Goal: Task Accomplishment & Management: Use online tool/utility

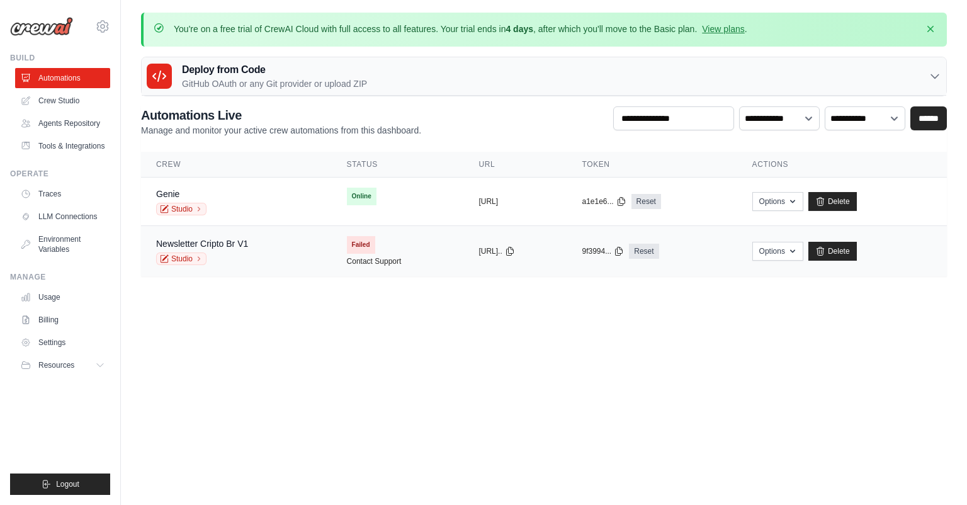
click at [388, 244] on td "Failed Contact Support" at bounding box center [398, 251] width 132 height 50
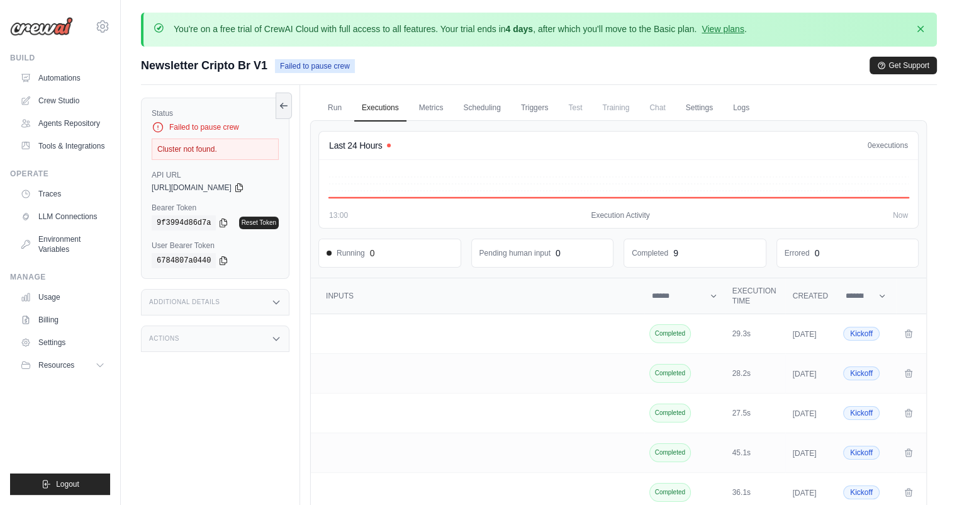
click at [169, 146] on div "Cluster not found." at bounding box center [215, 148] width 127 height 21
click at [159, 128] on icon at bounding box center [158, 127] width 13 height 13
click at [380, 62] on div "Newsletter Cripto Br V1 Failed to pause crew Get Support" at bounding box center [539, 66] width 796 height 18
click at [340, 63] on span "Failed to pause crew" at bounding box center [315, 66] width 80 height 14
click at [63, 79] on link "Automations" at bounding box center [63, 78] width 95 height 20
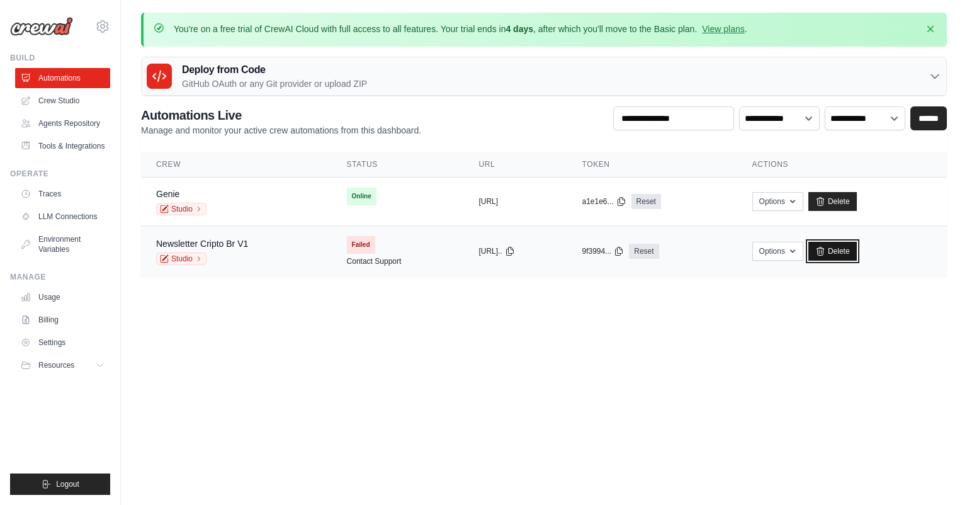
click at [856, 248] on link "Delete" at bounding box center [832, 251] width 48 height 19
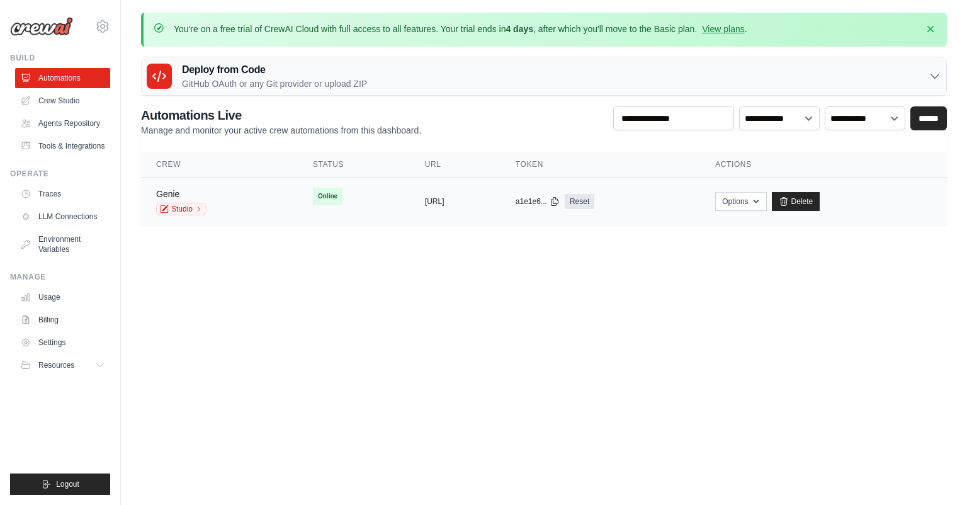
click at [500, 213] on td "copied https://genie-3f0ac21d-d4df-4004-a6" at bounding box center [455, 201] width 91 height 48
click at [761, 200] on icon "button" at bounding box center [756, 201] width 10 height 10
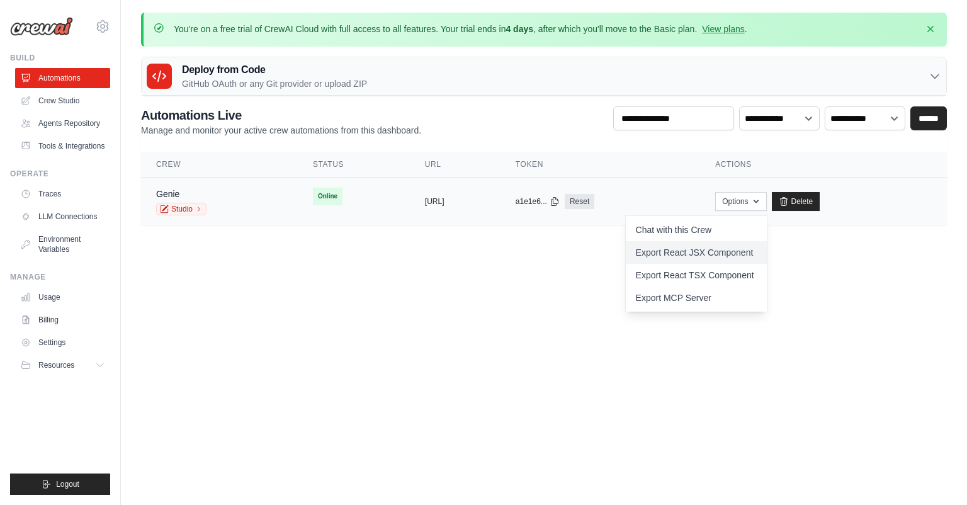
click at [729, 256] on link "Export React JSX Component" at bounding box center [696, 252] width 141 height 23
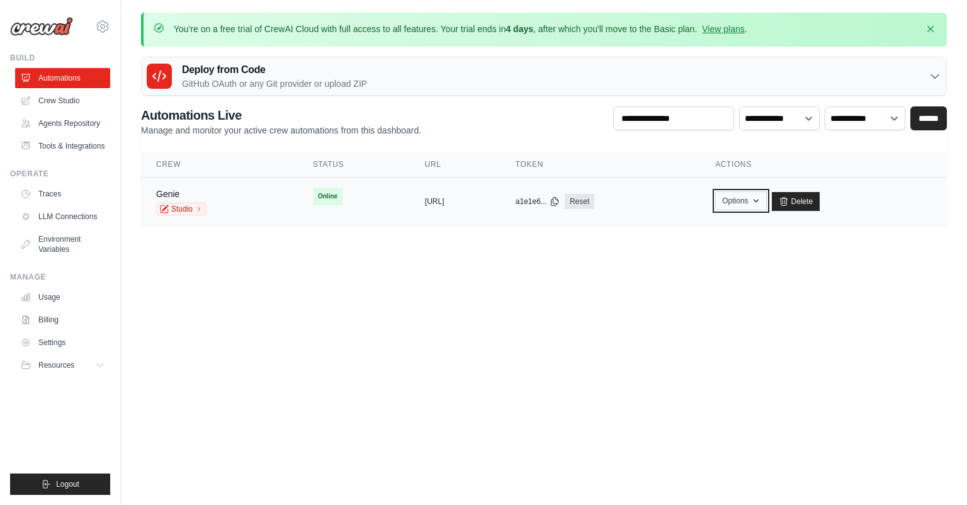
click at [766, 203] on button "Options" at bounding box center [740, 200] width 51 height 19
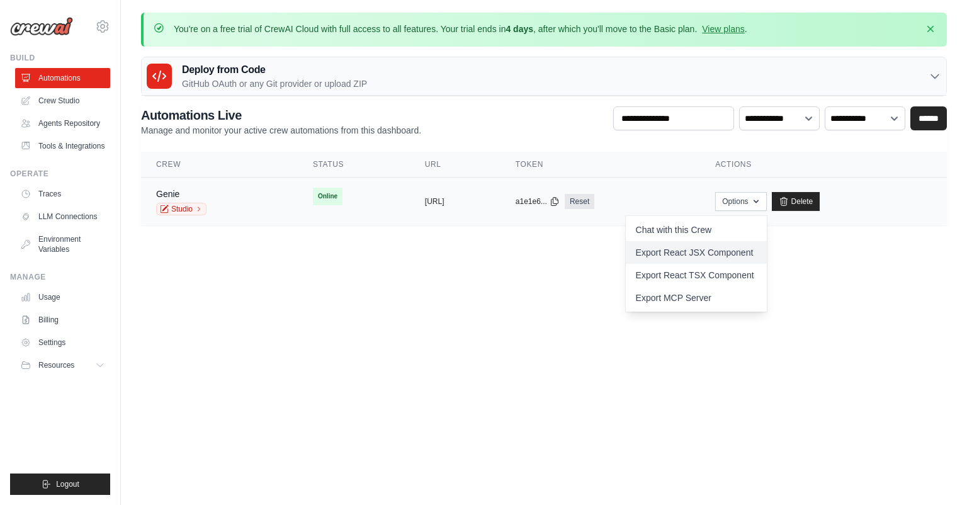
click at [765, 254] on link "Export React JSX Component" at bounding box center [696, 252] width 141 height 23
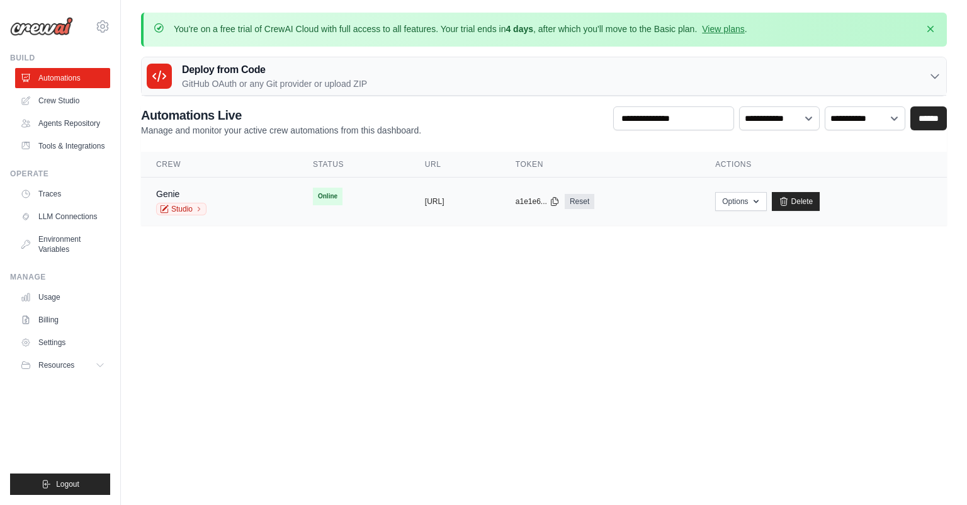
click at [419, 183] on td "copied [URL]" at bounding box center [455, 201] width 91 height 48
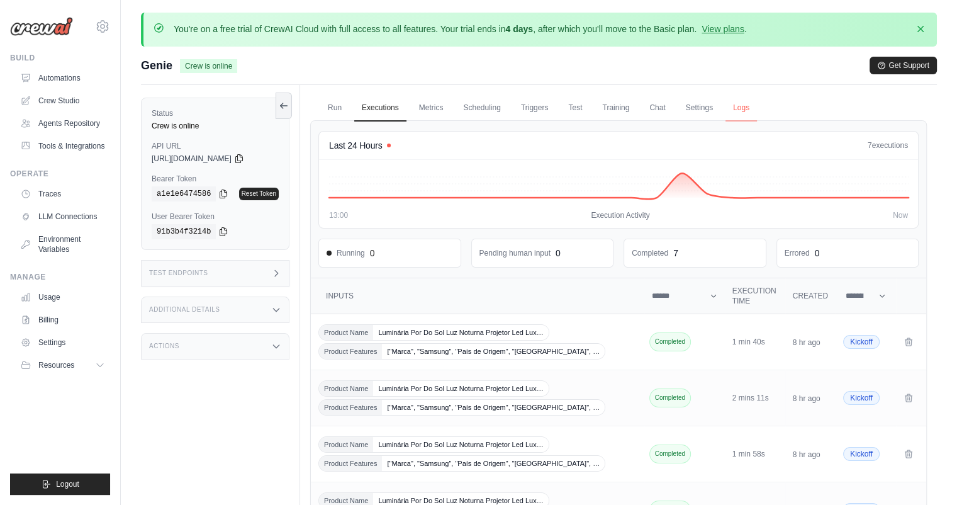
click at [750, 108] on link "Logs" at bounding box center [741, 108] width 31 height 26
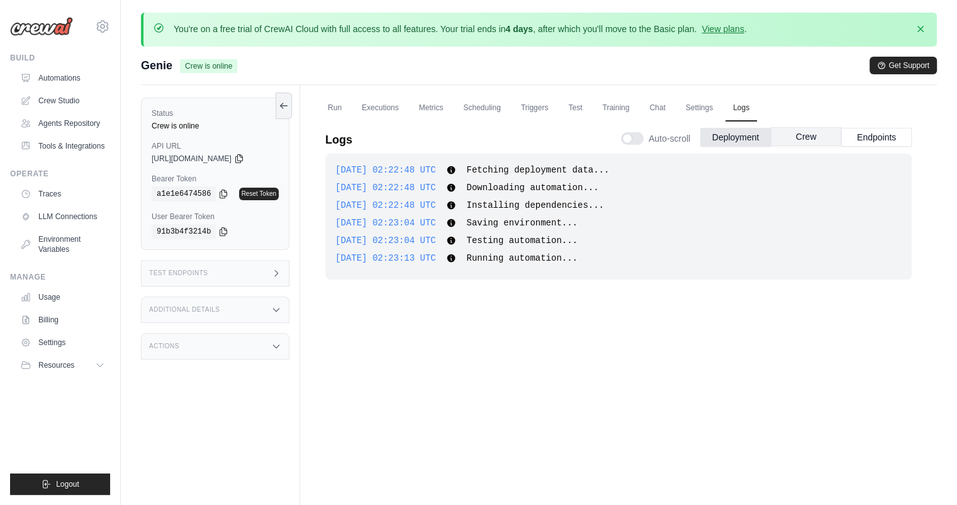
click at [800, 138] on button "Crew" at bounding box center [806, 136] width 70 height 19
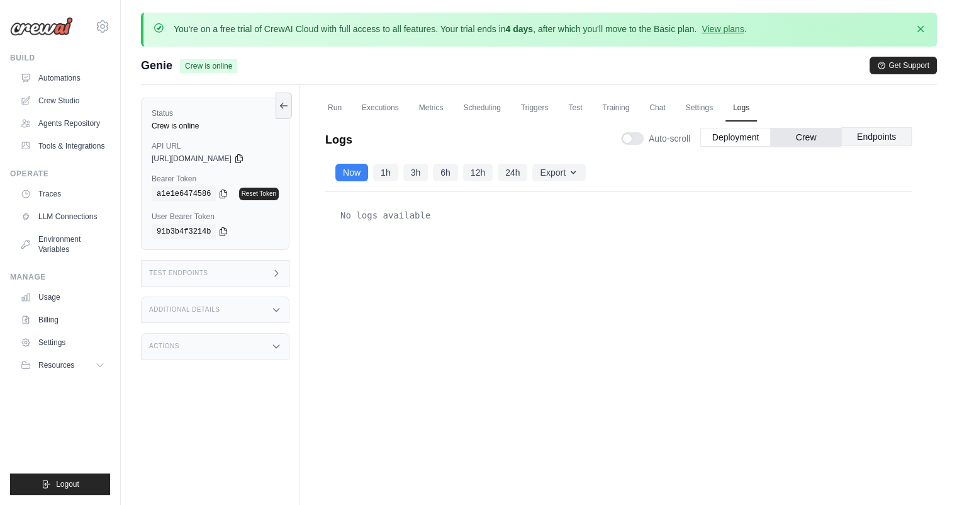
click at [875, 140] on button "Endpoints" at bounding box center [876, 136] width 70 height 19
click at [337, 109] on link "Run" at bounding box center [334, 108] width 29 height 26
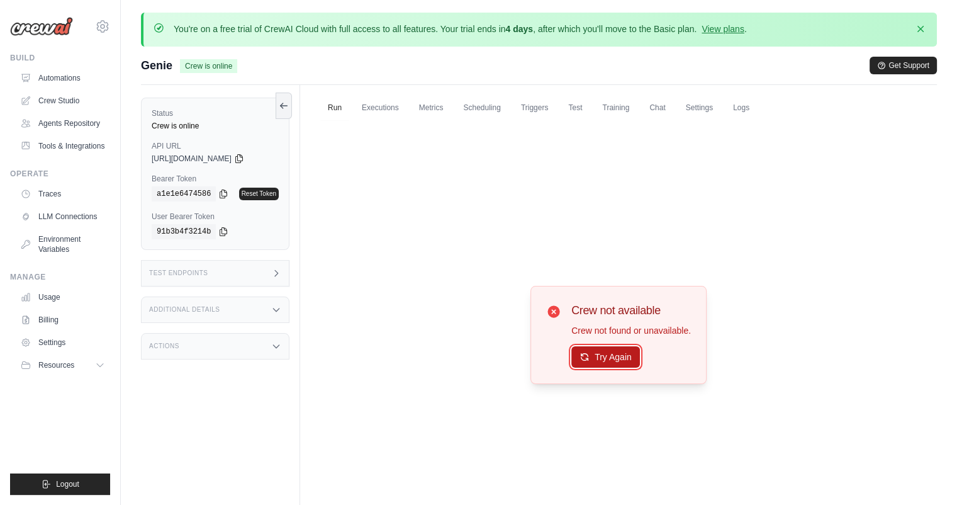
click at [602, 366] on button "Try Again" at bounding box center [605, 356] width 69 height 21
click at [615, 360] on button "Try Again" at bounding box center [605, 356] width 69 height 21
click at [381, 112] on link "Executions" at bounding box center [380, 108] width 52 height 26
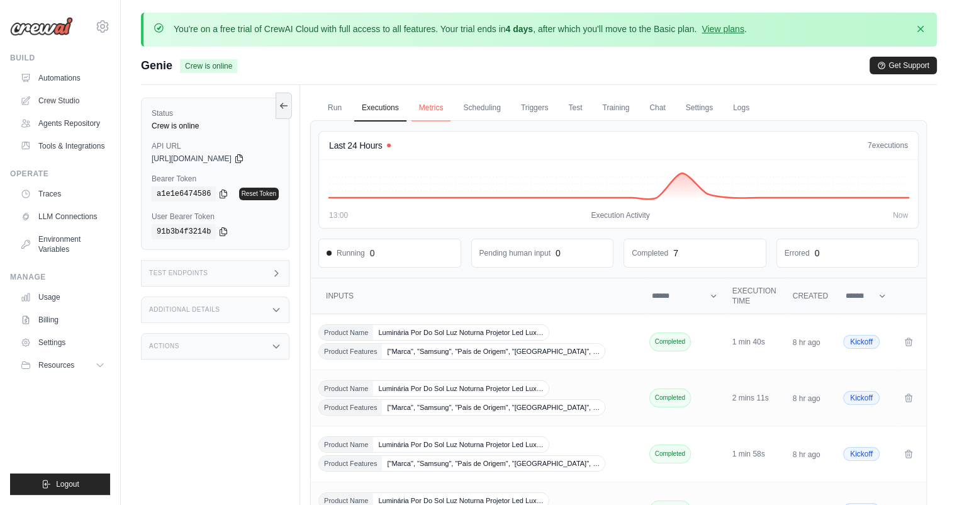
click at [439, 103] on link "Metrics" at bounding box center [432, 108] width 40 height 26
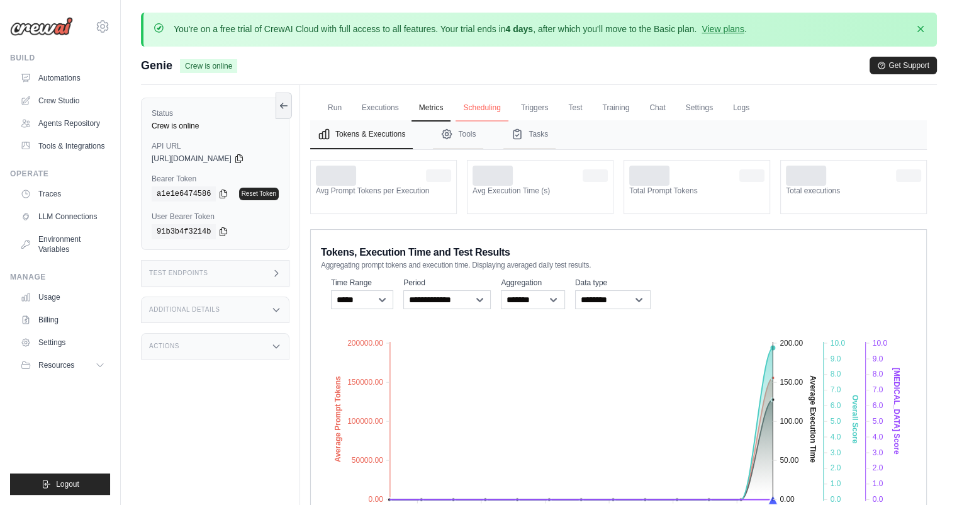
click at [487, 112] on link "Scheduling" at bounding box center [482, 108] width 52 height 26
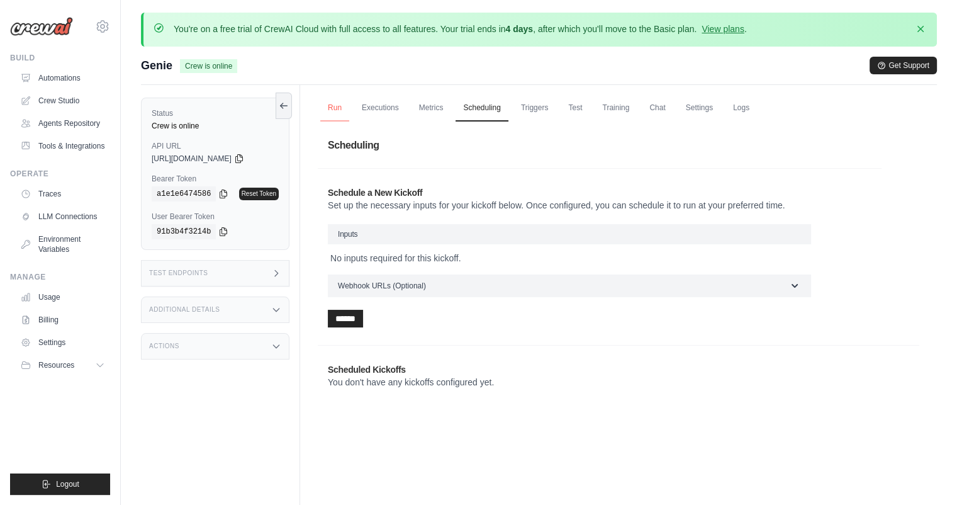
click at [337, 108] on link "Run" at bounding box center [334, 108] width 29 height 26
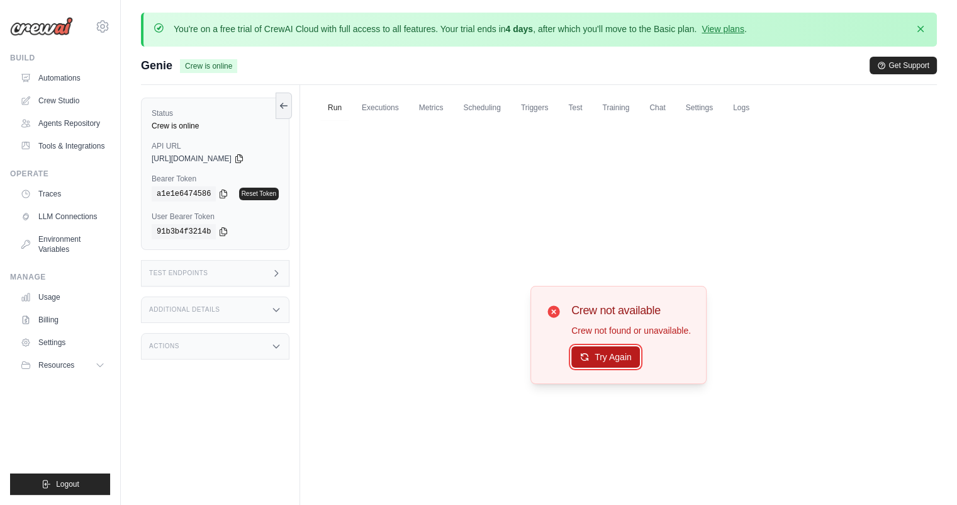
click at [593, 359] on button "Try Again" at bounding box center [605, 356] width 69 height 21
click at [228, 27] on p "You're on a free trial of CrewAI Cloud with full access to all features. Your t…" at bounding box center [460, 29] width 573 height 13
click at [262, 57] on div "Genie Crew is online Get Support" at bounding box center [539, 66] width 796 height 18
click at [58, 320] on link "Billing" at bounding box center [63, 320] width 95 height 20
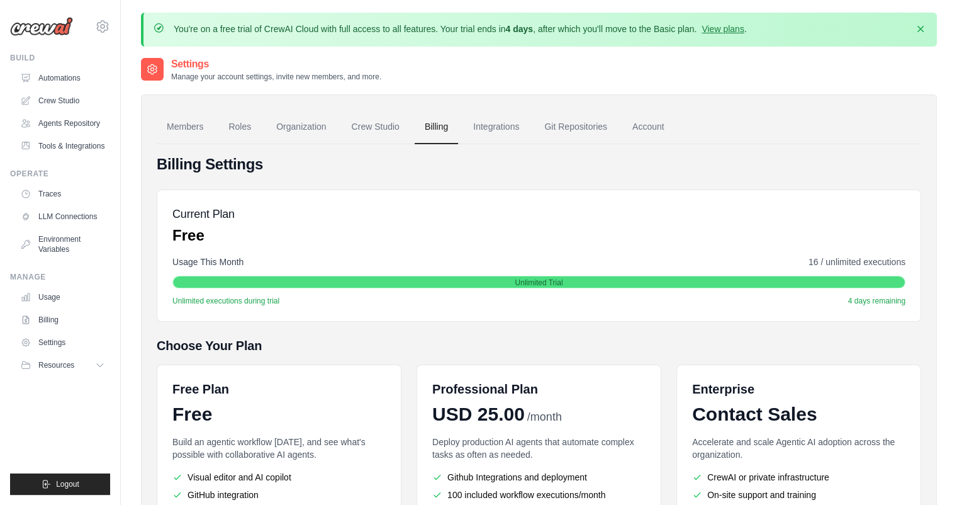
scroll to position [76, 0]
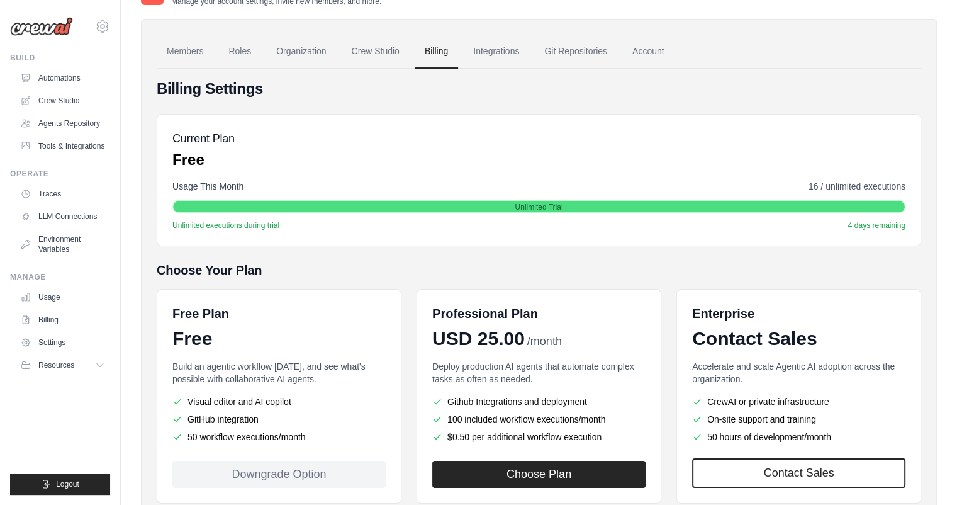
click at [851, 189] on span "16 / unlimited executions" at bounding box center [857, 186] width 97 height 13
click at [818, 184] on span "16 / unlimited executions" at bounding box center [857, 186] width 97 height 13
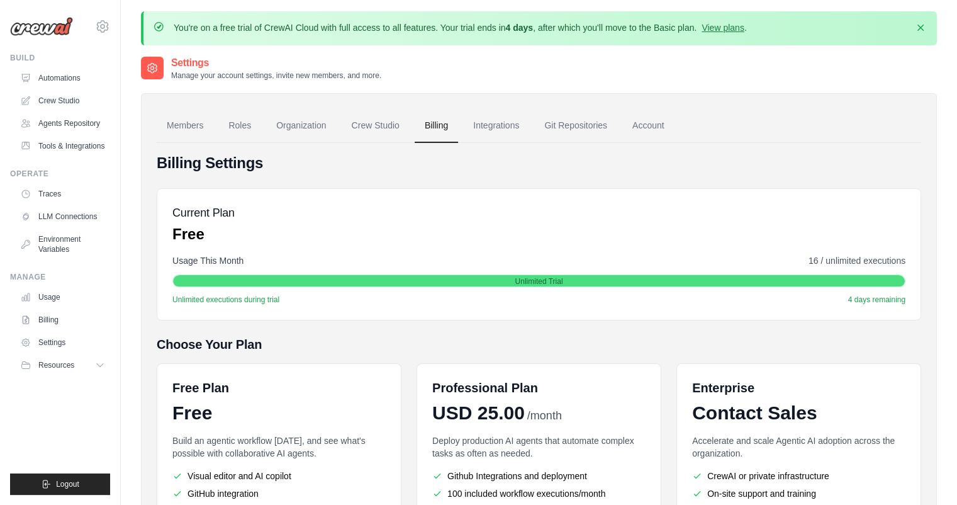
scroll to position [0, 0]
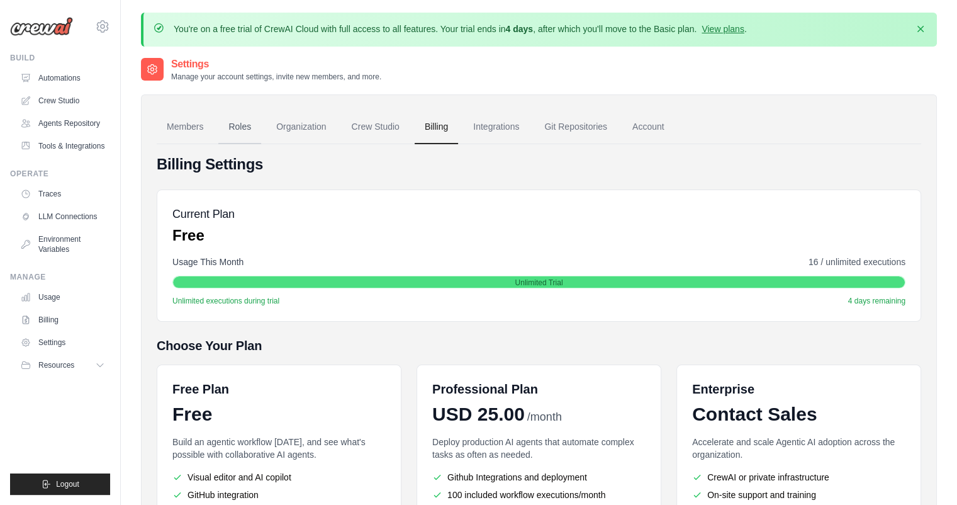
click at [245, 121] on link "Roles" at bounding box center [239, 127] width 43 height 34
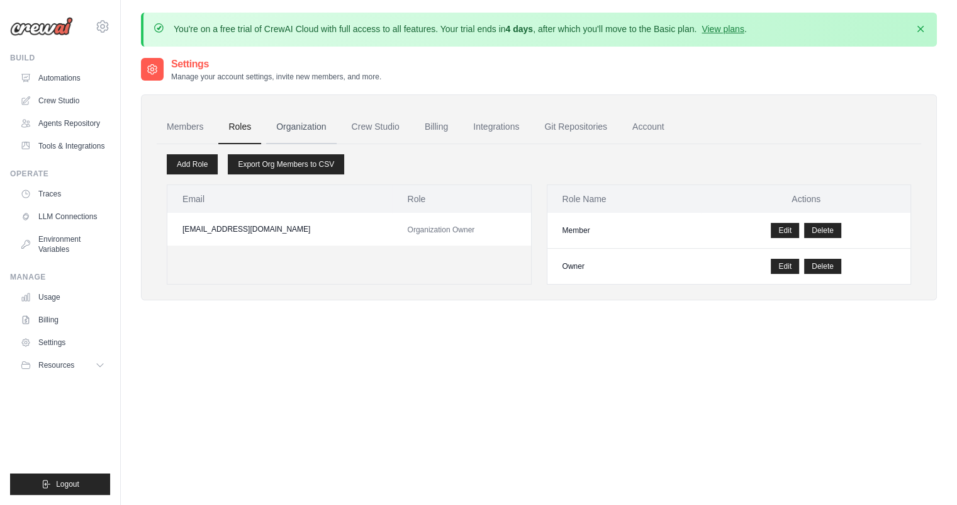
click at [324, 126] on link "Organization" at bounding box center [301, 127] width 70 height 34
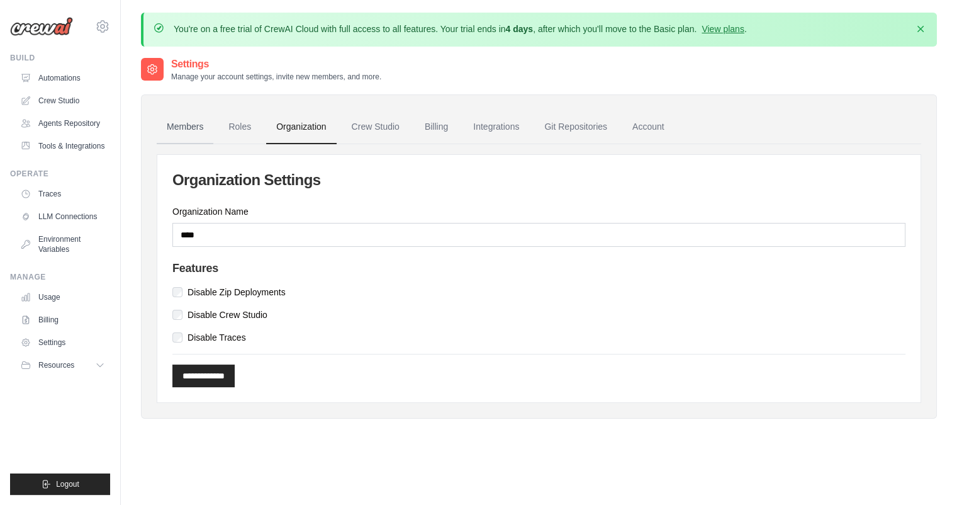
click at [183, 124] on link "Members" at bounding box center [185, 127] width 57 height 34
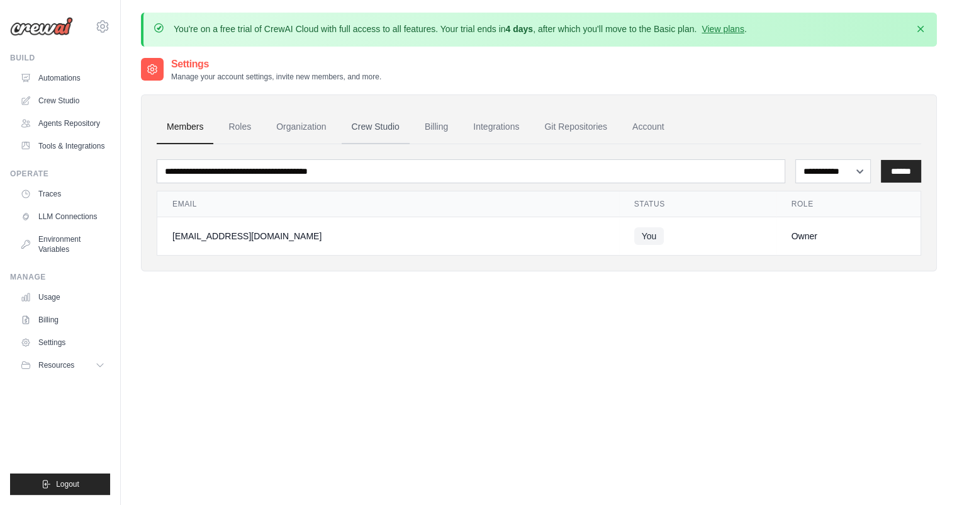
click at [396, 126] on link "Crew Studio" at bounding box center [376, 127] width 68 height 34
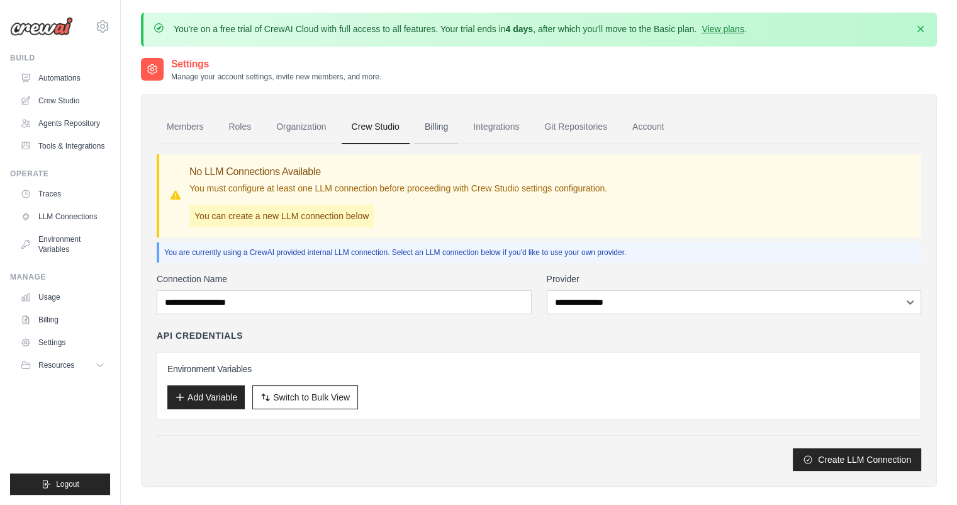
click at [435, 130] on link "Billing" at bounding box center [436, 127] width 43 height 34
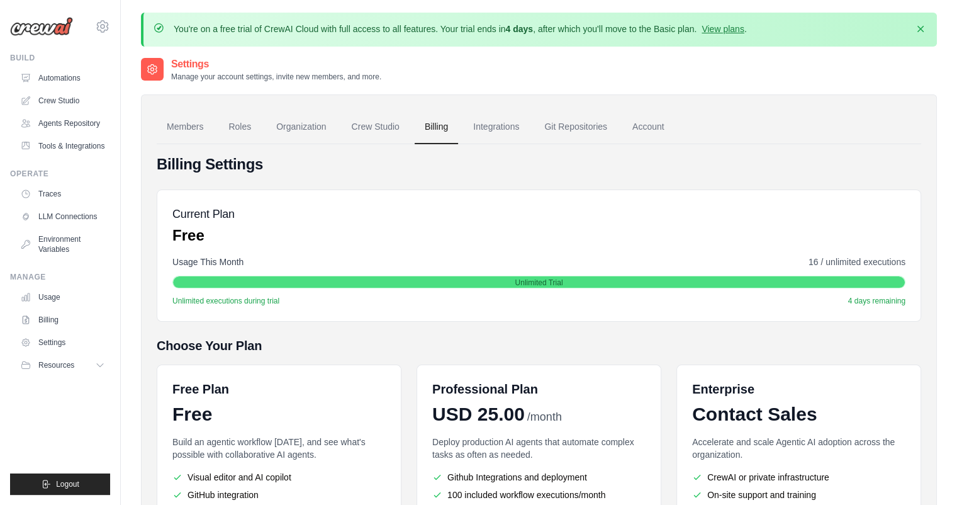
click at [483, 131] on link "Integrations" at bounding box center [496, 127] width 66 height 34
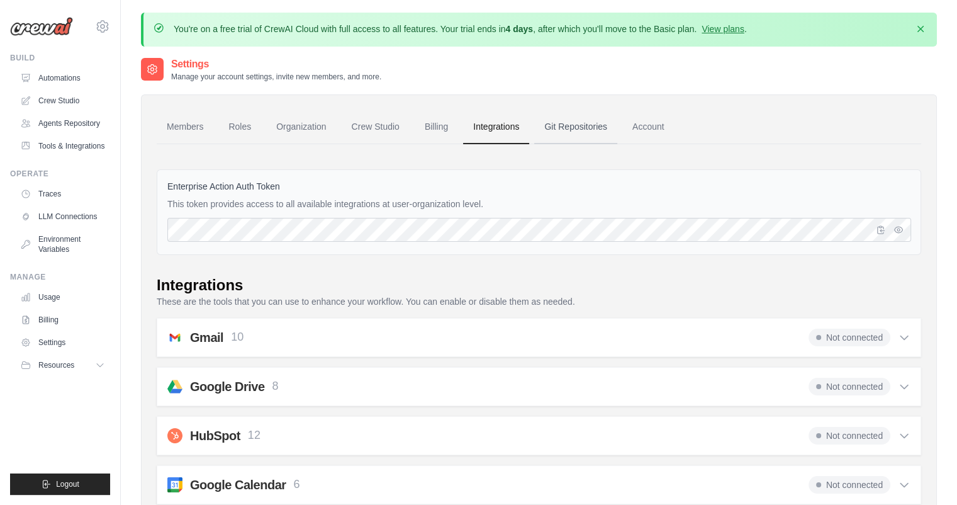
click at [554, 123] on link "Git Repositories" at bounding box center [575, 127] width 83 height 34
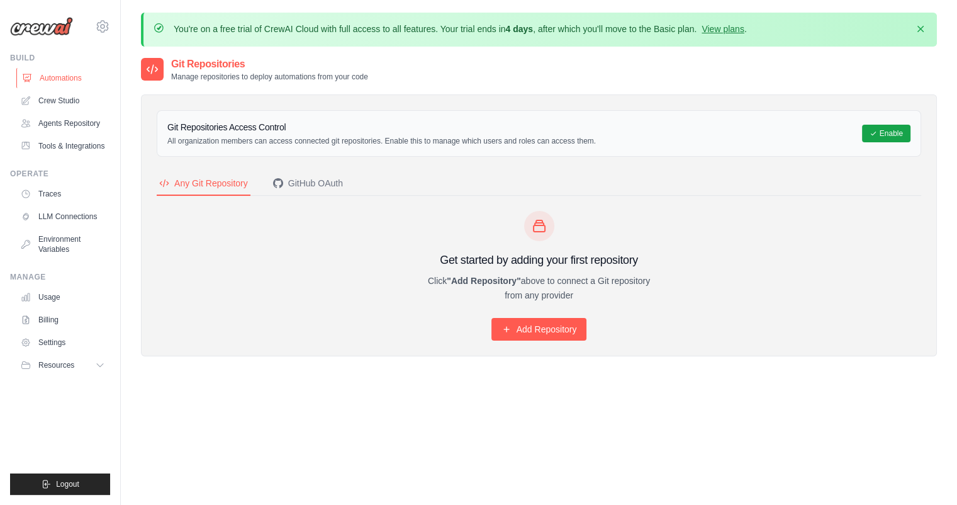
click at [63, 77] on link "Automations" at bounding box center [63, 78] width 95 height 20
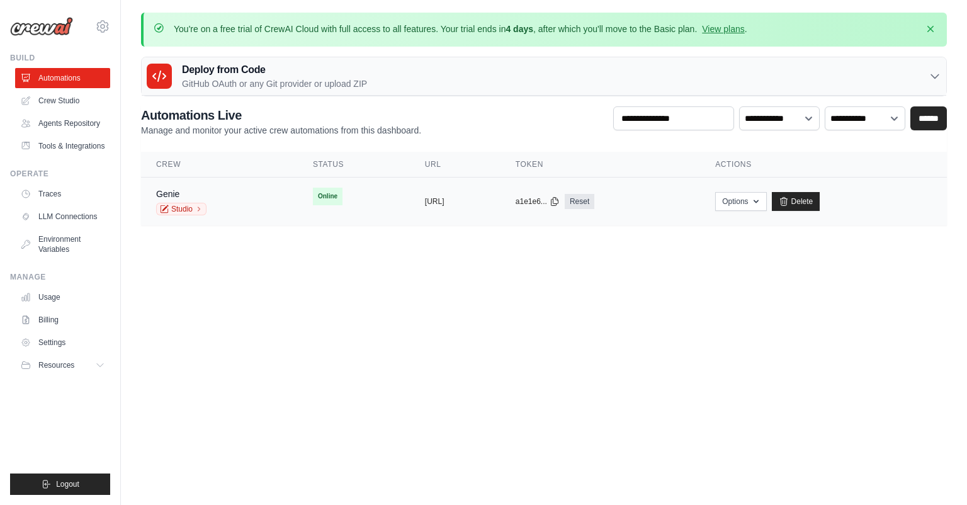
click at [485, 200] on div "copied https://genie-3f0ac21d-d4df-4004-a6" at bounding box center [455, 201] width 60 height 10
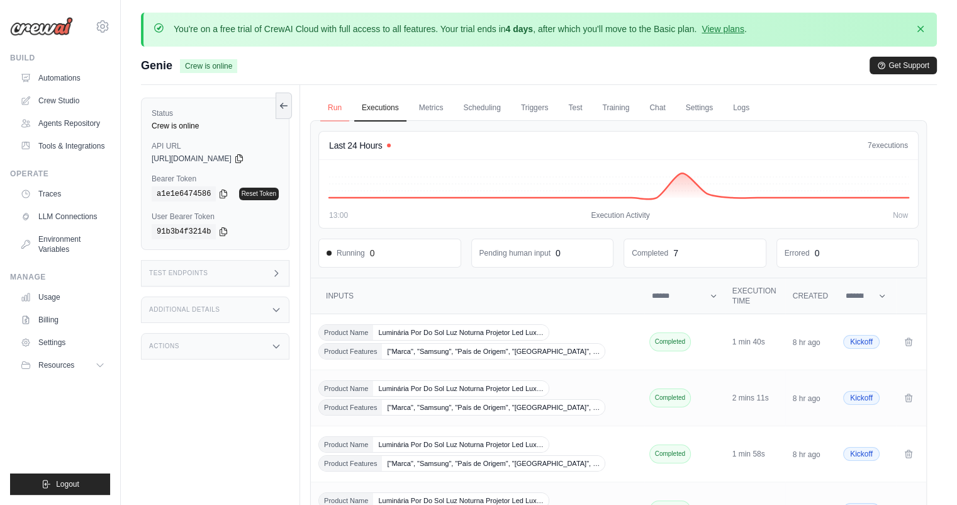
click at [339, 111] on link "Run" at bounding box center [334, 108] width 29 height 26
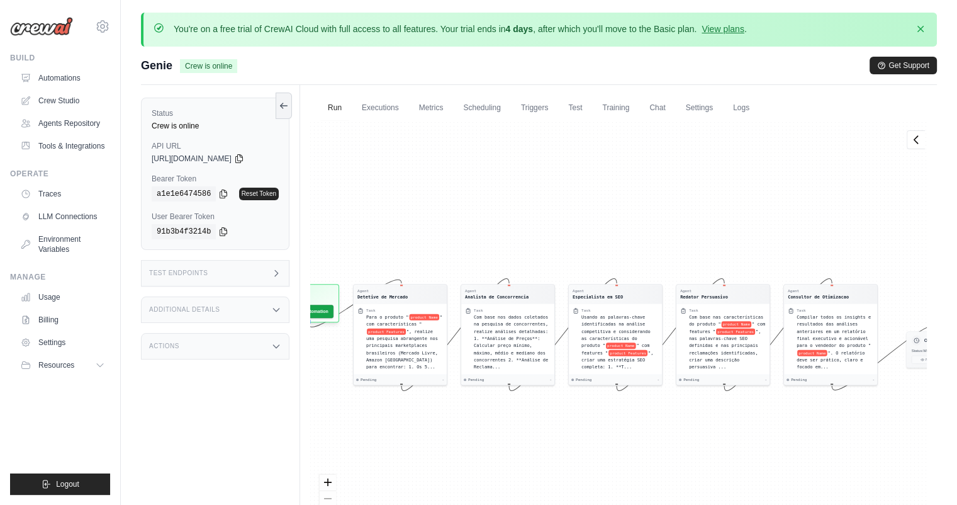
click at [920, 126] on div "Agent Detetive de Mercado Task Para o produto " product Name " com característi…" at bounding box center [618, 334] width 617 height 429
click at [917, 135] on icon at bounding box center [916, 139] width 4 height 8
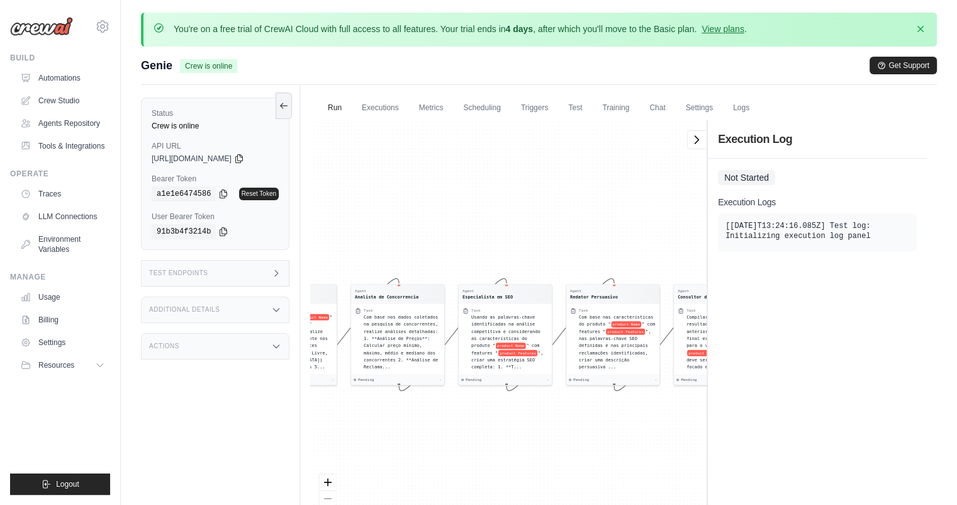
click at [748, 232] on pre "[[DATE]T13:24:16.085Z] Test log: Initializing execution log panel" at bounding box center [818, 231] width 184 height 20
click at [695, 138] on icon at bounding box center [696, 139] width 13 height 13
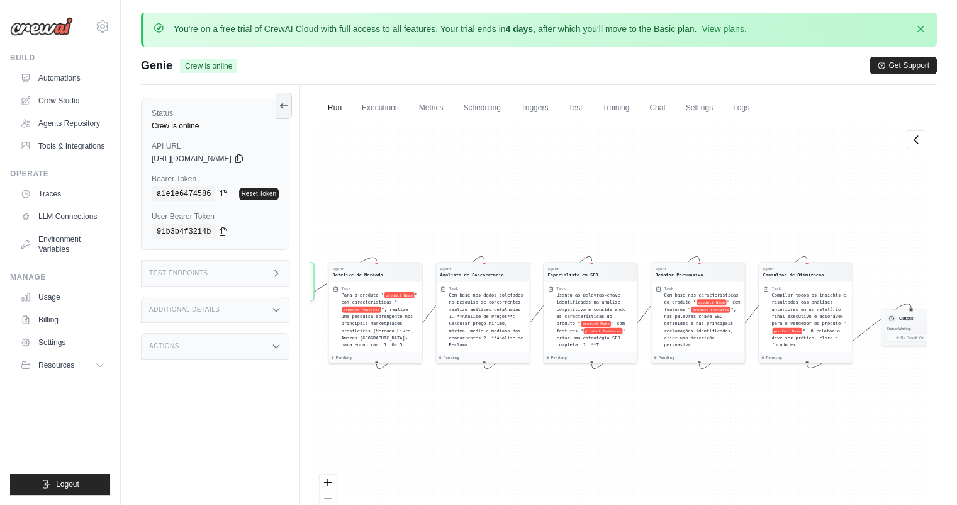
drag, startPoint x: 601, startPoint y: 201, endPoint x: 688, endPoint y: 174, distance: 91.4
click at [688, 174] on div "Agent Detetive de Mercado Task Para o produto " product Name " com característi…" at bounding box center [618, 334] width 617 height 429
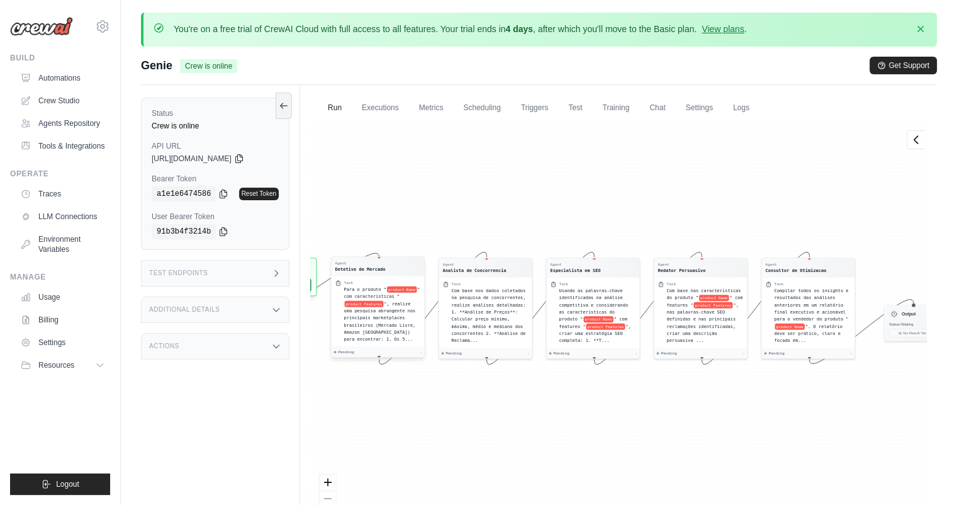
click at [375, 304] on span "product Features" at bounding box center [363, 304] width 39 height 6
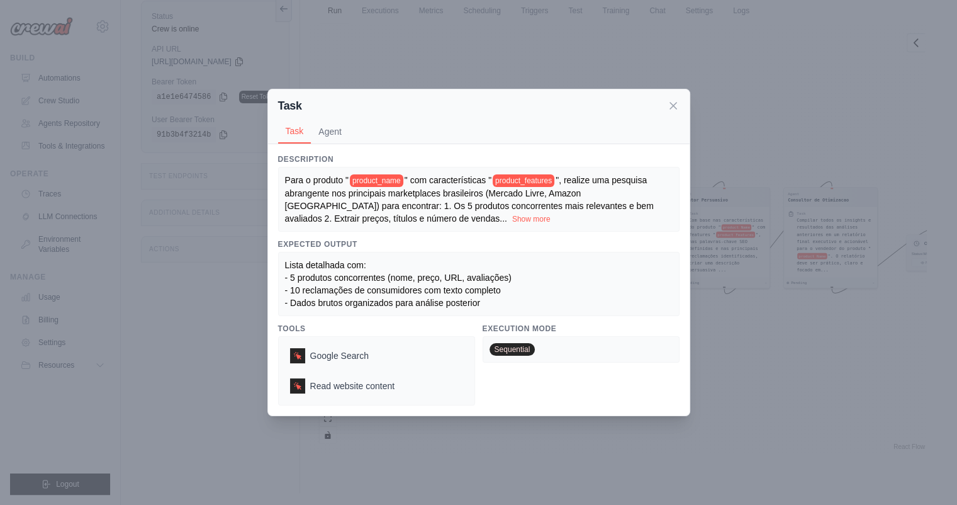
scroll to position [21, 0]
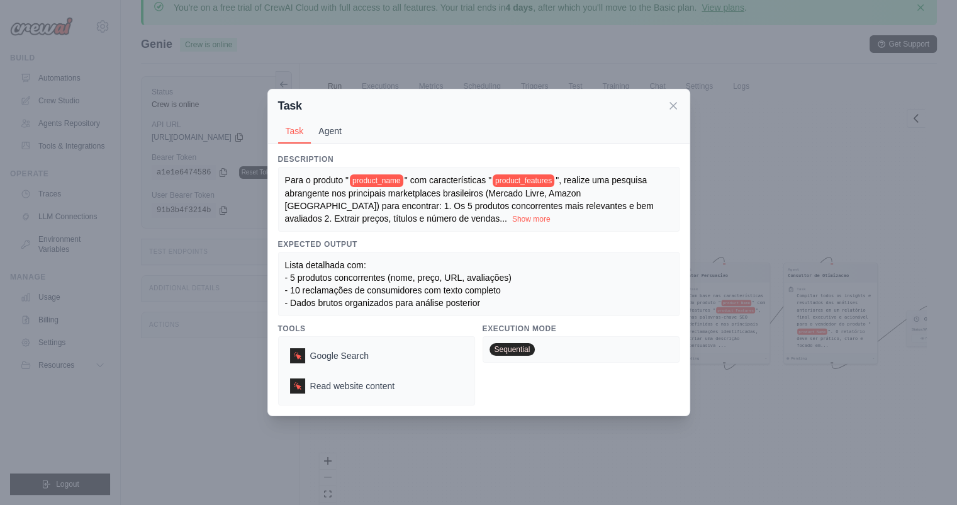
click at [349, 140] on button "Agent" at bounding box center [330, 131] width 38 height 24
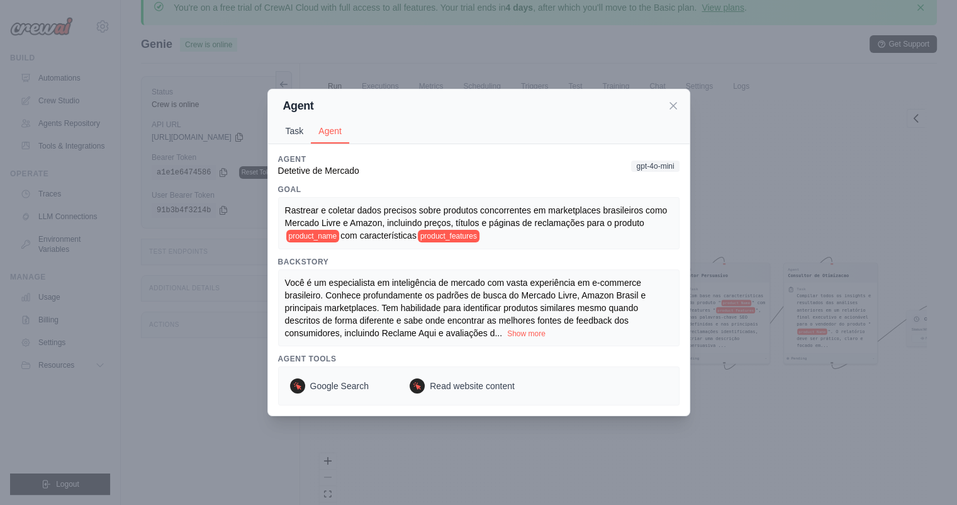
click at [296, 130] on button "Task" at bounding box center [294, 131] width 33 height 24
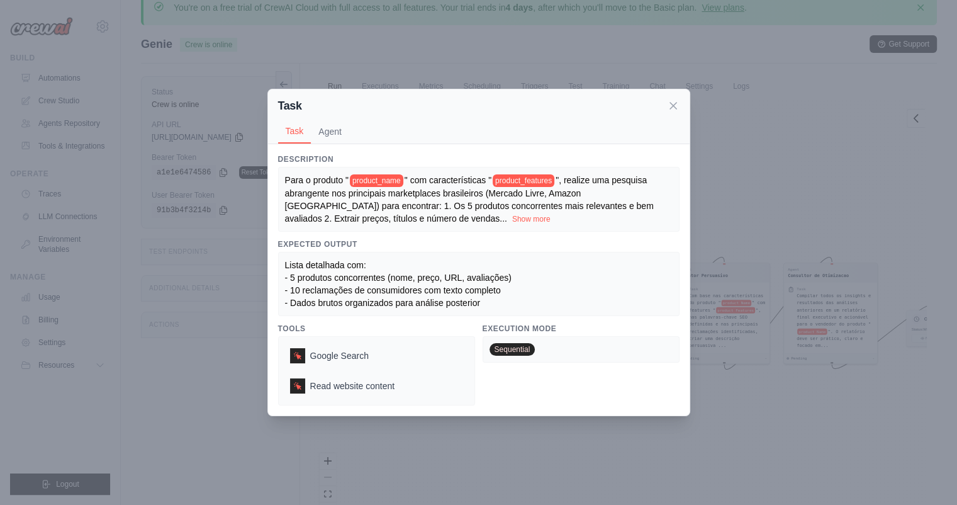
scroll to position [97, 0]
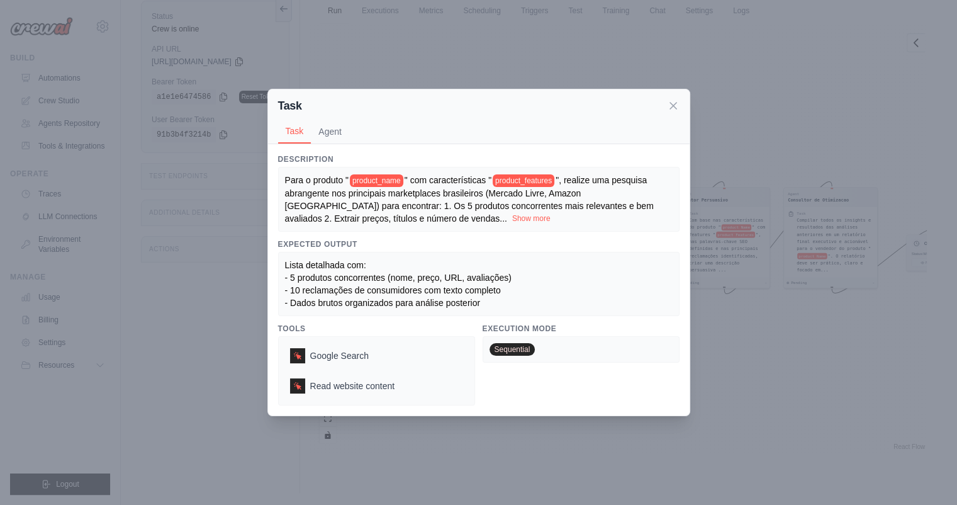
click at [512, 216] on button "Show more" at bounding box center [531, 218] width 38 height 10
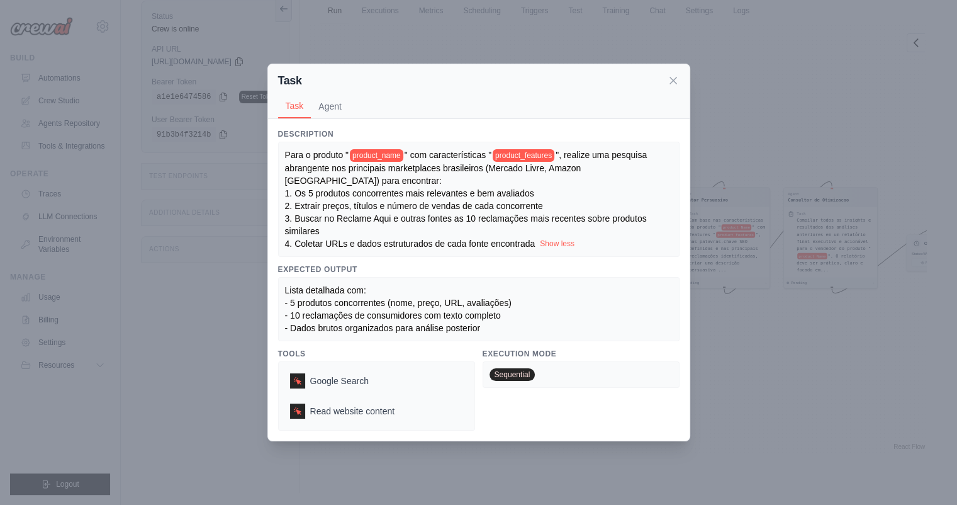
click at [571, 239] on button "Show less" at bounding box center [557, 244] width 35 height 10
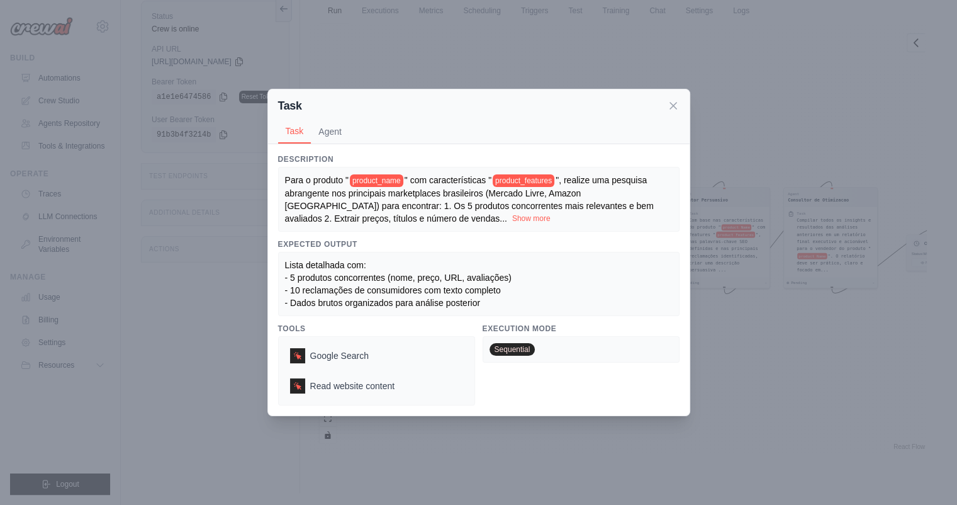
click at [512, 217] on button "Show more" at bounding box center [531, 218] width 38 height 10
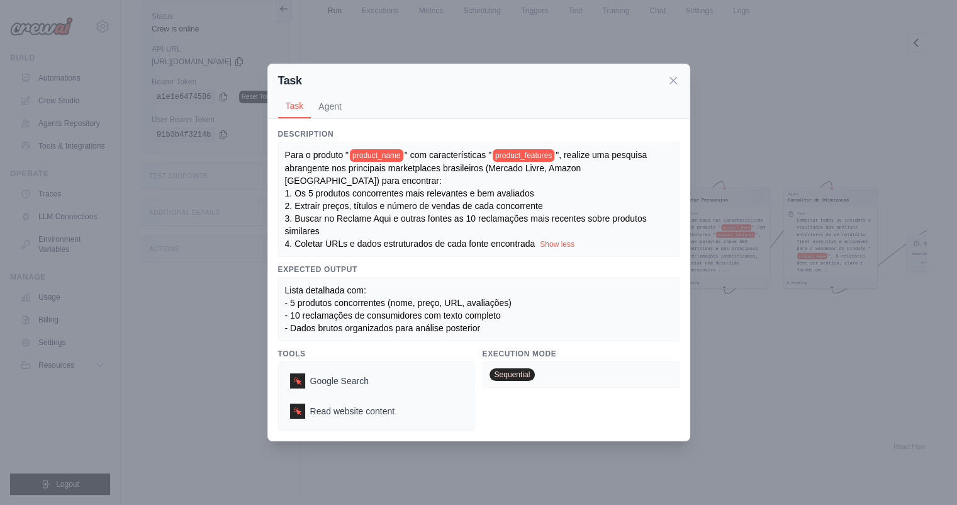
click at [753, 148] on div "Task Task Agent Description Para o produto " product_name " com características…" at bounding box center [478, 252] width 957 height 505
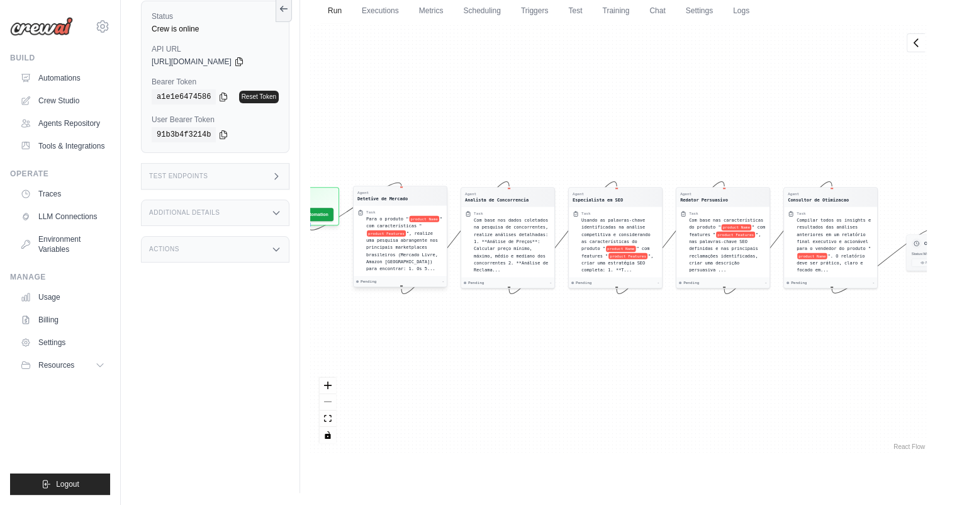
click at [388, 215] on div "Para o produto " product Name " com características " product Features ", reali…" at bounding box center [404, 243] width 77 height 57
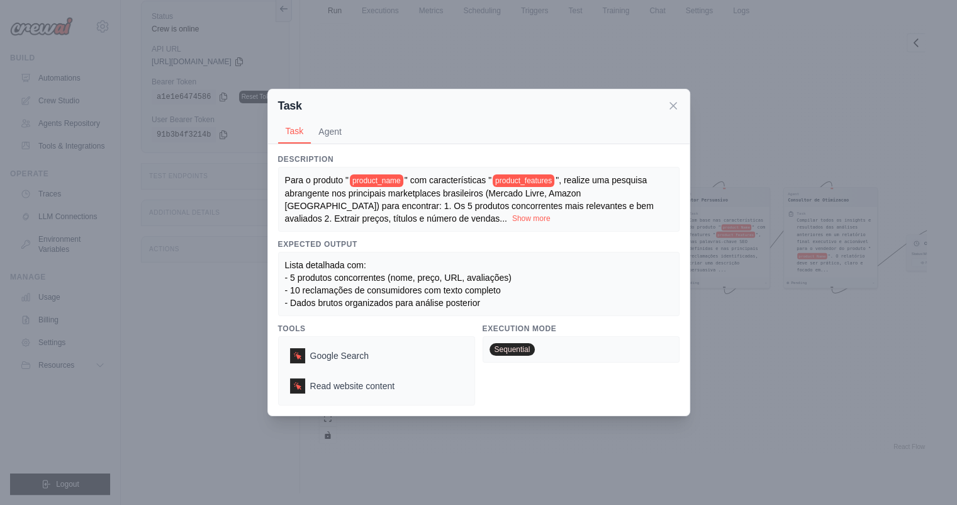
click at [512, 216] on button "Show more" at bounding box center [531, 218] width 38 height 10
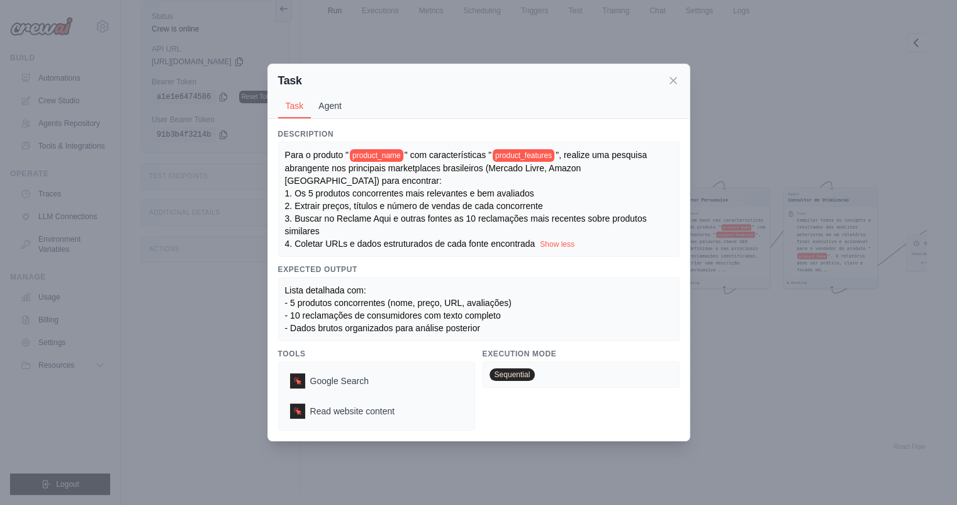
click at [328, 109] on button "Agent" at bounding box center [330, 106] width 38 height 24
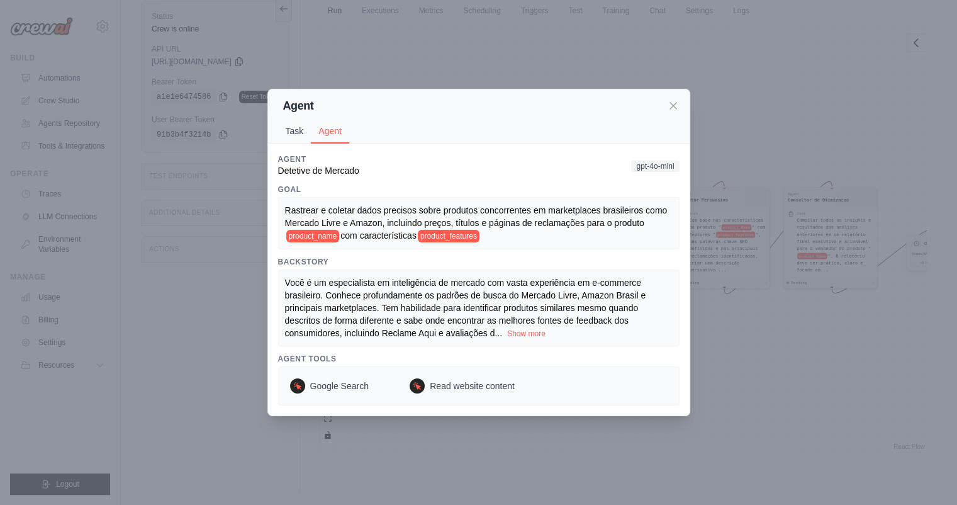
click at [294, 129] on button "Task" at bounding box center [294, 131] width 33 height 24
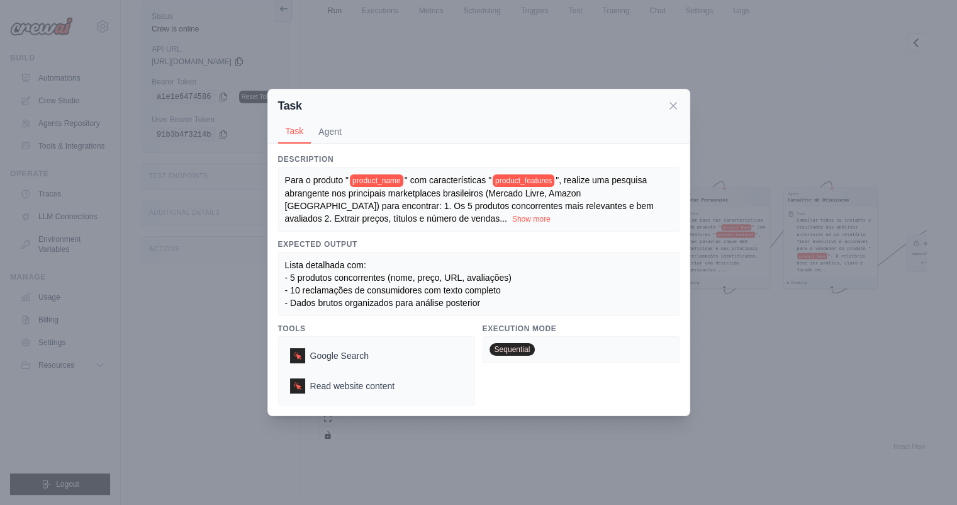
click at [875, 160] on div "Task Task Agent Description Para o produto " product_name " com características…" at bounding box center [478, 252] width 957 height 505
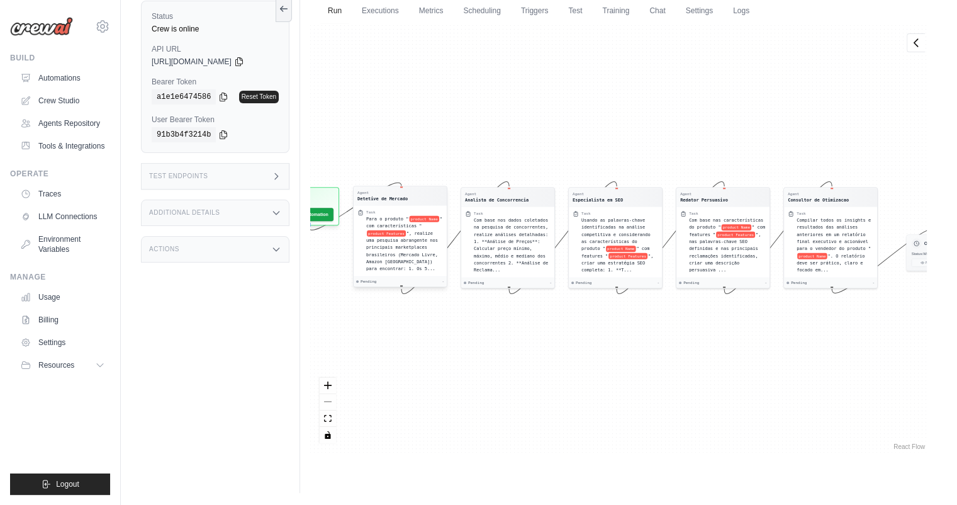
click at [405, 221] on div "Para o produto " product Name " com características " product Features ", reali…" at bounding box center [404, 243] width 77 height 57
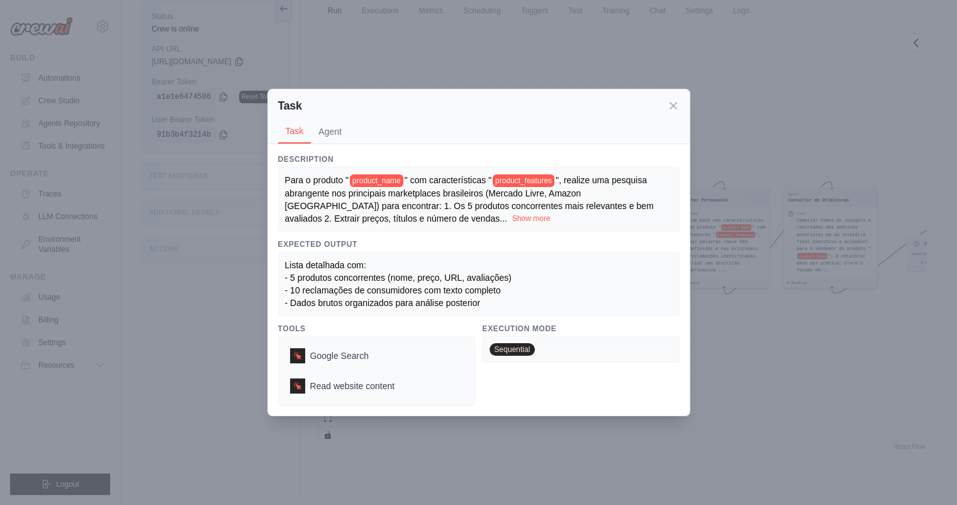
click at [512, 217] on button "Show more" at bounding box center [531, 218] width 38 height 10
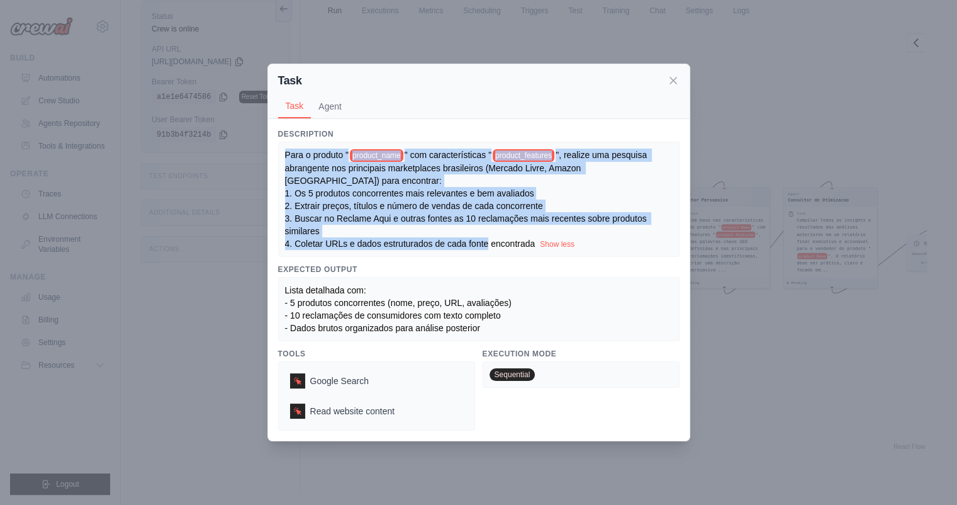
drag, startPoint x: 536, startPoint y: 236, endPoint x: 274, endPoint y: 162, distance: 272.7
click at [274, 162] on div "Description Para o produto " product_name " com características " product_featu…" at bounding box center [479, 280] width 422 height 322
copy div "Para o produto " product_name " com características " product_features ", reali…"
click at [919, 295] on div "Task Task Agent Description Para o produto " product_name " com características…" at bounding box center [478, 252] width 957 height 505
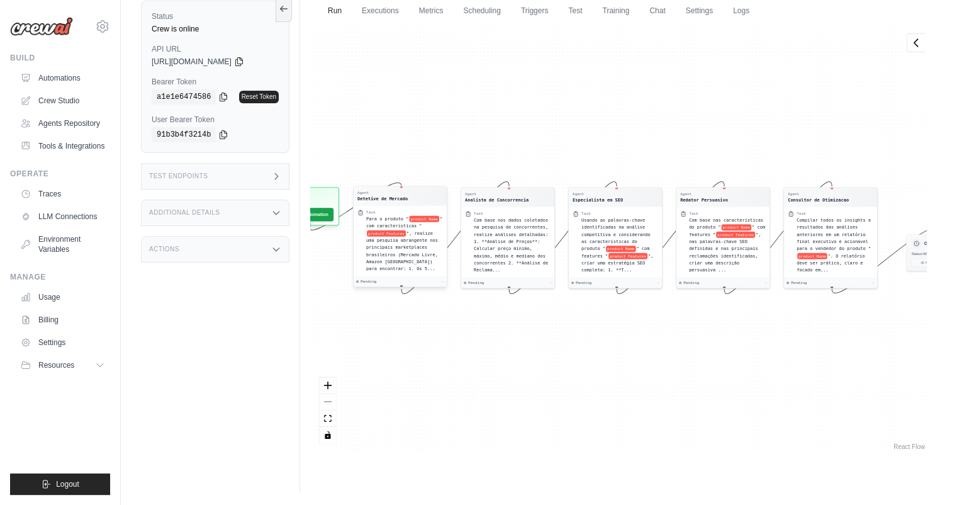
click at [415, 241] on span "", realize uma pesquisa abrangente nos principais marketplaces brasileiros (Mer…" at bounding box center [402, 250] width 72 height 41
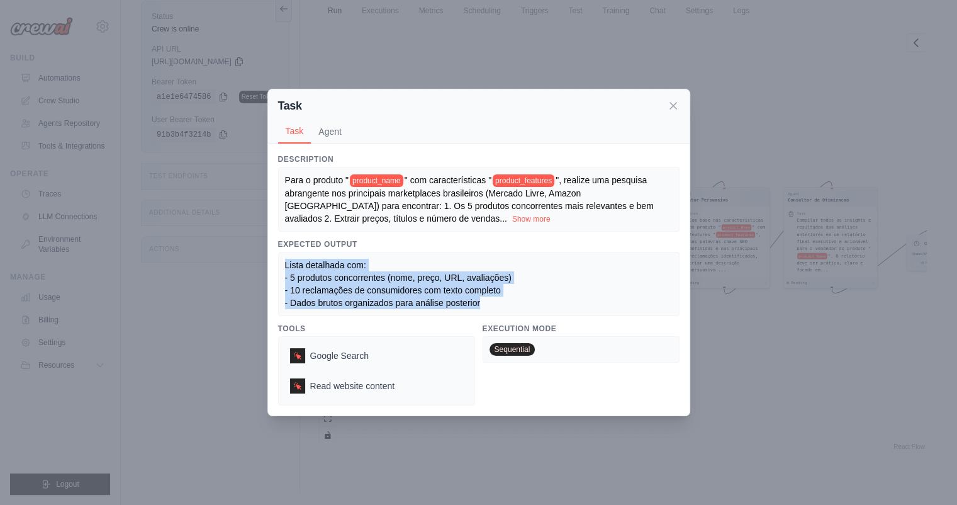
drag, startPoint x: 413, startPoint y: 288, endPoint x: 292, endPoint y: 256, distance: 125.6
click at [292, 256] on div "Lista detalhada com: - 5 produtos concorrentes (nome, preço, URL, avaliações) -…" at bounding box center [478, 284] width 401 height 64
copy span "Lista detalhada com: - 5 produtos concorrentes (nome, preço, URL, avaliações) -…"
click at [330, 133] on button "Agent" at bounding box center [330, 131] width 38 height 24
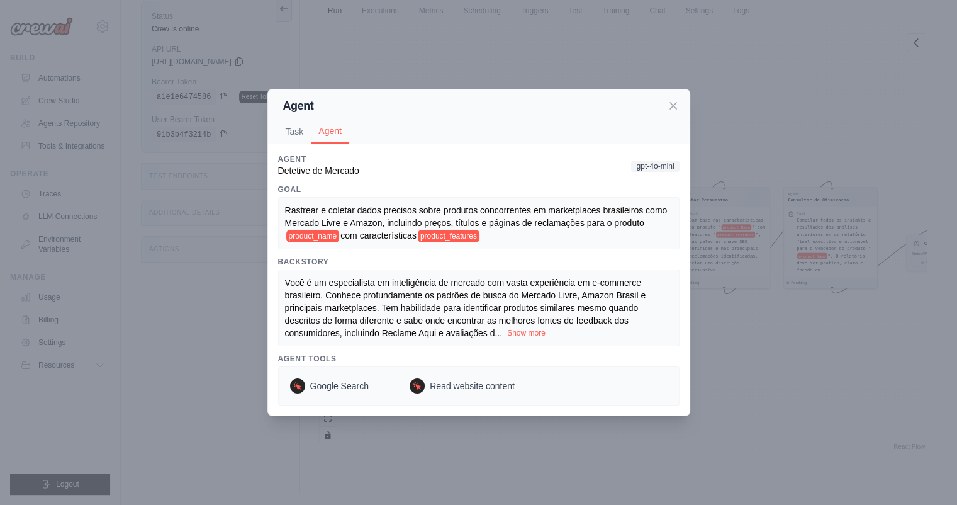
click at [522, 328] on button "Show more" at bounding box center [526, 333] width 38 height 10
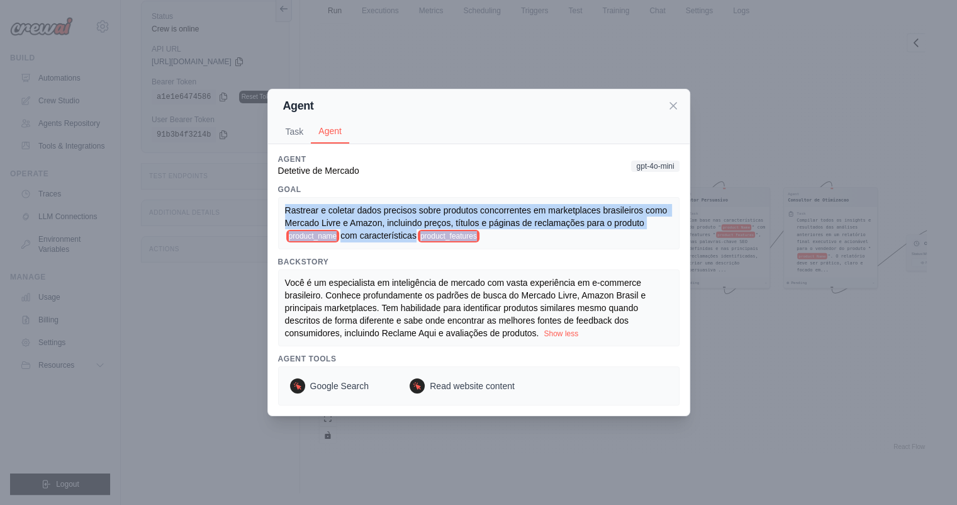
drag, startPoint x: 476, startPoint y: 234, endPoint x: 284, endPoint y: 208, distance: 194.3
click at [284, 208] on div "Rastrear e coletar dados precisos sobre produtos concorrentes em marketplaces b…" at bounding box center [478, 223] width 401 height 52
copy div "Rastrear e coletar dados precisos sobre produtos concorrentes em marketplaces b…"
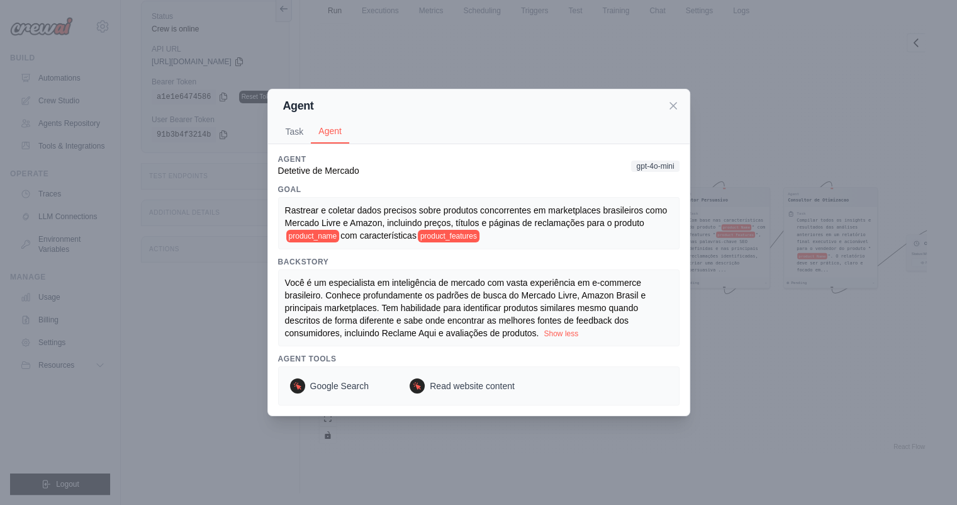
drag, startPoint x: 405, startPoint y: 267, endPoint x: 437, endPoint y: 296, distance: 43.3
click at [405, 268] on div "Backstory Você é um especialista em inteligência de mercado com vasta experiênc…" at bounding box center [478, 301] width 401 height 89
click at [437, 296] on span "Você é um especialista em inteligência de mercado com vasta experiência em e-co…" at bounding box center [466, 308] width 363 height 60
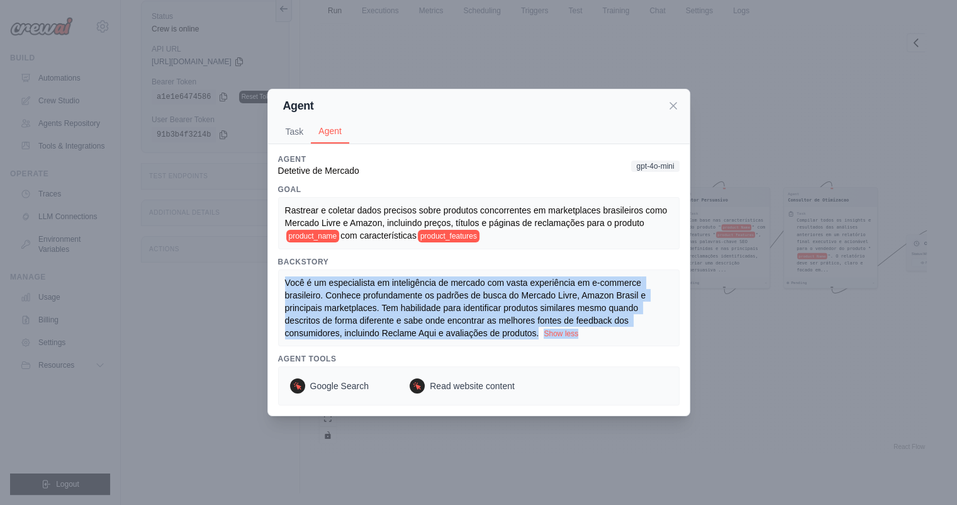
click at [437, 296] on span "Você é um especialista em inteligência de mercado com vasta experiência em e-co…" at bounding box center [466, 308] width 363 height 60
click at [542, 337] on div "Você é um especialista em inteligência de mercado com vasta experiência em e-co…" at bounding box center [479, 307] width 388 height 63
drag, startPoint x: 540, startPoint y: 334, endPoint x: 284, endPoint y: 279, distance: 261.3
click at [285, 279] on div "Você é um especialista em inteligência de mercado com vasta experiência em e-co…" at bounding box center [479, 307] width 388 height 63
copy span "Você é um especialista em inteligência de mercado com vasta experiência em e-co…"
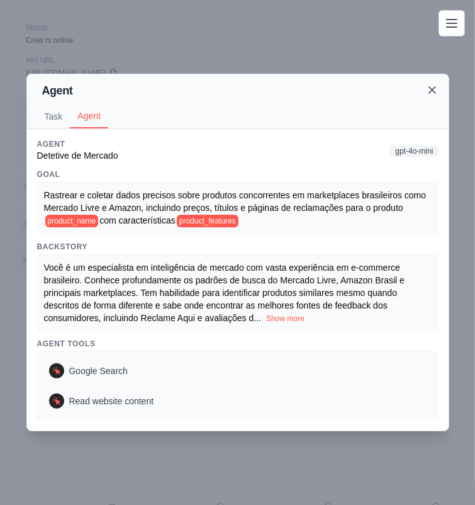
click at [429, 96] on icon at bounding box center [432, 90] width 13 height 13
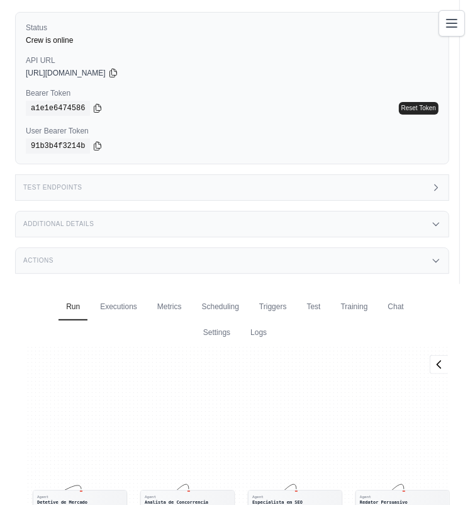
drag, startPoint x: 298, startPoint y: 172, endPoint x: 241, endPoint y: 142, distance: 64.7
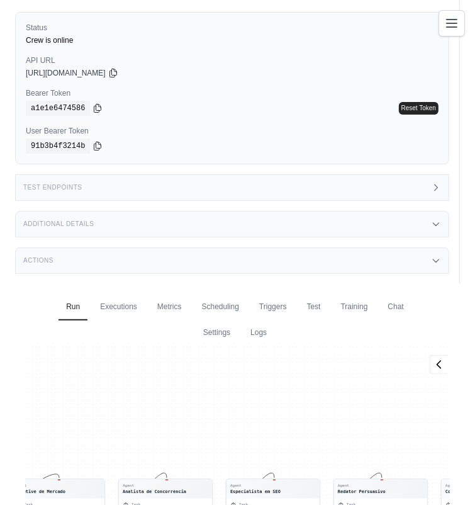
click at [0, 0] on button at bounding box center [0, 0] width 0 height 0
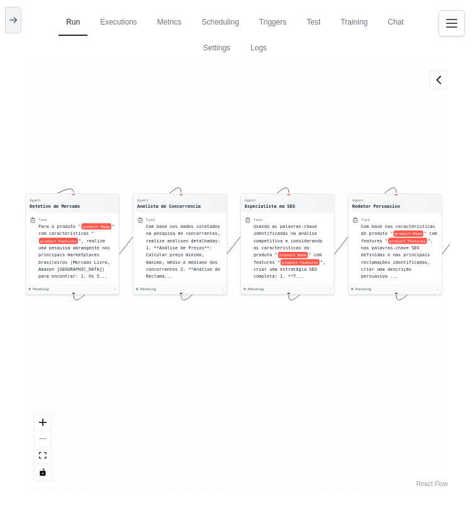
drag, startPoint x: 208, startPoint y: 138, endPoint x: 225, endPoint y: 161, distance: 28.8
click at [223, 137] on div "Agent Detetive de Mercado Task Para o produto " product Name " com característi…" at bounding box center [237, 274] width 425 height 429
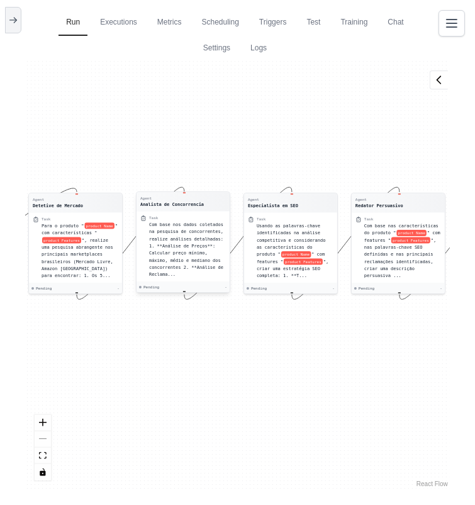
click at [188, 223] on span "Com base nos dados coletados na pesquisa de concorrentes, realize análises deta…" at bounding box center [186, 249] width 74 height 55
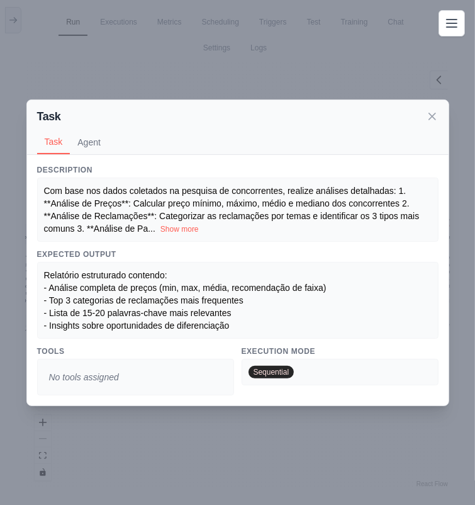
click at [113, 111] on div "Task" at bounding box center [237, 117] width 401 height 18
click at [167, 230] on button "Show more" at bounding box center [179, 228] width 38 height 10
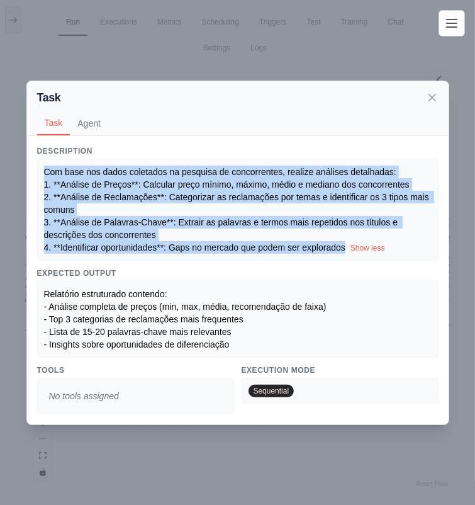
drag, startPoint x: 348, startPoint y: 247, endPoint x: 44, endPoint y: 161, distance: 315.8
click at [44, 161] on div "Com base nos dados coletados na pesquisa de concorrentes, realize análises deta…" at bounding box center [237, 210] width 401 height 102
copy span "Com base nos dados coletados na pesquisa de concorrentes, realize análises deta…"
click at [84, 126] on button "Agent" at bounding box center [89, 123] width 38 height 24
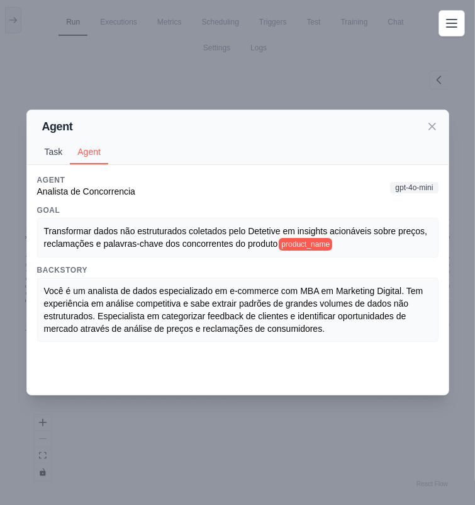
click at [63, 149] on button "Task" at bounding box center [53, 152] width 33 height 24
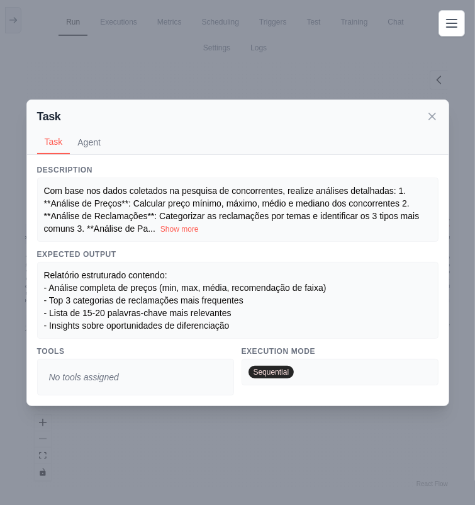
click at [109, 283] on span "Relatório estruturado contendo: - Análise completa de preços (min, max, média, …" at bounding box center [185, 300] width 283 height 60
click at [238, 328] on div "Relatório estruturado contendo: - Análise completa de preços (min, max, média, …" at bounding box center [238, 300] width 388 height 63
click at [237, 327] on div "Relatório estruturado contendo: - Análise completa de preços (min, max, média, …" at bounding box center [238, 300] width 388 height 63
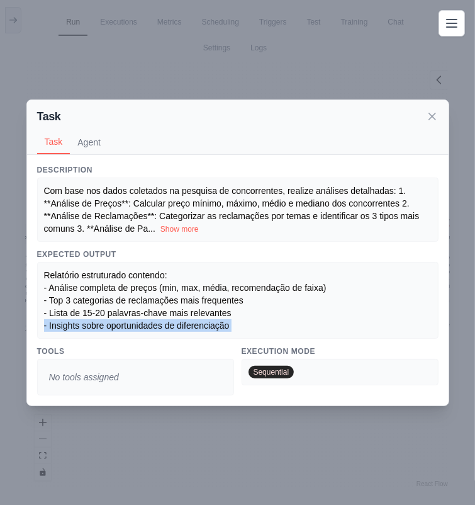
click at [233, 325] on div "Relatório estruturado contendo: - Análise completa de preços (min, max, média, …" at bounding box center [238, 300] width 388 height 63
click at [227, 322] on span "Relatório estruturado contendo: - Análise completa de preços (min, max, média, …" at bounding box center [185, 300] width 283 height 60
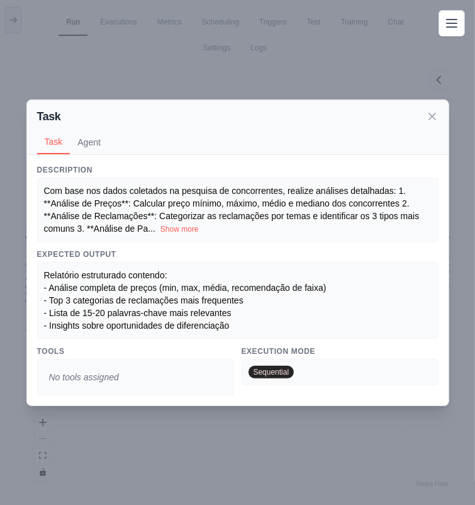
click at [227, 322] on span "Relatório estruturado contendo: - Análise completa de preços (min, max, média, …" at bounding box center [185, 300] width 283 height 60
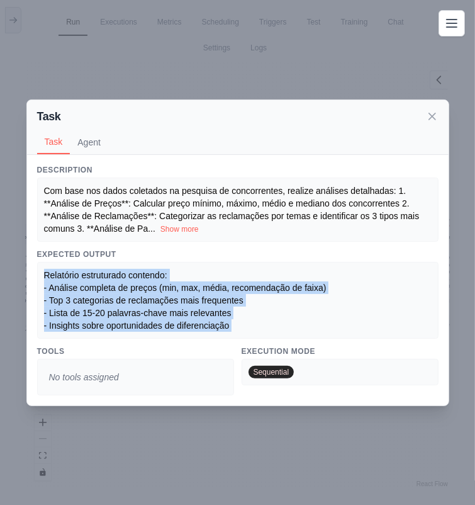
drag, startPoint x: 227, startPoint y: 322, endPoint x: 82, endPoint y: 272, distance: 152.8
click at [82, 272] on span "Relatório estruturado contendo: - Análise completa de preços (min, max, média, …" at bounding box center [185, 300] width 283 height 60
click at [75, 230] on span "Com base nos dados coletados na pesquisa de concorrentes, realize análises deta…" at bounding box center [232, 210] width 376 height 48
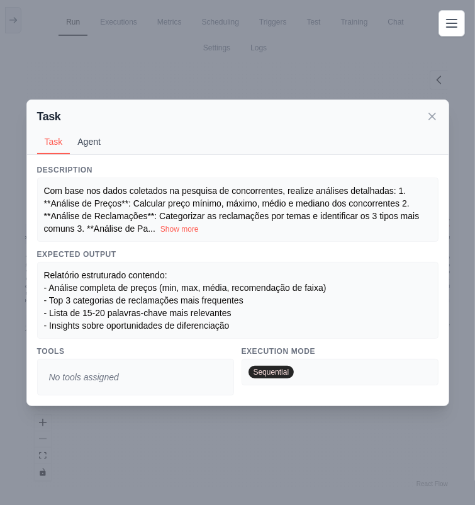
click at [87, 144] on button "Agent" at bounding box center [89, 142] width 38 height 24
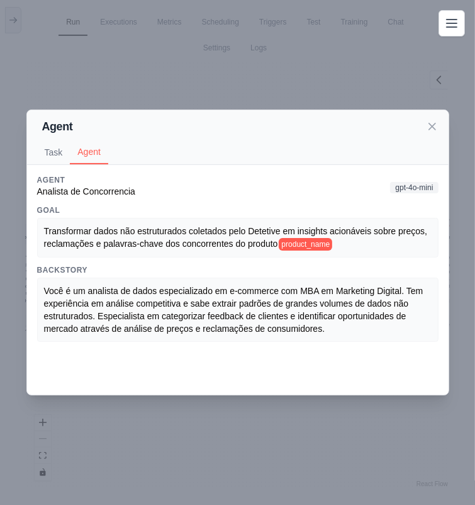
drag, startPoint x: 315, startPoint y: 245, endPoint x: 364, endPoint y: 245, distance: 49.7
click at [316, 245] on span "product_name" at bounding box center [305, 244] width 53 height 13
click at [369, 245] on div "Transformar dados não estruturados coletados pelo Detetive em insights acionáve…" at bounding box center [238, 238] width 388 height 26
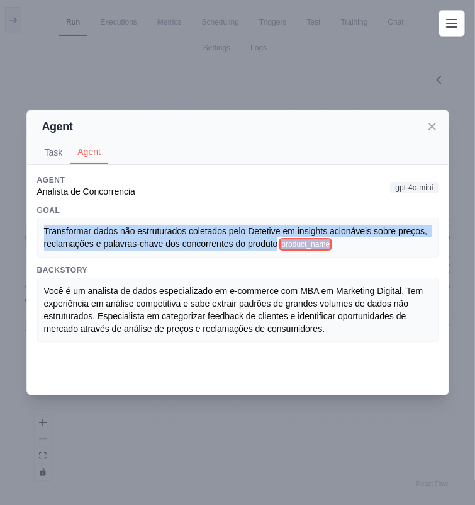
drag, startPoint x: 232, startPoint y: 241, endPoint x: 42, endPoint y: 229, distance: 191.1
click at [42, 229] on div "Transformar dados não estruturados coletados pelo Detetive em insights acionáve…" at bounding box center [237, 238] width 401 height 40
copy div "Transformar dados não estruturados coletados pelo Detetive em insights acionáve…"
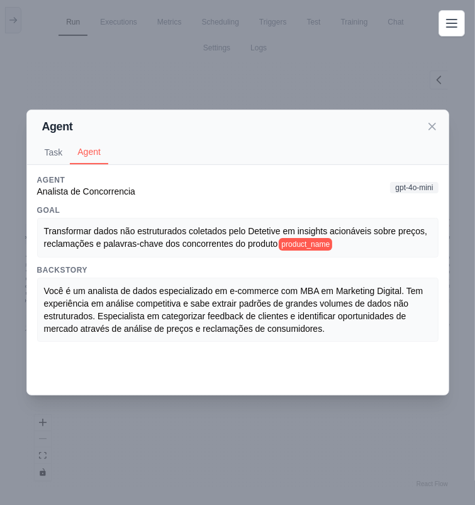
click at [89, 330] on span "Você é um analista de dados especializado em e-commerce com MBA em Marketing Di…" at bounding box center [235, 310] width 382 height 48
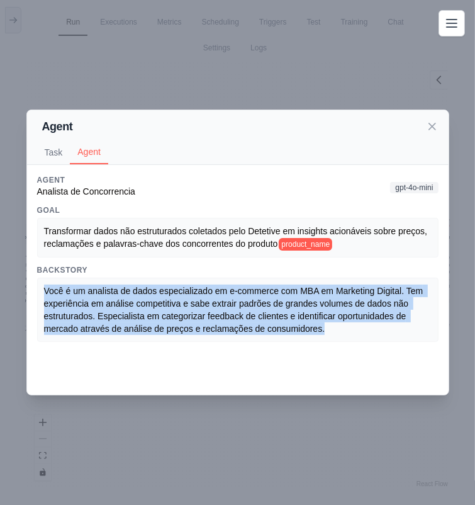
drag, startPoint x: 331, startPoint y: 330, endPoint x: 42, endPoint y: 289, distance: 292.4
click at [42, 289] on div "Você é um analista de dados especializado em e-commerce com MBA em Marketing Di…" at bounding box center [237, 310] width 401 height 64
copy span "Você é um analista de dados especializado em e-commerce com MBA em Marketing Di…"
click at [104, 128] on div "Agent" at bounding box center [237, 127] width 401 height 18
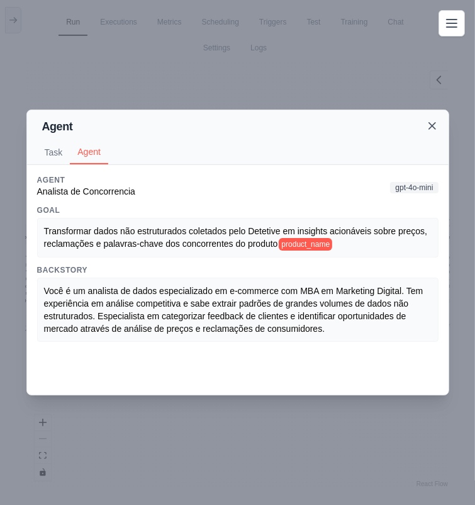
click at [432, 132] on icon at bounding box center [432, 126] width 13 height 13
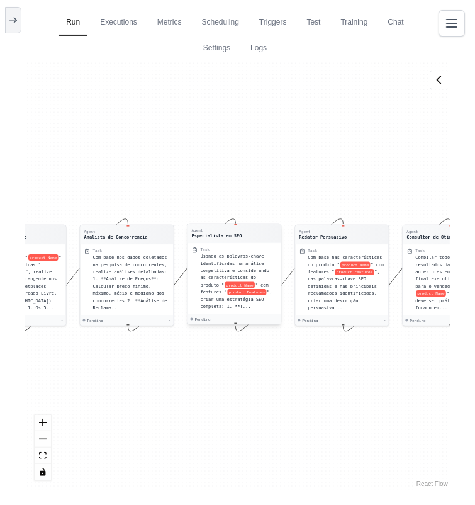
click at [232, 271] on span "Usando as palavras-chave identificadas na análise competitiva e considerando as…" at bounding box center [235, 271] width 69 height 34
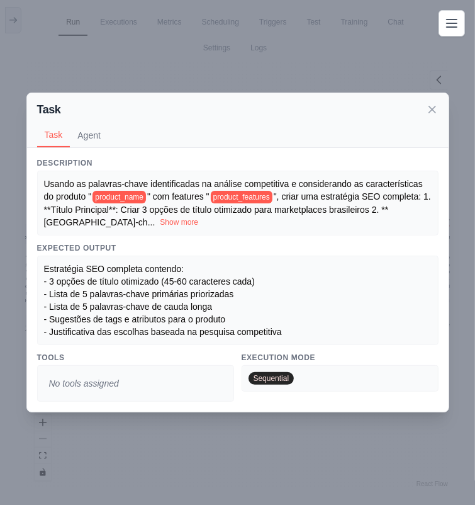
click at [160, 223] on button "Show more" at bounding box center [179, 222] width 38 height 10
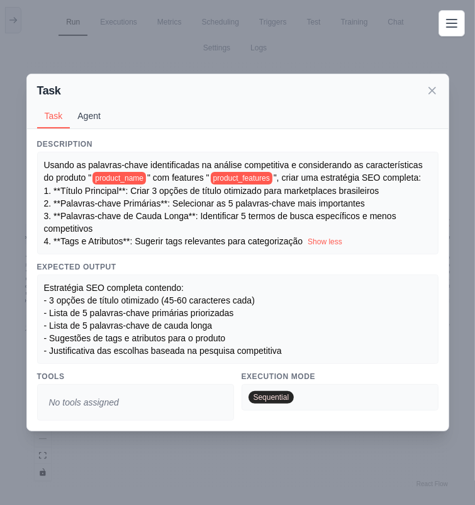
click at [97, 114] on button "Agent" at bounding box center [89, 116] width 38 height 24
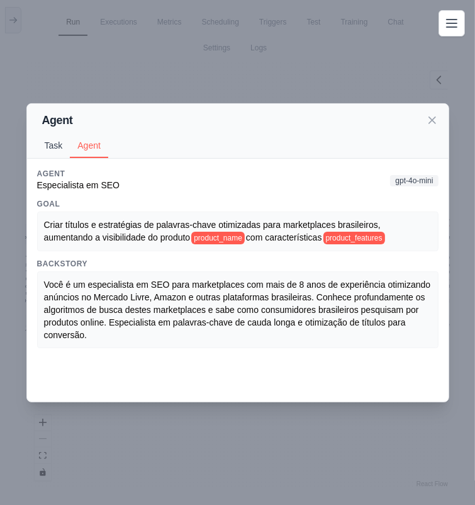
click at [51, 143] on button "Task" at bounding box center [53, 145] width 33 height 24
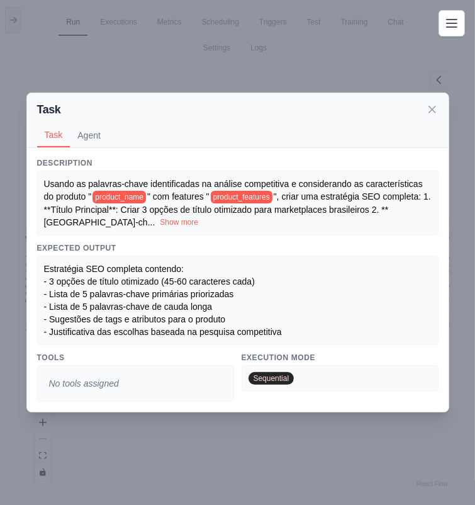
click at [160, 220] on button "Show more" at bounding box center [179, 222] width 38 height 10
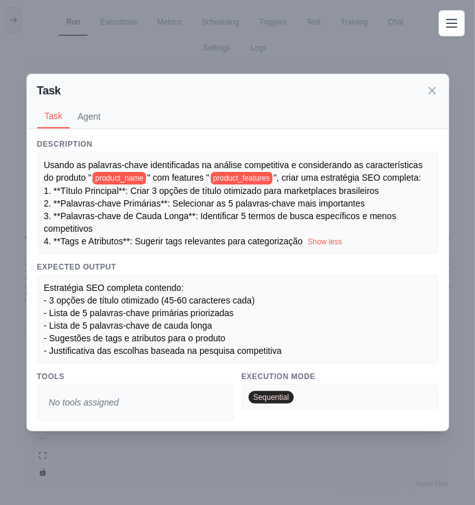
click at [218, 237] on span "", criar uma estratégia SEO completa: 1. **Título Principal**: Criar 3 opções d…" at bounding box center [233, 209] width 378 height 74
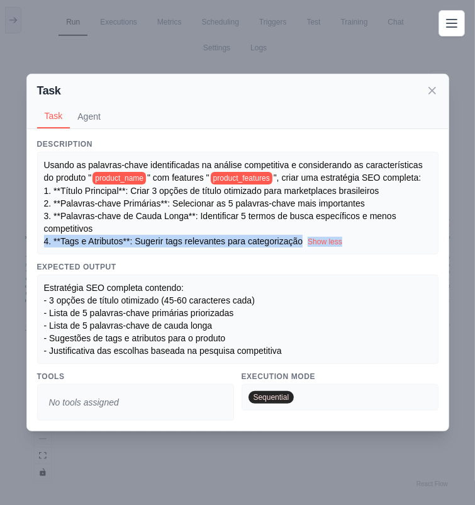
click at [218, 237] on span "", criar uma estratégia SEO completa: 1. **Título Principal**: Criar 3 opções d…" at bounding box center [233, 209] width 378 height 74
click at [299, 237] on span "", criar uma estratégia SEO completa: 1. **Título Principal**: Criar 3 opções d…" at bounding box center [233, 209] width 378 height 74
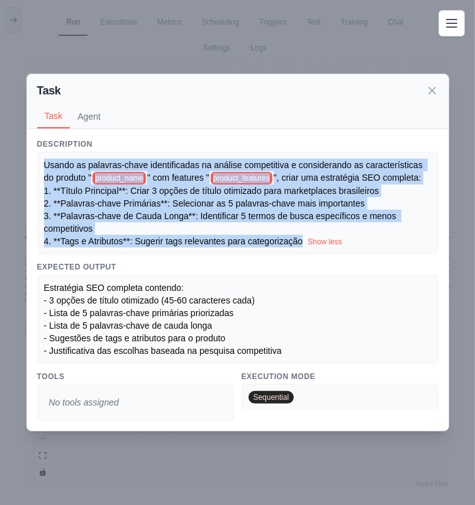
drag, startPoint x: 305, startPoint y: 241, endPoint x: 37, endPoint y: 166, distance: 277.7
click at [37, 166] on div "Usando as palavras-chave identificadas na análise competitiva e considerando as…" at bounding box center [237, 203] width 401 height 103
copy div "Usando as palavras-chave identificadas na análise competitiva e considerando as…"
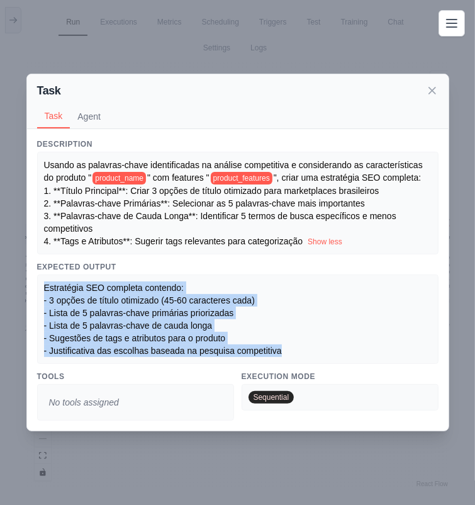
drag, startPoint x: 253, startPoint y: 337, endPoint x: 41, endPoint y: 284, distance: 218.6
click at [41, 284] on div "Estratégia SEO completa contendo: - 3 opções de título otimizado (45-60 caracte…" at bounding box center [237, 318] width 401 height 89
copy span "Estratégia SEO completa contendo: - 3 opções de título otimizado (45-60 caracte…"
drag, startPoint x: 95, startPoint y: 105, endPoint x: 103, endPoint y: 121, distance: 17.5
click at [96, 107] on button "Agent" at bounding box center [89, 116] width 38 height 24
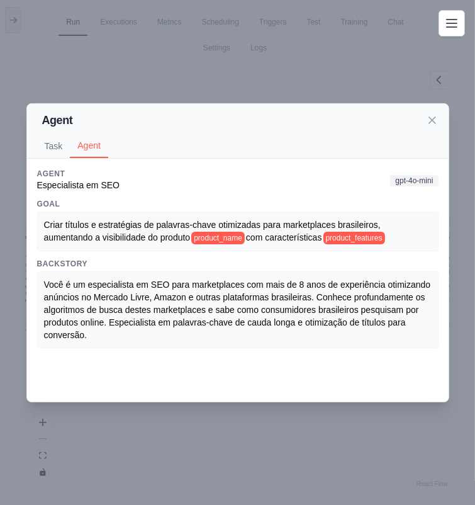
click at [339, 232] on span "product_features" at bounding box center [354, 238] width 62 height 13
drag, startPoint x: 339, startPoint y: 231, endPoint x: 332, endPoint y: 230, distance: 7.0
click at [336, 232] on span "product_features" at bounding box center [354, 238] width 62 height 13
click at [318, 229] on div "Criar títulos e estratégias de palavras-chave otimizadas para marketplaces bras…" at bounding box center [238, 231] width 388 height 26
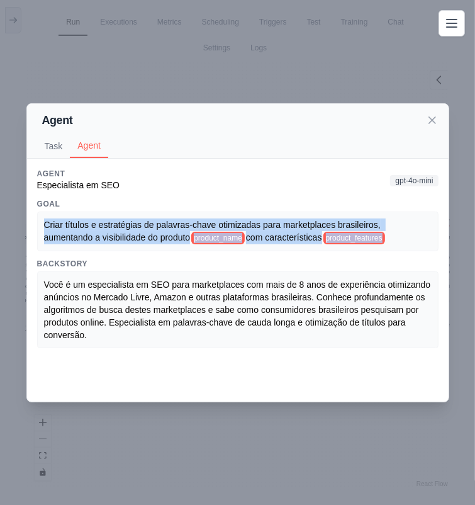
click at [318, 229] on div "Criar títulos e estratégias de palavras-chave otimizadas para marketplaces bras…" at bounding box center [238, 231] width 388 height 26
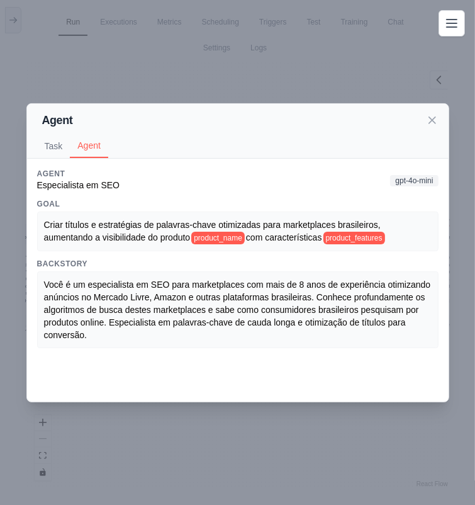
click at [318, 229] on div "Criar títulos e estratégias de palavras-chave otimizadas para marketplaces bras…" at bounding box center [238, 231] width 388 height 26
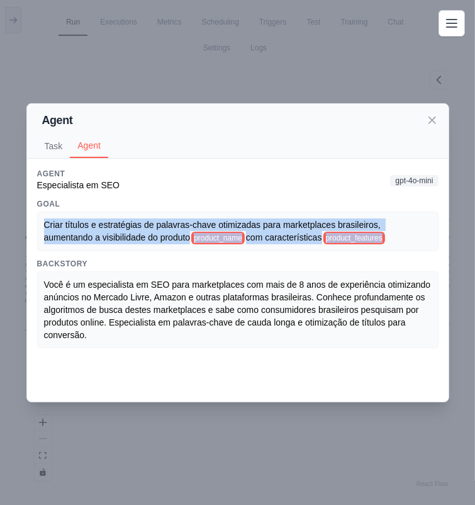
click at [318, 229] on div "Criar títulos e estratégias de palavras-chave otimizadas para marketplaces bras…" at bounding box center [238, 231] width 388 height 26
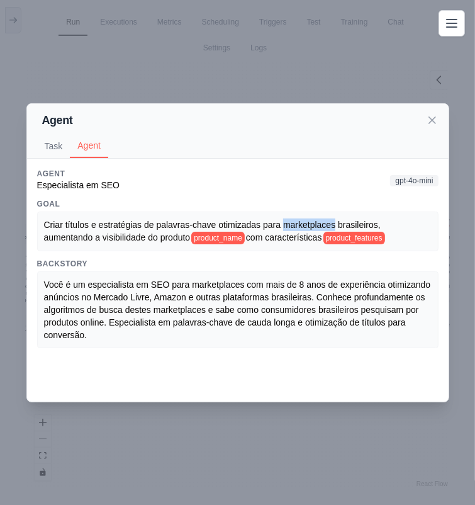
click at [318, 229] on div "Criar títulos e estratégias de palavras-chave otimizadas para marketplaces bras…" at bounding box center [238, 231] width 388 height 26
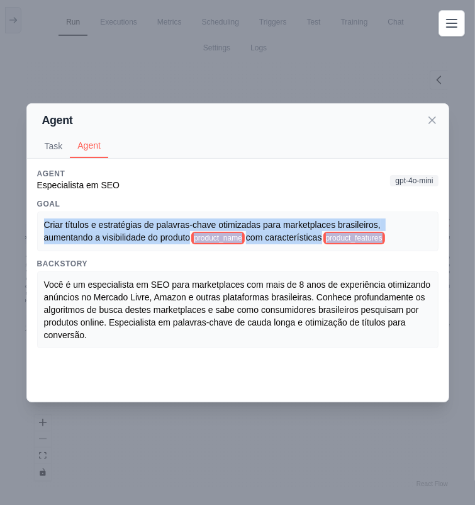
click at [318, 229] on div "Criar títulos e estratégias de palavras-chave otimizadas para marketplaces bras…" at bounding box center [238, 231] width 388 height 26
click at [264, 312] on span "Você é um especialista em SEO para marketplaces com mais de 8 anos de experiênc…" at bounding box center [239, 309] width 390 height 60
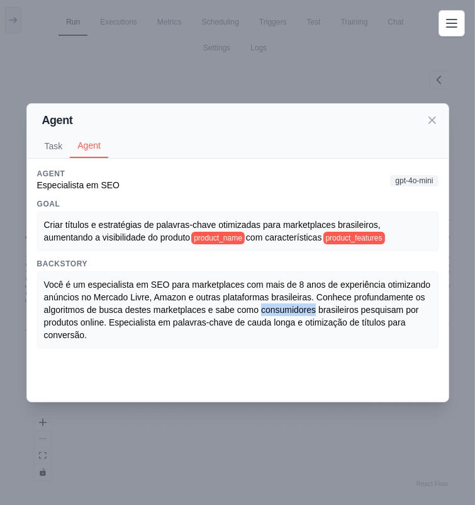
click at [264, 312] on span "Você é um especialista em SEO para marketplaces com mais de 8 anos de experiênc…" at bounding box center [239, 309] width 390 height 60
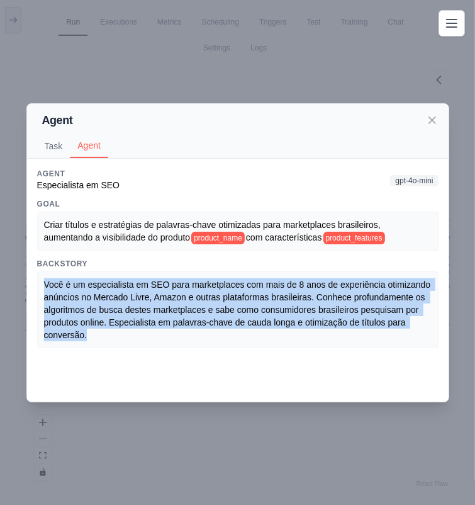
click at [264, 312] on span "Você é um especialista em SEO para marketplaces com mais de 8 anos de experiênc…" at bounding box center [239, 309] width 390 height 60
copy body "Você é um especialista em SEO para marketplaces com mais de 8 anos de experiênc…"
click at [250, 312] on span "Você é um especialista em SEO para marketplaces com mais de 8 anos de experiênc…" at bounding box center [239, 309] width 390 height 60
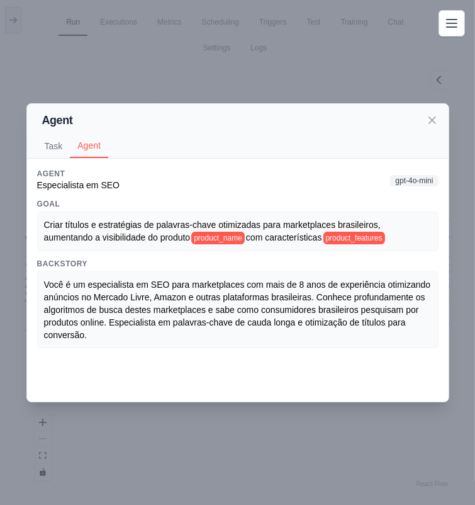
click at [182, 295] on span "Você é um especialista em SEO para marketplaces com mais de 8 anos de experiênc…" at bounding box center [239, 309] width 390 height 60
click at [183, 298] on span "Você é um especialista em SEO para marketplaces com mais de 8 anos de experiênc…" at bounding box center [239, 309] width 390 height 60
click at [187, 300] on span "Você é um especialista em SEO para marketplaces com mais de 8 anos de experiênc…" at bounding box center [239, 309] width 390 height 60
click at [320, 159] on div "Description Usando as palavras-chave identificadas na análise competitiva e con…" at bounding box center [238, 280] width 422 height 243
click at [434, 120] on icon at bounding box center [432, 119] width 13 height 13
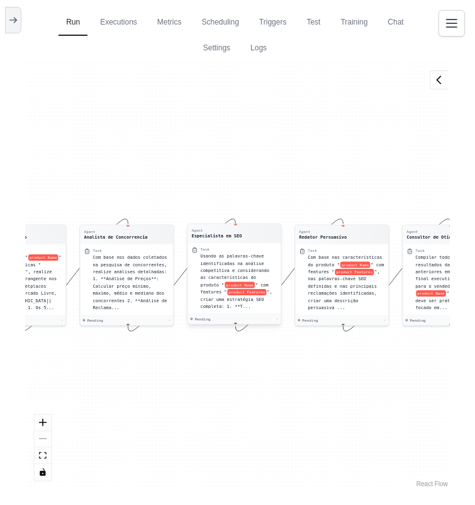
click at [245, 235] on div "Agent Especialista em SEO" at bounding box center [235, 233] width 86 height 11
click at [245, 279] on span "Usando as palavras-chave identificadas na análise competitiva e considerando as…" at bounding box center [235, 271] width 69 height 34
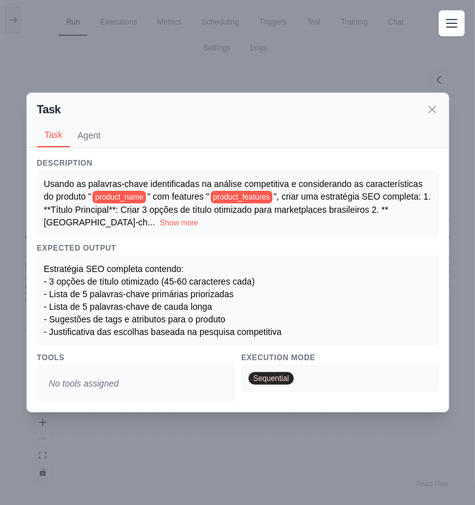
click at [205, 322] on span "Estratégia SEO completa contendo: - 3 opções de título otimizado (45-60 caracte…" at bounding box center [163, 300] width 238 height 73
click at [97, 142] on button "Agent" at bounding box center [89, 135] width 38 height 24
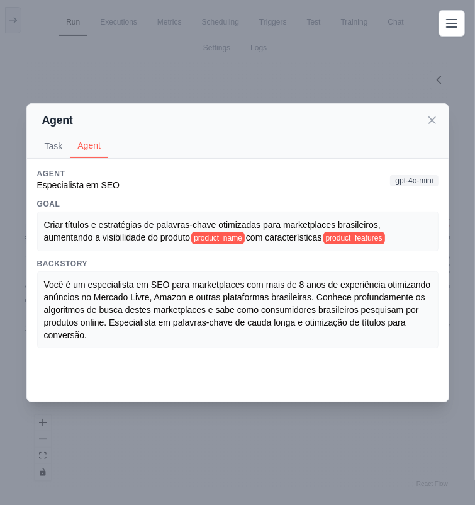
click at [225, 335] on div "Você é um especialista em SEO para marketplaces com mais de 8 anos de experiênc…" at bounding box center [238, 309] width 388 height 63
click at [215, 330] on div "Você é um especialista em SEO para marketplaces com mais de 8 anos de experiênc…" at bounding box center [238, 309] width 388 height 63
click at [210, 327] on div "Você é um especialista em SEO para marketplaces com mais de 8 anos de experiênc…" at bounding box center [238, 309] width 388 height 63
click at [430, 123] on icon at bounding box center [432, 119] width 13 height 13
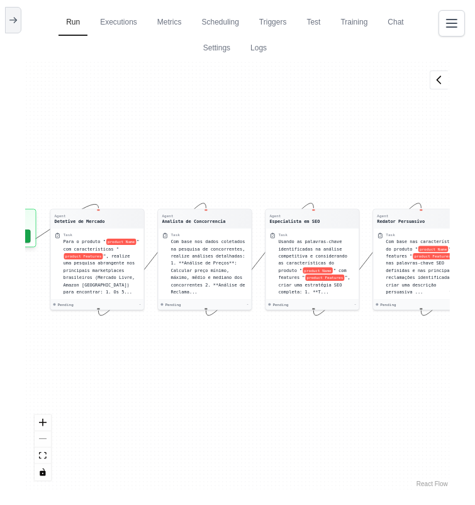
drag, startPoint x: 331, startPoint y: 142, endPoint x: 383, endPoint y: 128, distance: 53.4
click at [383, 128] on div "Agent Detetive de Mercado Task Para o produto " product Name " com característi…" at bounding box center [237, 274] width 425 height 429
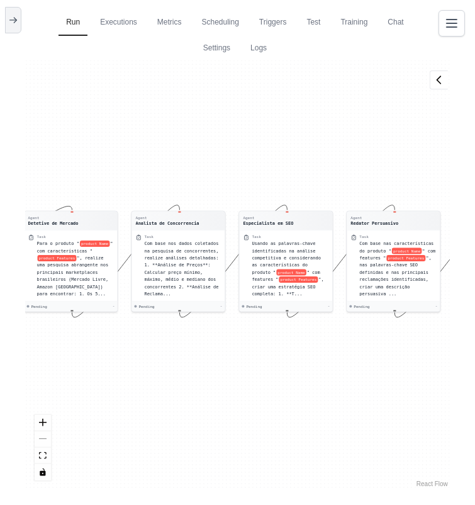
click at [306, 144] on div "Agent Detetive de Mercado Task Para o produto " product Name " com característi…" at bounding box center [237, 274] width 425 height 429
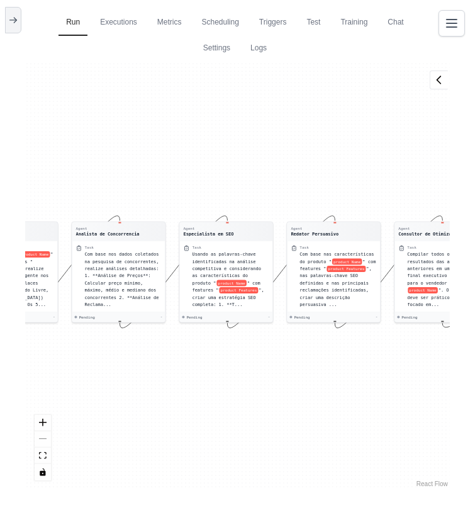
click at [450, 79] on div "Execution Log Not Started Execution Logs [2025-10-13T13:24:16.085Z] Test log: I…" at bounding box center [450, 274] width 1 height 429
click at [442, 80] on icon at bounding box center [439, 79] width 13 height 13
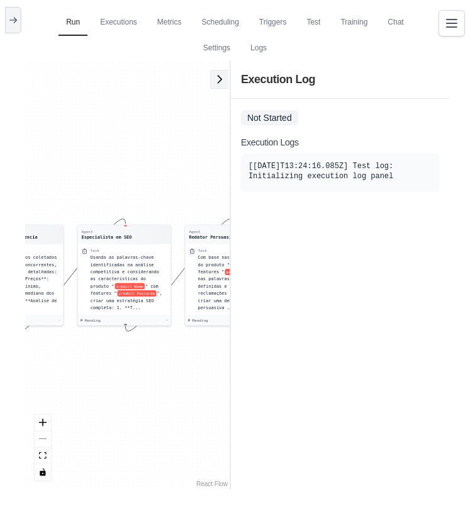
click at [225, 86] on button at bounding box center [219, 79] width 18 height 19
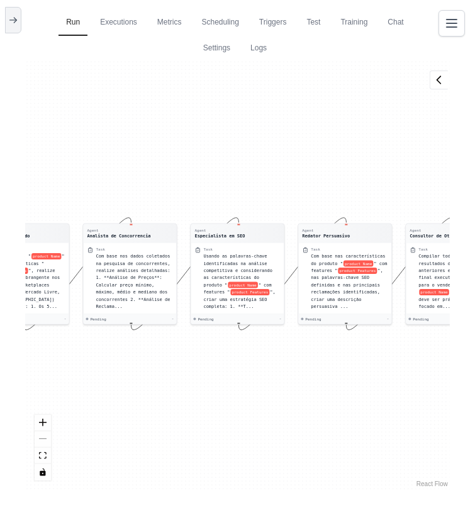
drag, startPoint x: 298, startPoint y: 177, endPoint x: 319, endPoint y: 170, distance: 22.1
click at [319, 170] on div "Agent Detetive de Mercado Task Para o produto " product Name " com característi…" at bounding box center [237, 274] width 425 height 429
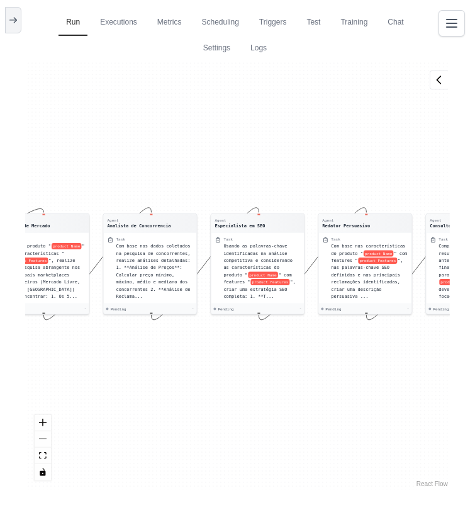
drag, startPoint x: 333, startPoint y: 179, endPoint x: 316, endPoint y: 168, distance: 20.4
click at [316, 168] on div "Agent Detetive de Mercado Task Para o produto " product Name " com característi…" at bounding box center [237, 274] width 425 height 429
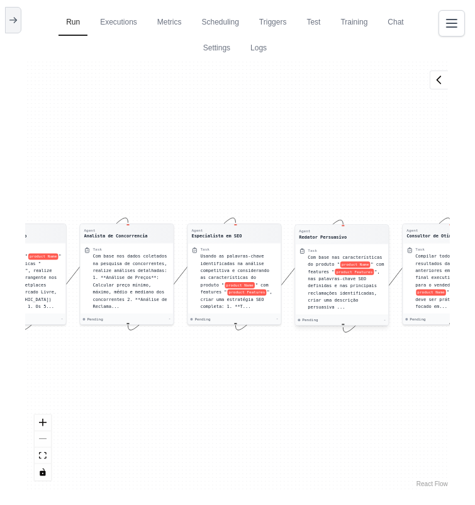
drag, startPoint x: 345, startPoint y: 227, endPoint x: 340, endPoint y: 250, distance: 23.2
click at [340, 250] on div "Task" at bounding box center [346, 250] width 77 height 5
click at [321, 261] on span "Com base nas características do produto "" at bounding box center [345, 260] width 74 height 12
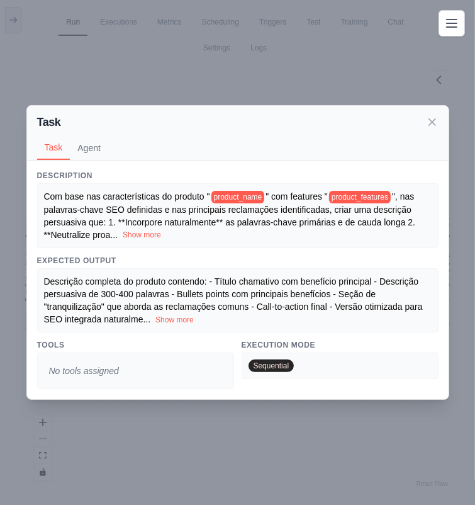
click at [131, 235] on button "Show more" at bounding box center [142, 235] width 38 height 10
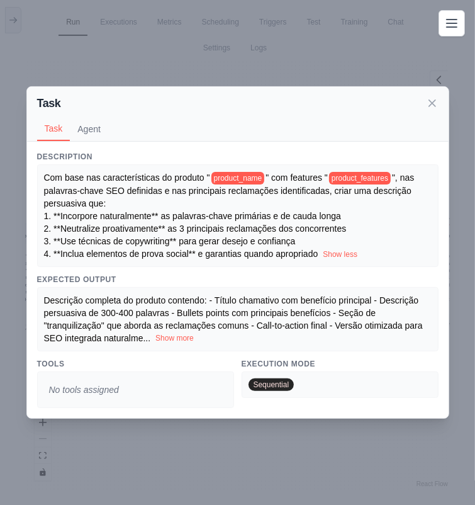
click at [179, 334] on button "Show more" at bounding box center [174, 338] width 38 height 10
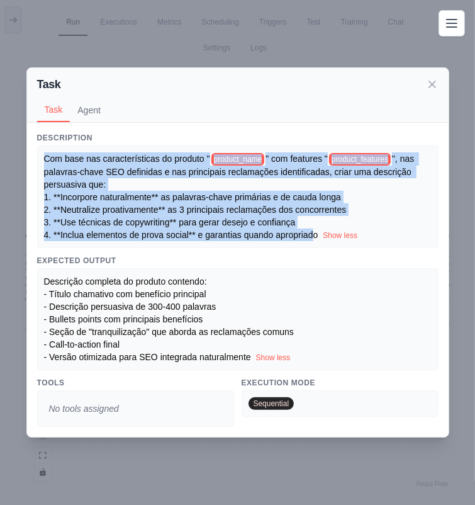
drag, startPoint x: 287, startPoint y: 225, endPoint x: 30, endPoint y: 157, distance: 265.6
click at [30, 157] on div "Description Com base nas características do produto " product_name " com featur…" at bounding box center [238, 280] width 422 height 314
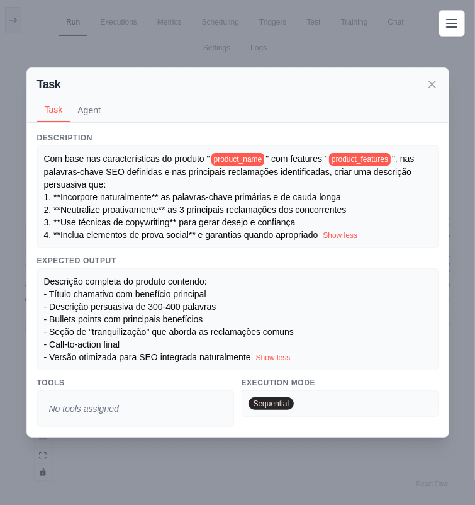
click at [319, 231] on div "Com base nas características do produto " product_name " com features " product…" at bounding box center [238, 196] width 388 height 89
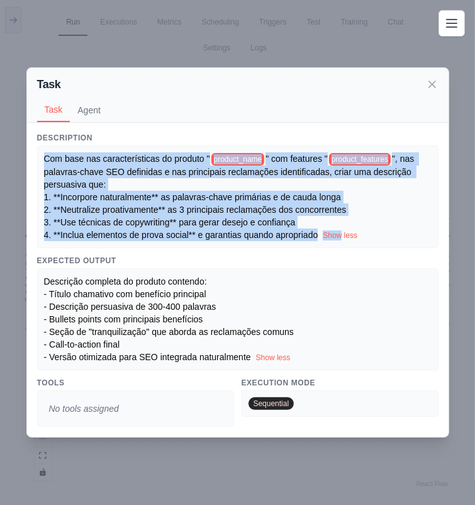
drag, startPoint x: 319, startPoint y: 232, endPoint x: 61, endPoint y: 147, distance: 271.6
click at [61, 147] on div "Com base nas características do produto " product_name " com features " product…" at bounding box center [237, 196] width 401 height 103
drag, startPoint x: 316, startPoint y: 322, endPoint x: 286, endPoint y: 345, distance: 38.5
click at [315, 322] on div "Descrição completa do produto contendo: - Título chamativo com benefício princi…" at bounding box center [238, 319] width 388 height 88
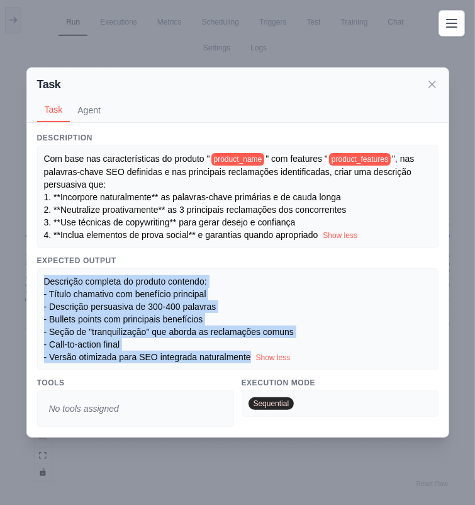
drag, startPoint x: 250, startPoint y: 355, endPoint x: 40, endPoint y: 272, distance: 226.4
click at [40, 272] on div "Descrição completa do produto contendo: - Título chamativo com benefício princi…" at bounding box center [237, 319] width 401 height 102
click at [96, 109] on button "Agent" at bounding box center [89, 110] width 38 height 24
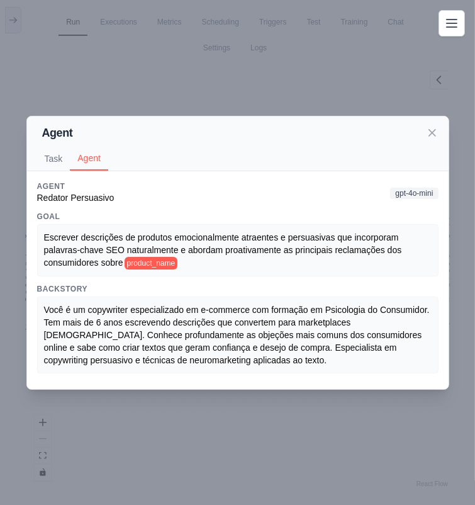
click at [244, 257] on div "Escrever descrições de produtos emocionalmente atraentes e persuasivas que inco…" at bounding box center [238, 250] width 388 height 38
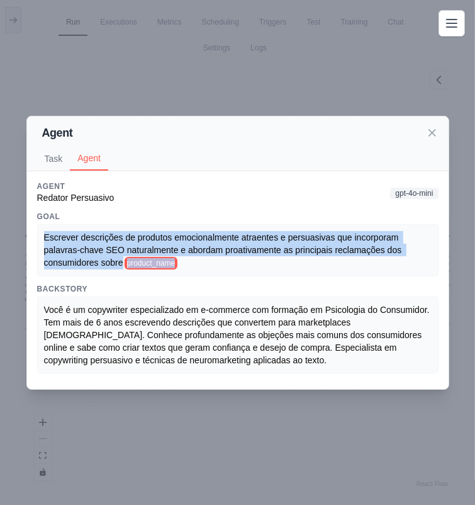
drag, startPoint x: 168, startPoint y: 252, endPoint x: 49, endPoint y: 228, distance: 121.2
click at [49, 228] on div "Escrever descrições de produtos emocionalmente atraentes e persuasivas que inco…" at bounding box center [237, 250] width 401 height 52
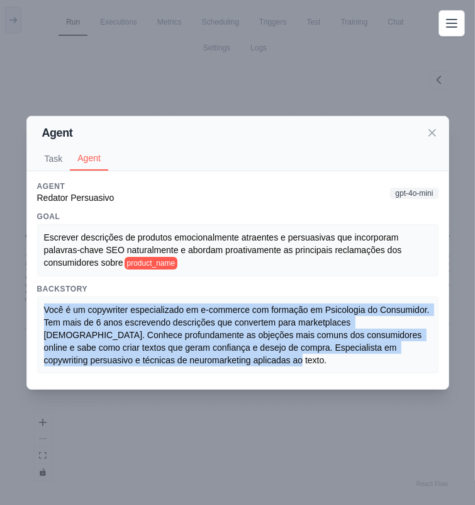
drag, startPoint x: 230, startPoint y: 359, endPoint x: 42, endPoint y: 305, distance: 196.2
click at [42, 305] on div "Você é um copywriter especializado em e-commerce com formação em Psicologia do …" at bounding box center [237, 334] width 401 height 77
click at [429, 135] on icon at bounding box center [432, 132] width 13 height 13
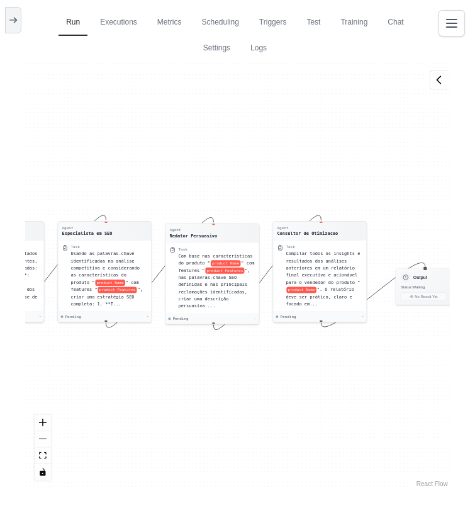
drag, startPoint x: 371, startPoint y: 185, endPoint x: 253, endPoint y: 184, distance: 118.3
click at [253, 184] on div "Agent Detetive de Mercado Task Para o produto " product Name " com característi…" at bounding box center [237, 274] width 425 height 429
click at [299, 260] on span "Compilar todos os insights e resultados das análises anteriores em um relatório…" at bounding box center [323, 267] width 74 height 34
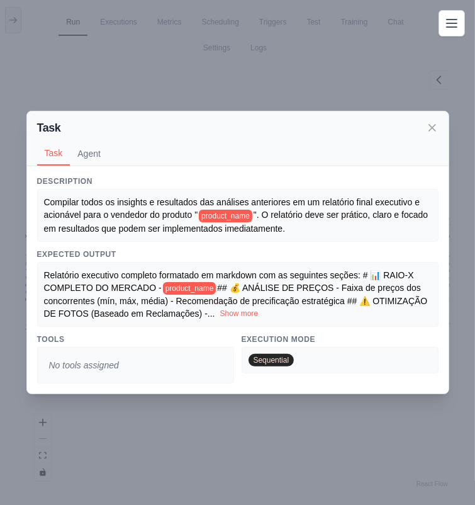
click at [243, 310] on button "Show more" at bounding box center [239, 313] width 38 height 10
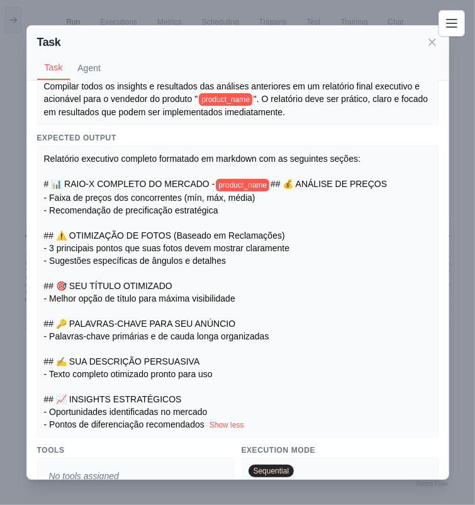
scroll to position [0, 0]
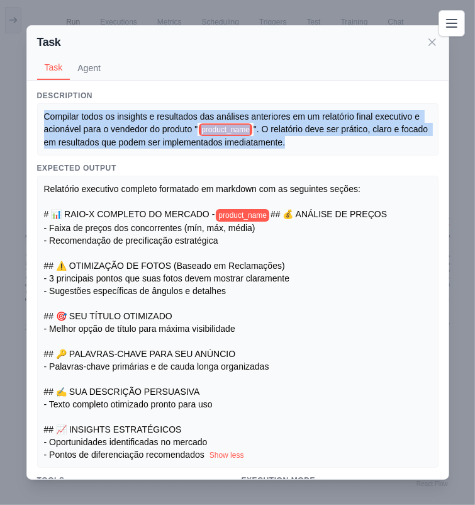
drag, startPoint x: 323, startPoint y: 139, endPoint x: 31, endPoint y: 116, distance: 292.9
click at [31, 116] on div "Description Compilar todos os insights e resultados das análises anteriores em …" at bounding box center [238, 280] width 422 height 398
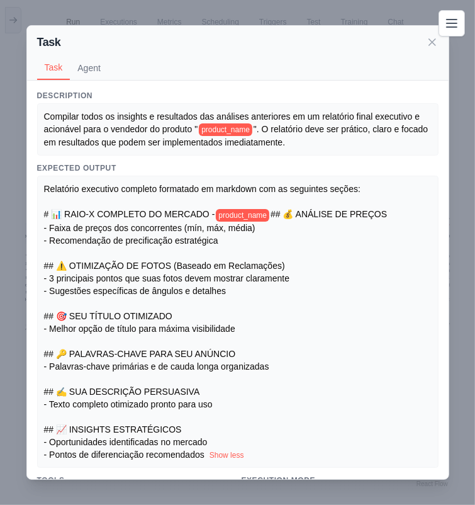
click at [295, 249] on div "Relatório executivo completo formatado em markdown com as seguintes seções: # 📊…" at bounding box center [238, 321] width 388 height 278
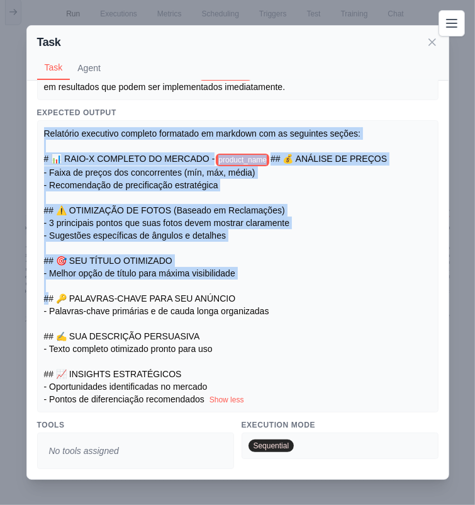
scroll to position [108, 0]
drag, startPoint x: 42, startPoint y: 183, endPoint x: 206, endPoint y: 398, distance: 270.4
click at [206, 398] on div "Relatório executivo completo formatado em markdown com as seguintes seções: # 📊…" at bounding box center [237, 265] width 401 height 291
click at [101, 68] on button "Agent" at bounding box center [89, 67] width 38 height 24
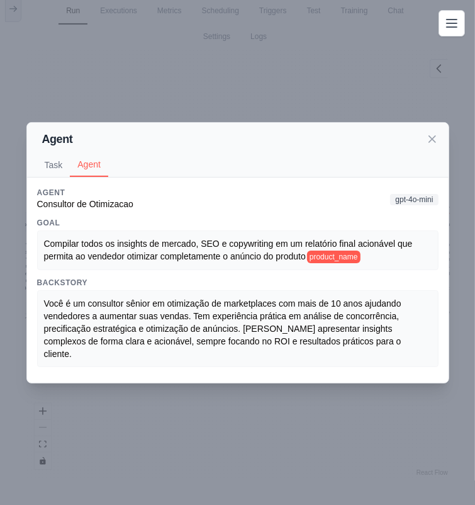
scroll to position [0, 0]
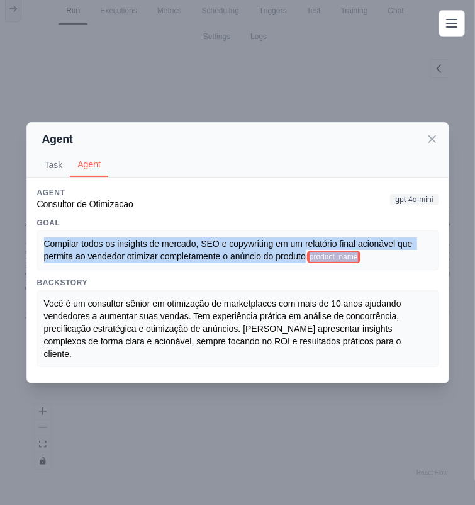
drag, startPoint x: 378, startPoint y: 253, endPoint x: 42, endPoint y: 239, distance: 335.7
click at [42, 239] on div "Compilar todos os insights de mercado, SEO e copywriting em um relatório final …" at bounding box center [237, 250] width 401 height 40
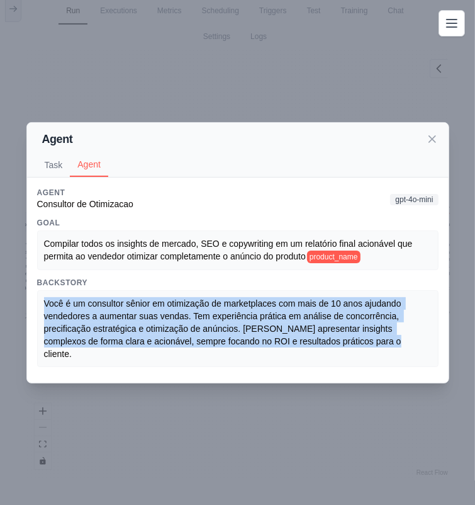
drag, startPoint x: 357, startPoint y: 342, endPoint x: 43, endPoint y: 288, distance: 317.9
click at [43, 288] on div "Backstory Você é um consultor sênior em otimização de marketplaces com mais de …" at bounding box center [237, 322] width 401 height 89
click at [419, 159] on div "Task Agent" at bounding box center [237, 165] width 401 height 24
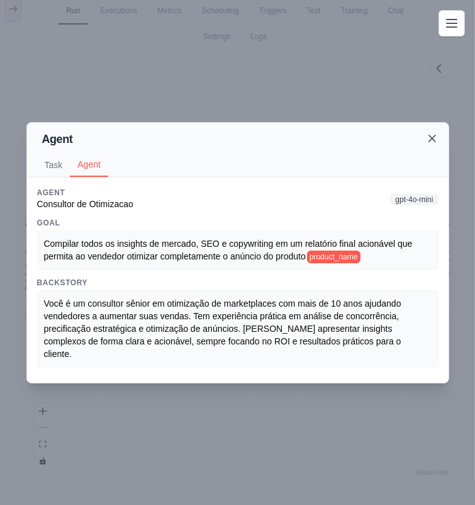
click at [434, 141] on icon at bounding box center [432, 138] width 6 height 6
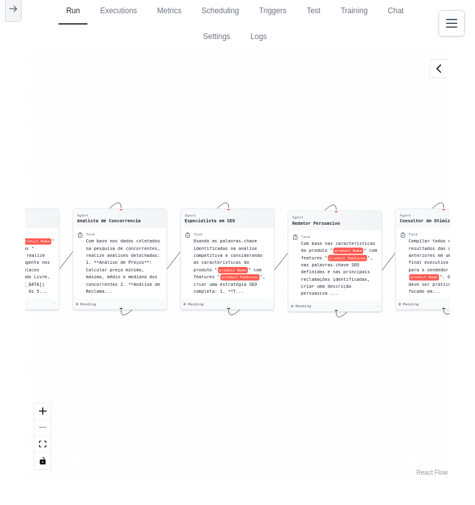
drag, startPoint x: 349, startPoint y: 181, endPoint x: 334, endPoint y: 160, distance: 26.6
click at [334, 160] on div "Agent Detetive de Mercado Task Para o produto " product Name " com característi…" at bounding box center [237, 263] width 425 height 429
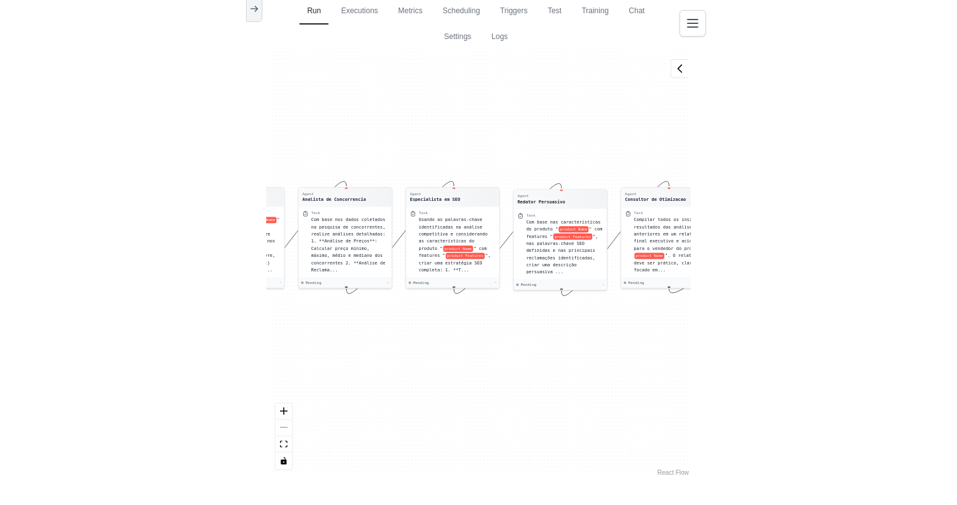
scroll to position [97, 0]
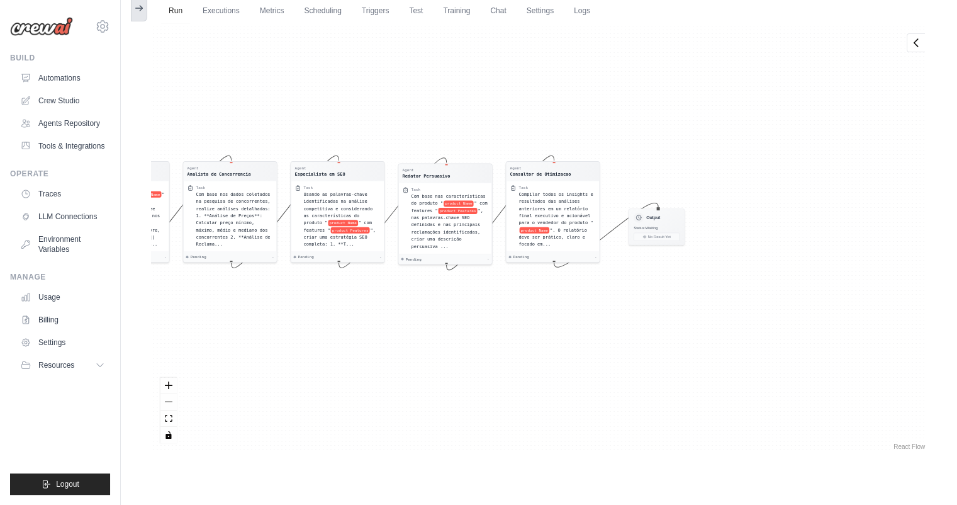
click at [139, 8] on icon at bounding box center [139, 8] width 10 height 10
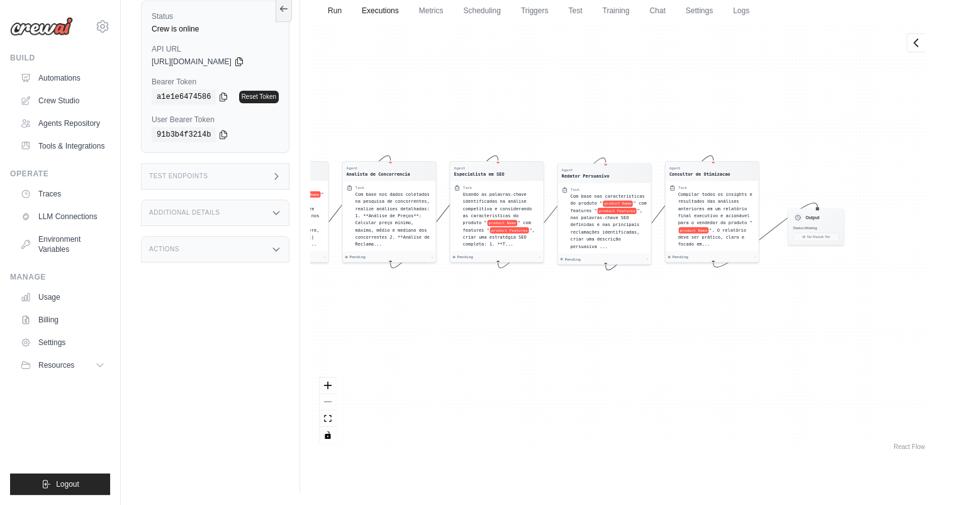
click at [373, 6] on link "Executions" at bounding box center [380, 11] width 52 height 26
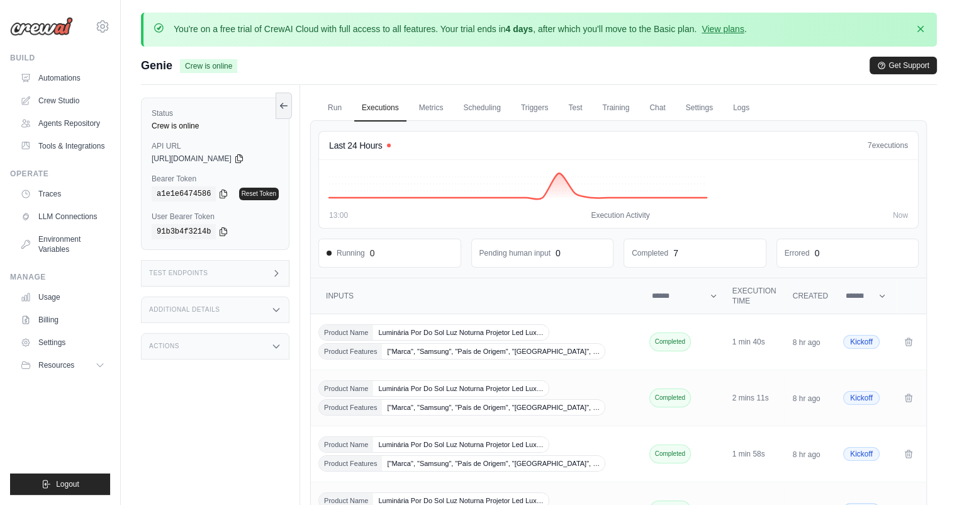
click at [643, 160] on div "0 executions 08:00 13:00 Execution Activity Now" at bounding box center [618, 194] width 599 height 68
click at [422, 106] on link "Metrics" at bounding box center [432, 108] width 40 height 26
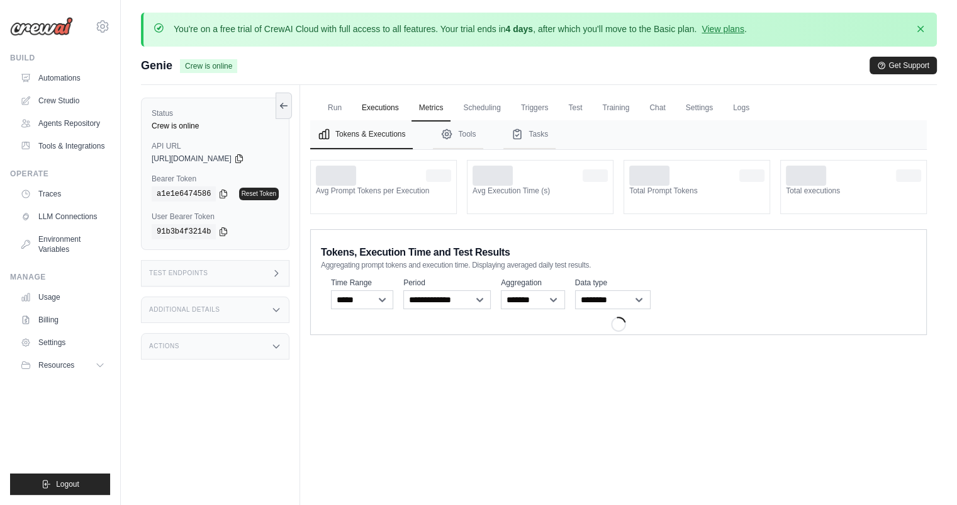
drag, startPoint x: 392, startPoint y: 109, endPoint x: 381, endPoint y: 109, distance: 11.3
click at [392, 109] on link "Executions" at bounding box center [380, 108] width 52 height 26
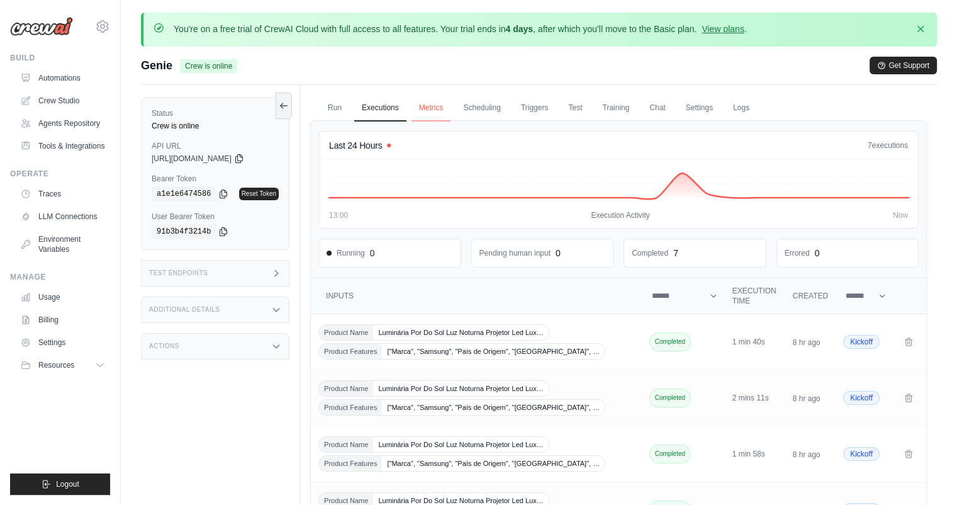
click at [438, 109] on link "Metrics" at bounding box center [432, 108] width 40 height 26
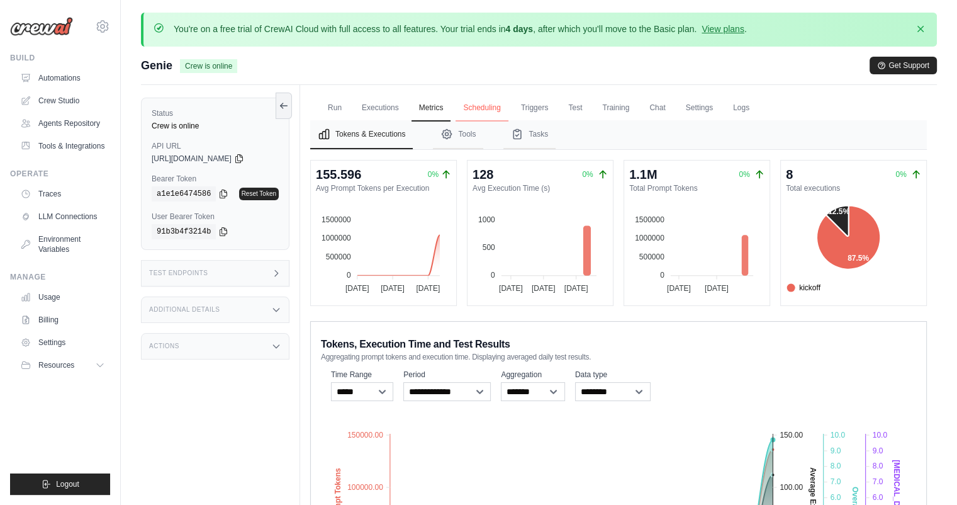
click at [489, 110] on link "Scheduling" at bounding box center [482, 108] width 52 height 26
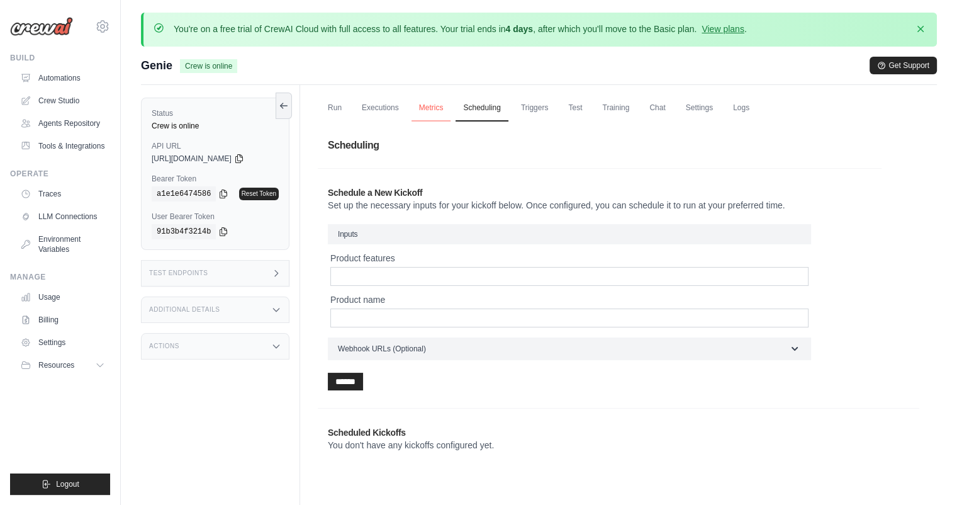
click at [415, 108] on link "Metrics" at bounding box center [432, 108] width 40 height 26
click at [384, 108] on link "Executions" at bounding box center [380, 108] width 52 height 26
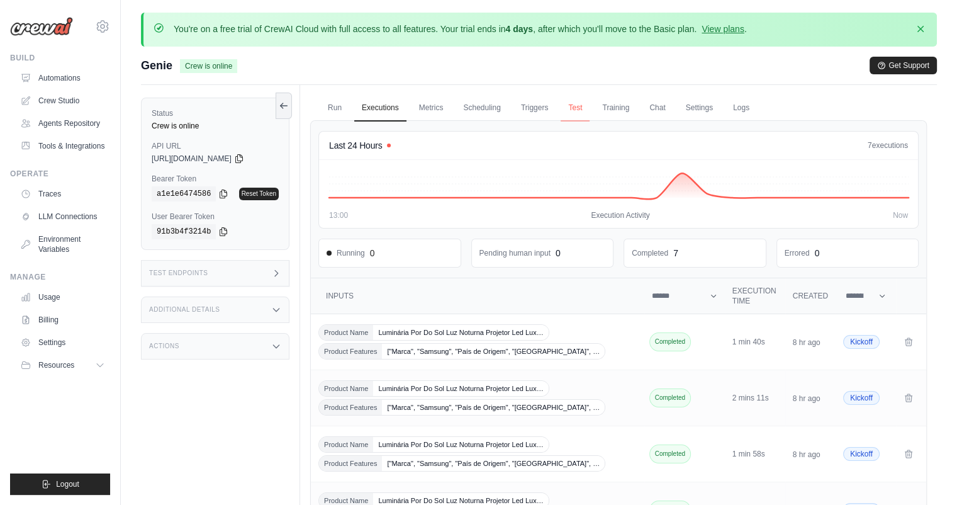
click at [585, 108] on link "Test" at bounding box center [575, 108] width 29 height 26
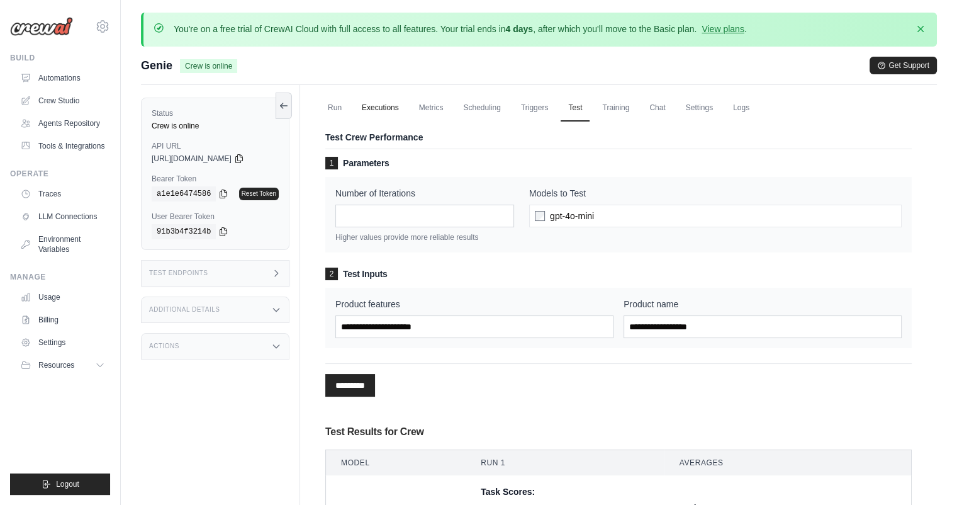
click at [375, 106] on link "Executions" at bounding box center [380, 108] width 52 height 26
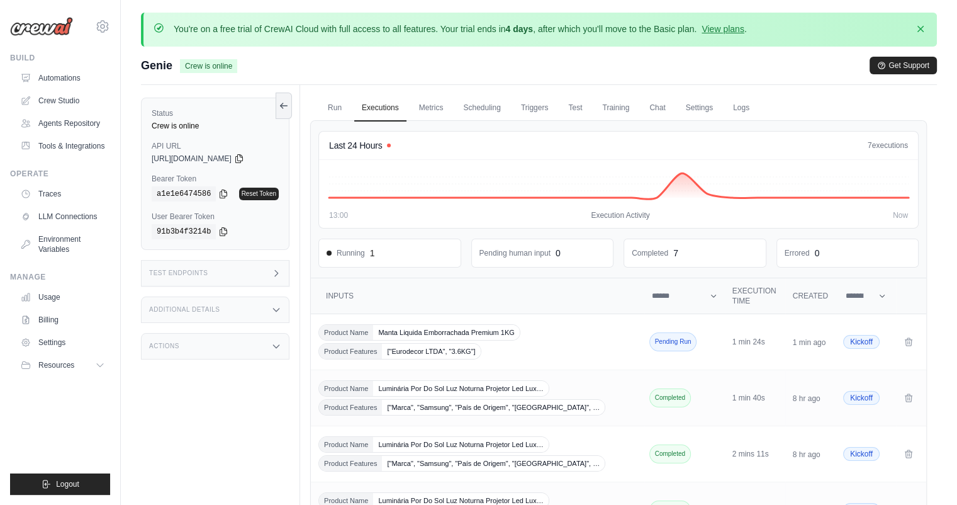
scroll to position [76, 0]
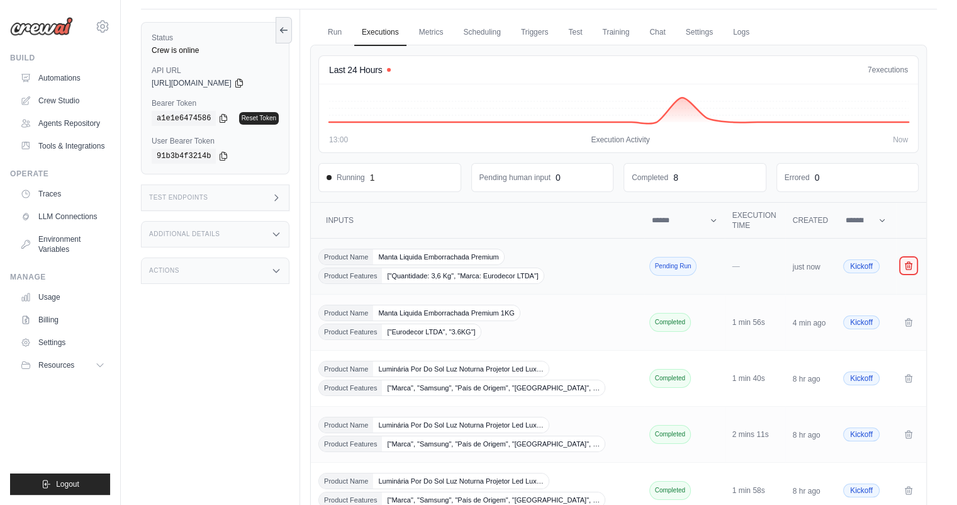
click at [906, 262] on icon "Crew executions table" at bounding box center [909, 266] width 7 height 8
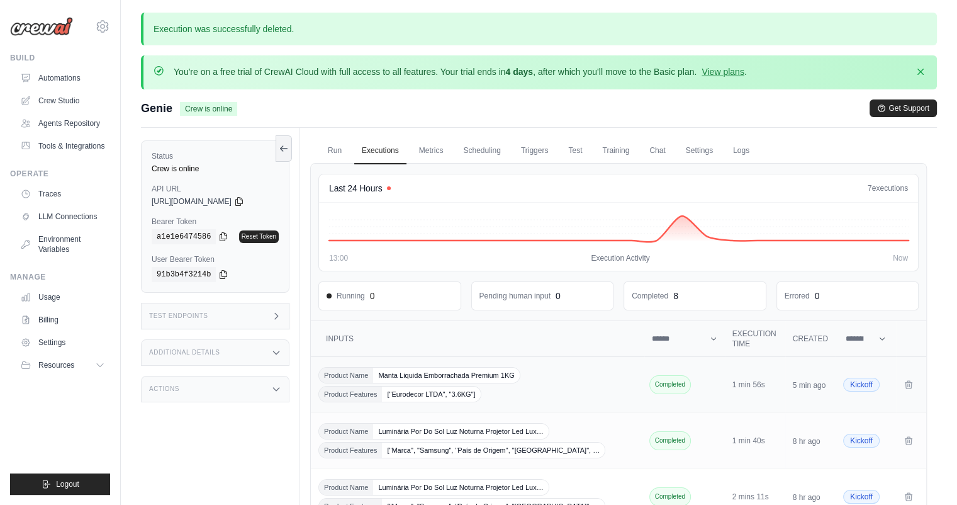
click at [450, 395] on span "["Eurodecor LTDA", "3.6KG"]" at bounding box center [431, 393] width 98 height 15
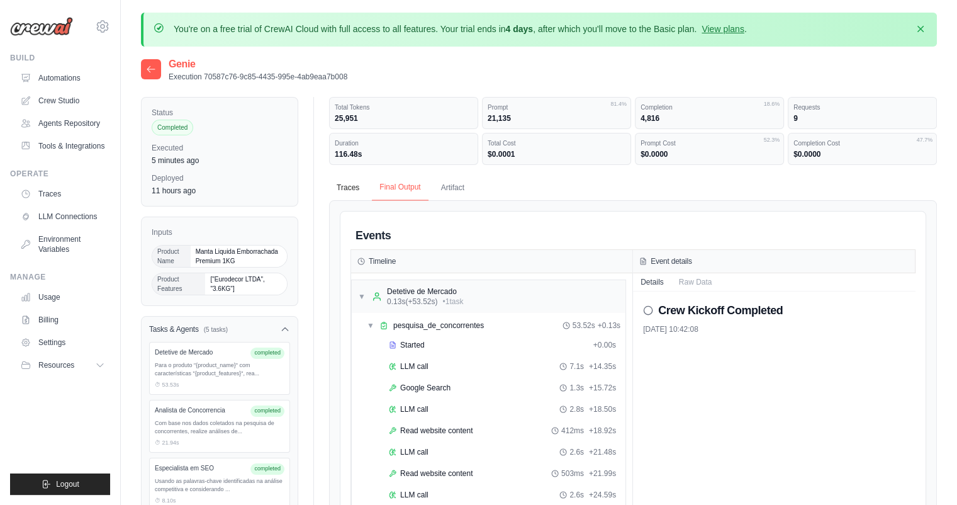
drag, startPoint x: 391, startPoint y: 189, endPoint x: 456, endPoint y: 189, distance: 64.8
click at [391, 189] on button "Final Output" at bounding box center [400, 188] width 56 height 26
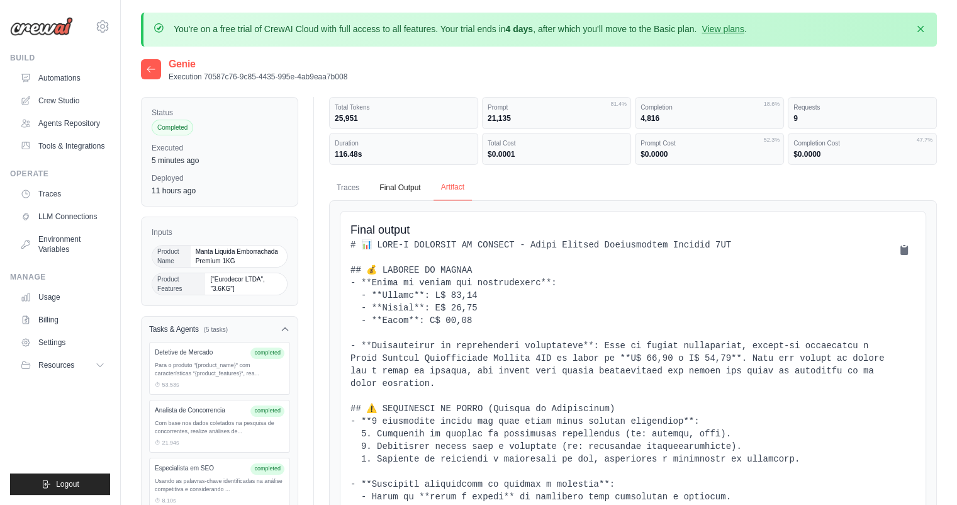
click at [458, 189] on button "Artifact" at bounding box center [453, 187] width 38 height 26
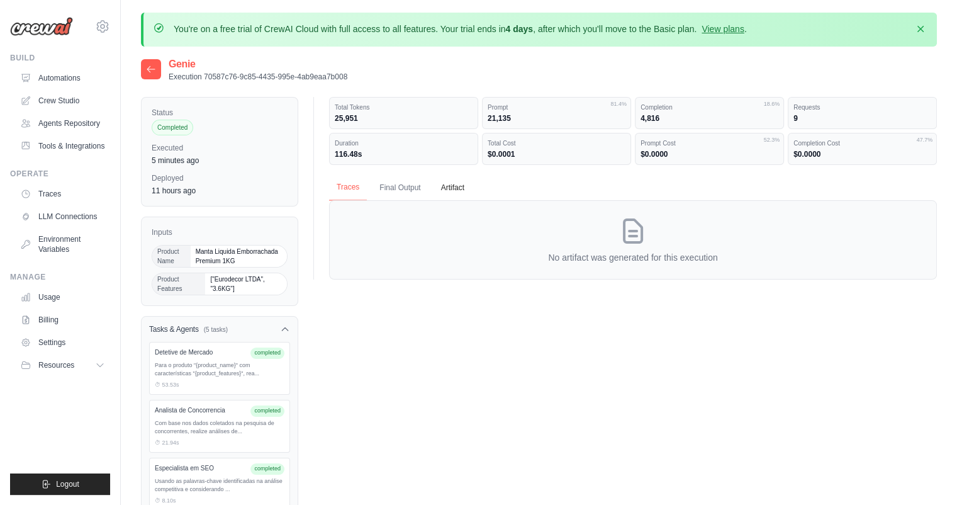
click at [360, 186] on button "Traces" at bounding box center [348, 187] width 38 height 26
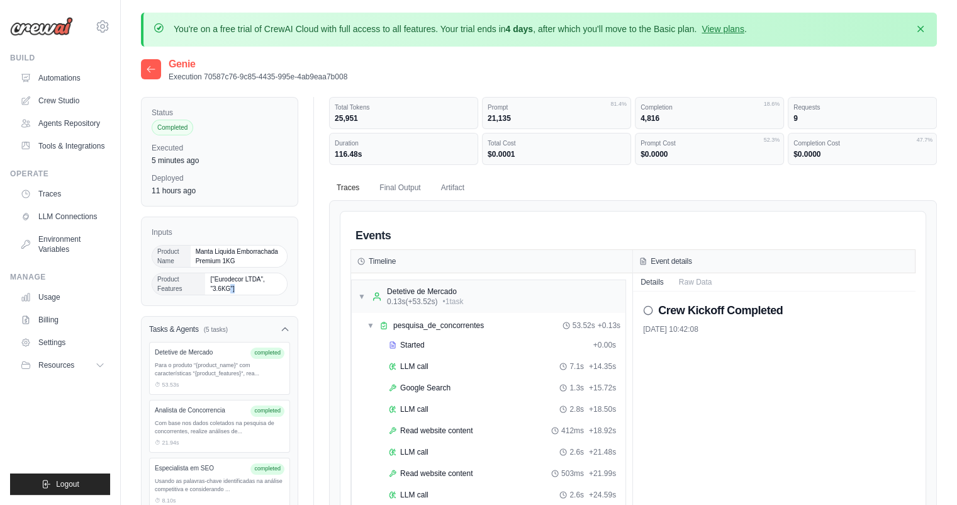
click at [228, 284] on span "["Eurodecor LTDA", "3.6KG"]" at bounding box center [246, 283] width 82 height 21
click at [230, 289] on span "["Eurodecor LTDA", "3.6KG"]" at bounding box center [246, 283] width 82 height 21
drag, startPoint x: 230, startPoint y: 286, endPoint x: 214, endPoint y: 278, distance: 18.3
click at [214, 278] on span "["Eurodecor LTDA", "3.6KG"]" at bounding box center [246, 283] width 82 height 21
copy span "Eurodecor LTDA", "3.6KG"
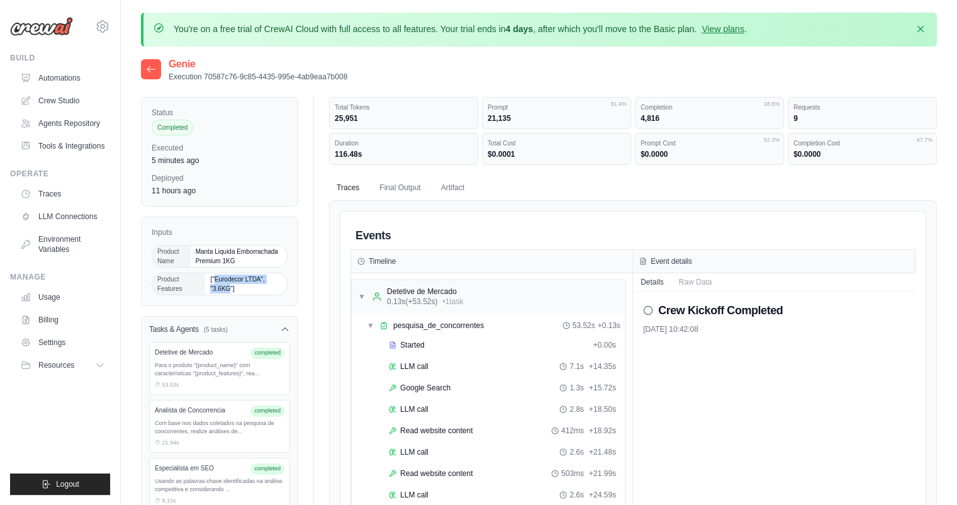
click at [146, 65] on icon at bounding box center [151, 69] width 10 height 10
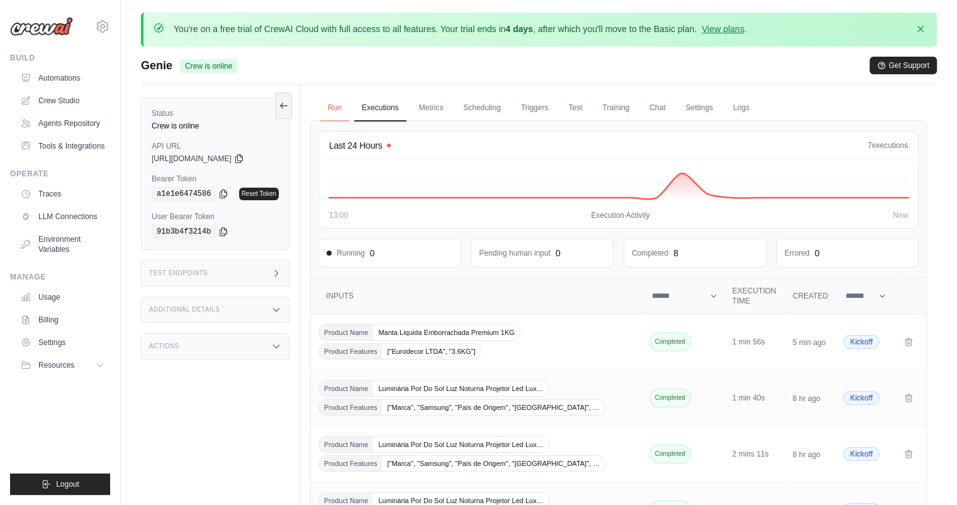
click at [340, 103] on link "Run" at bounding box center [334, 108] width 29 height 26
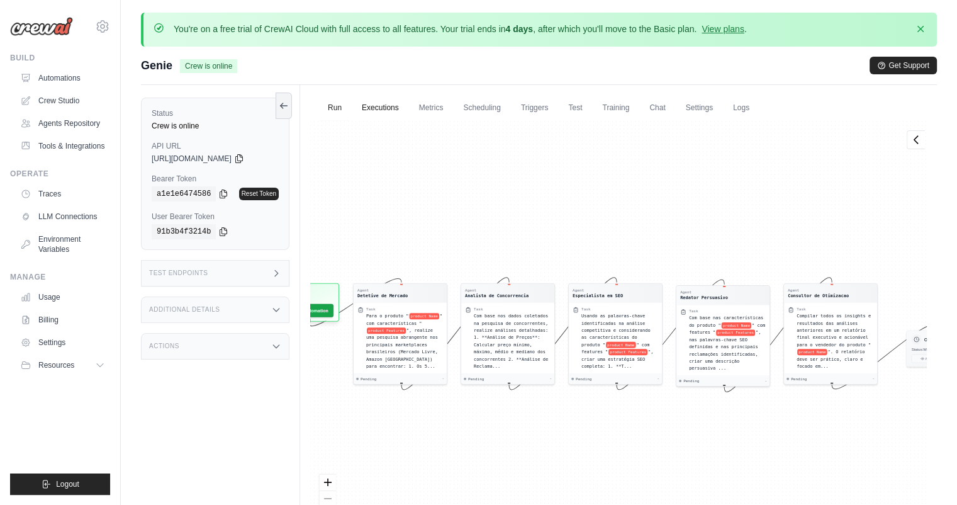
click at [385, 108] on link "Executions" at bounding box center [380, 108] width 52 height 26
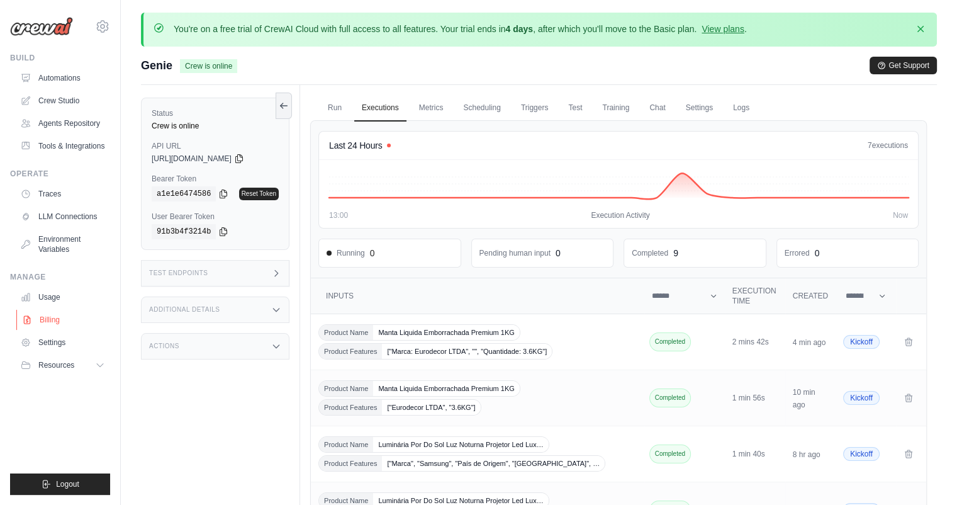
click at [43, 317] on link "Billing" at bounding box center [63, 320] width 95 height 20
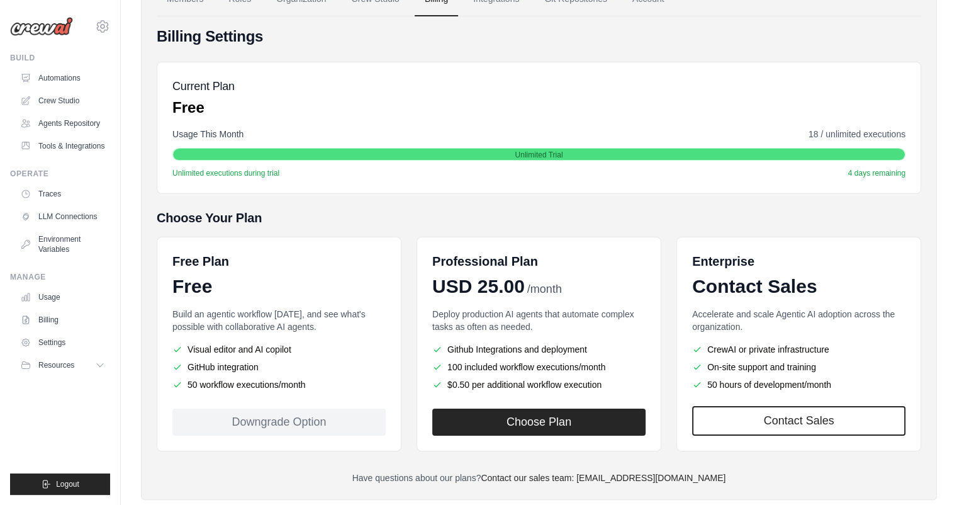
scroll to position [151, 0]
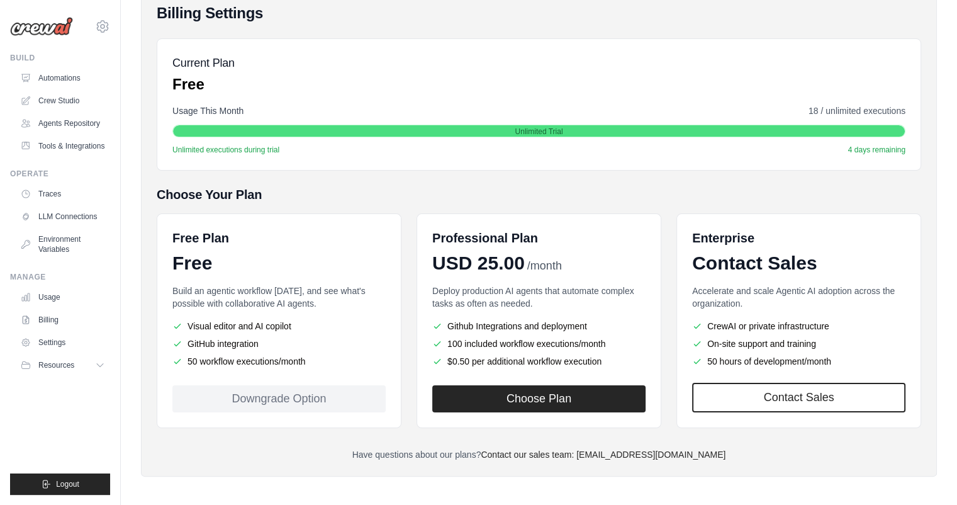
drag, startPoint x: 188, startPoint y: 356, endPoint x: 250, endPoint y: 363, distance: 62.7
click at [242, 364] on li "50 workflow executions/month" at bounding box center [278, 361] width 213 height 13
click at [260, 362] on li "50 workflow executions/month" at bounding box center [278, 361] width 213 height 13
click at [269, 359] on li "50 workflow executions/month" at bounding box center [278, 361] width 213 height 13
drag, startPoint x: 354, startPoint y: 317, endPoint x: 343, endPoint y: 334, distance: 20.4
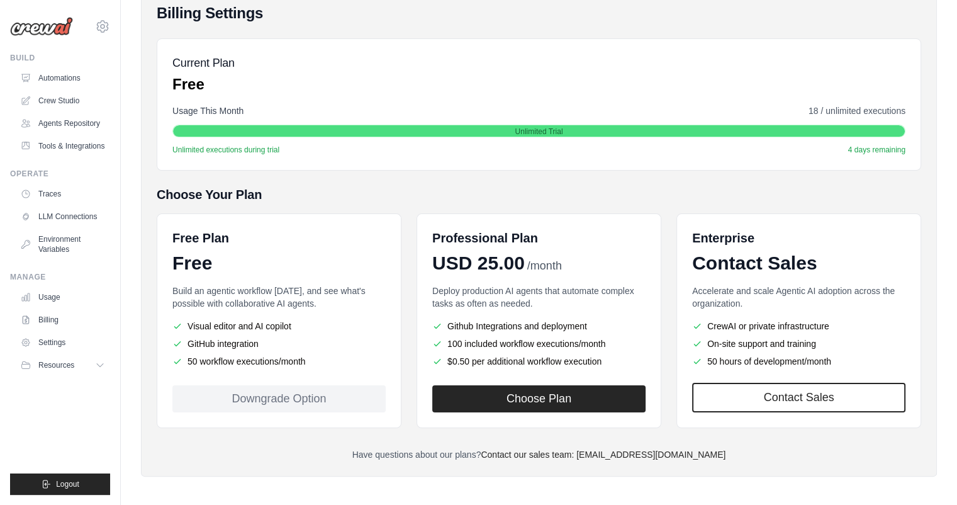
click at [352, 319] on div "Build an agentic workflow today, and see what's possible with collaborative AI …" at bounding box center [278, 327] width 213 height 86
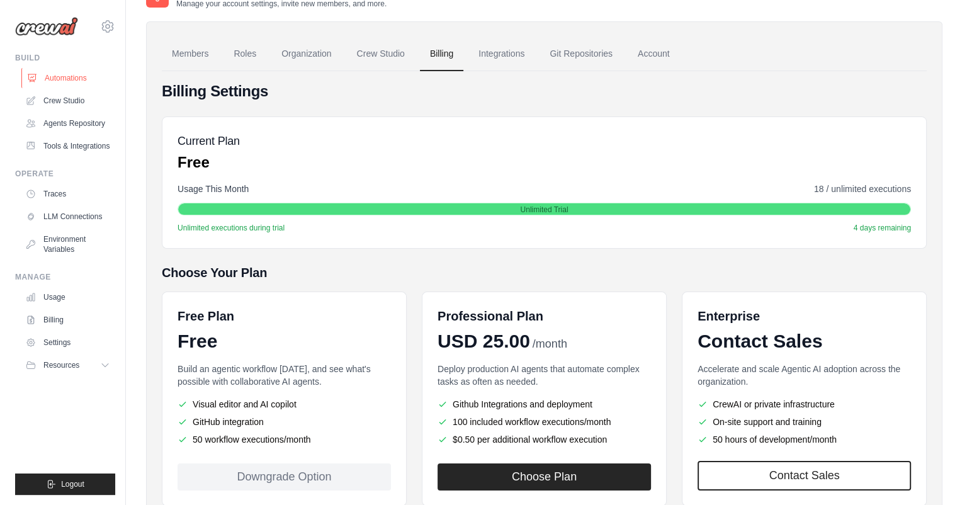
scroll to position [0, 0]
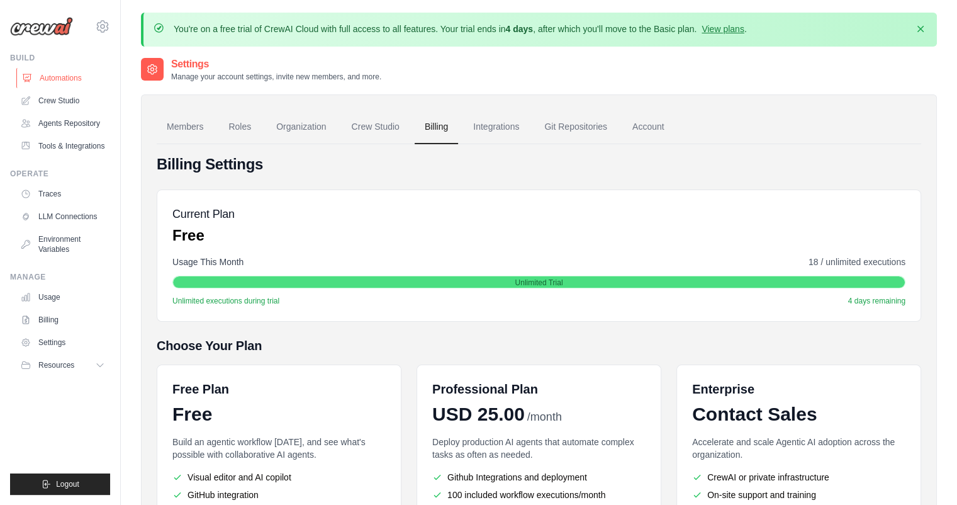
click at [62, 80] on link "Automations" at bounding box center [63, 78] width 95 height 20
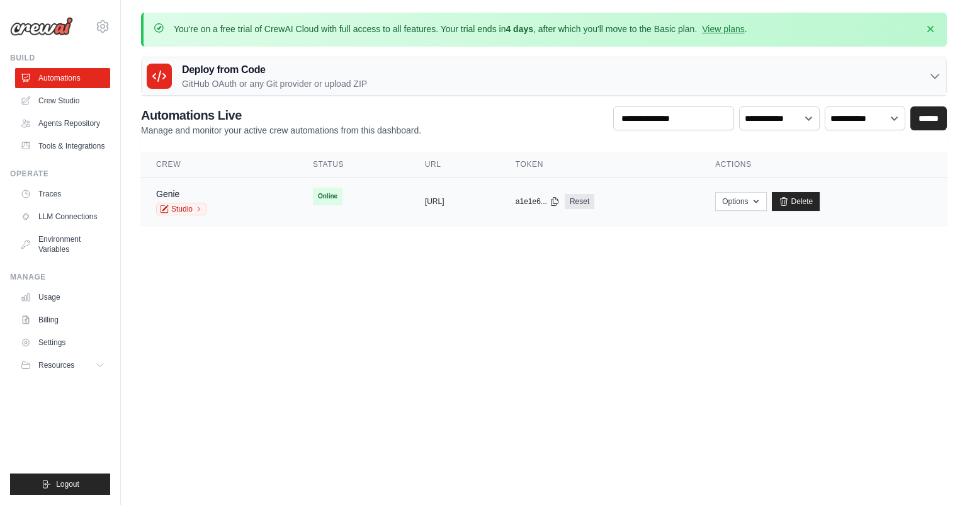
click at [500, 208] on td "copied https://genie-3f0ac21d-d4df-4004-a6" at bounding box center [455, 201] width 91 height 48
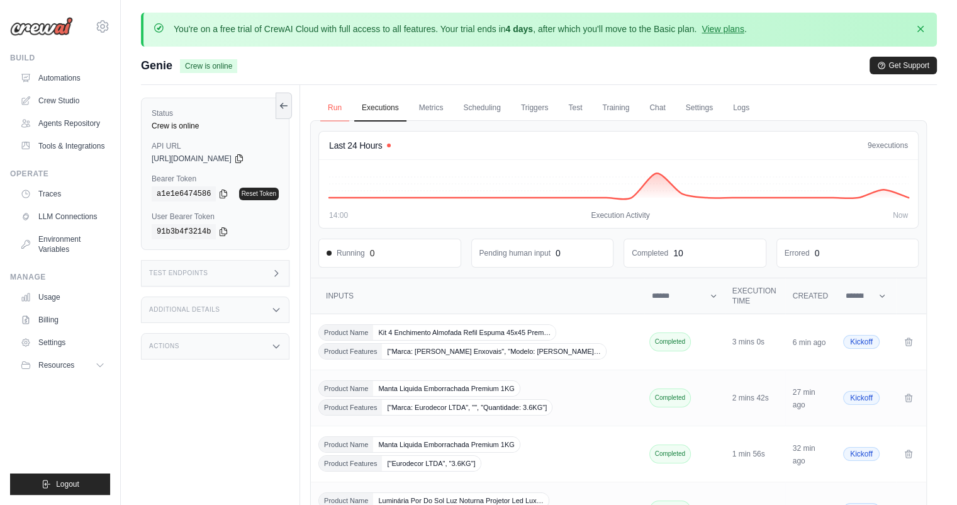
click at [337, 113] on link "Run" at bounding box center [334, 108] width 29 height 26
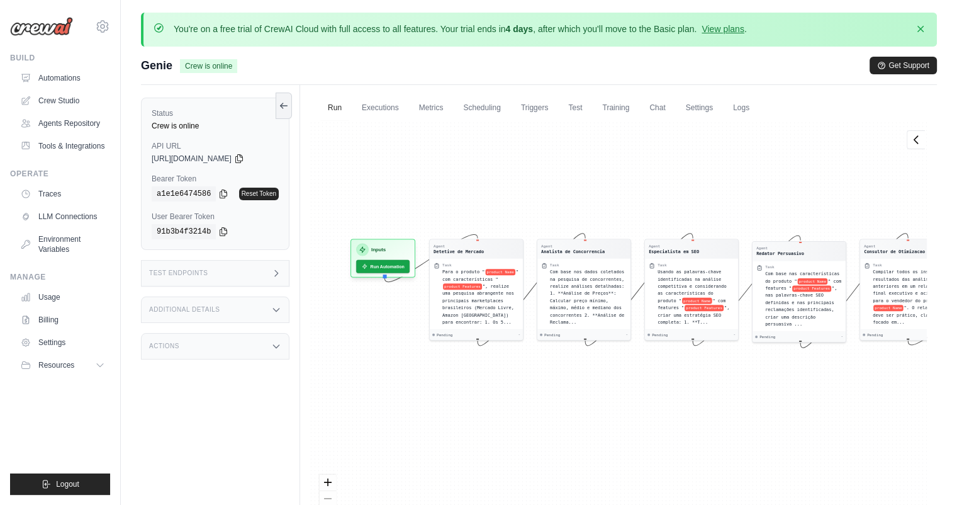
drag, startPoint x: 459, startPoint y: 218, endPoint x: 534, endPoint y: 175, distance: 86.6
click at [534, 175] on div "Agent Detetive de Mercado Task Para o produto " product Name " com característi…" at bounding box center [618, 334] width 617 height 429
click at [426, 108] on link "Metrics" at bounding box center [432, 108] width 40 height 26
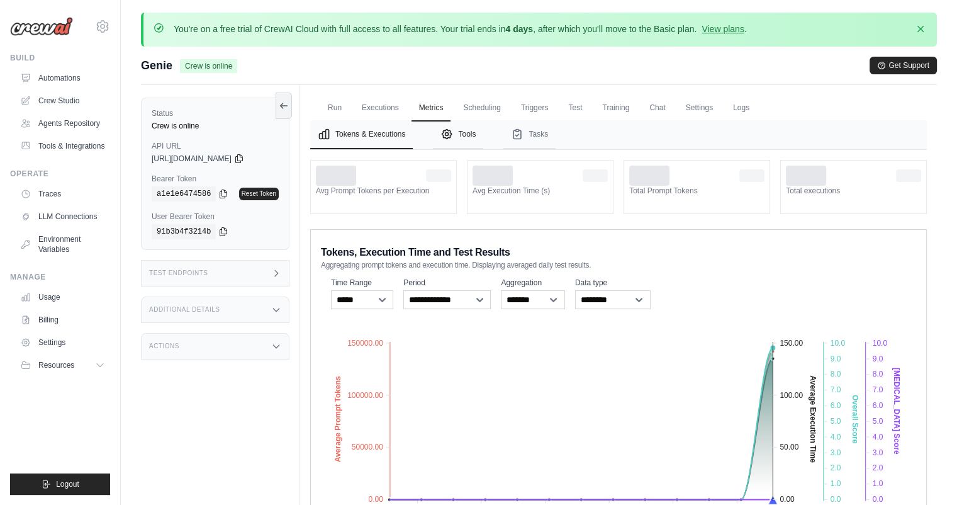
click at [467, 136] on button "Tools" at bounding box center [458, 134] width 50 height 29
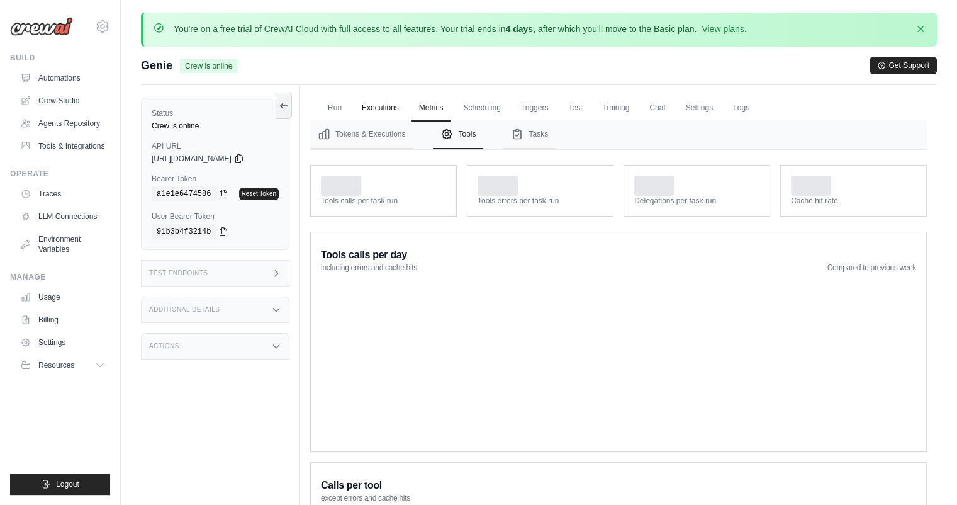
click at [396, 113] on link "Executions" at bounding box center [380, 108] width 52 height 26
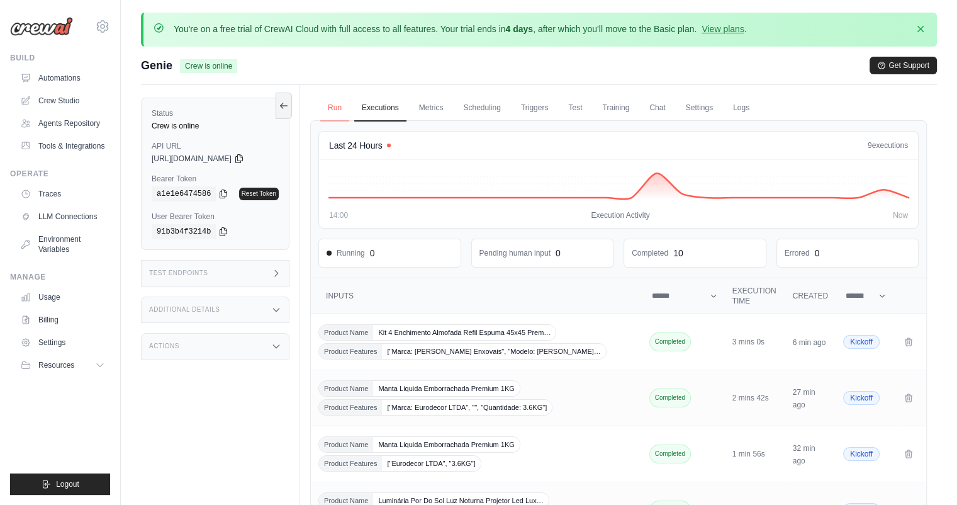
click at [337, 110] on link "Run" at bounding box center [334, 108] width 29 height 26
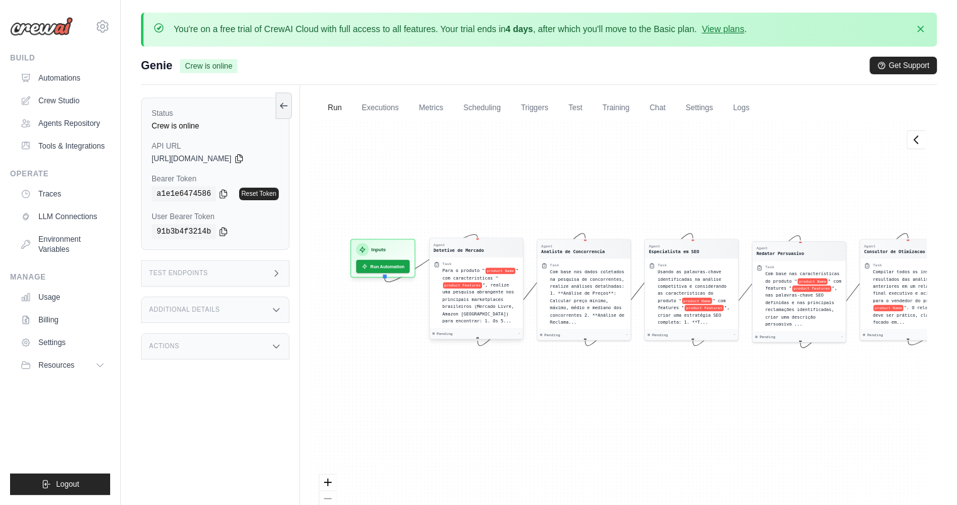
click at [497, 297] on span "", realize uma pesquisa abrangente nos principais marketplaces brasileiros (Mer…" at bounding box center [478, 302] width 72 height 41
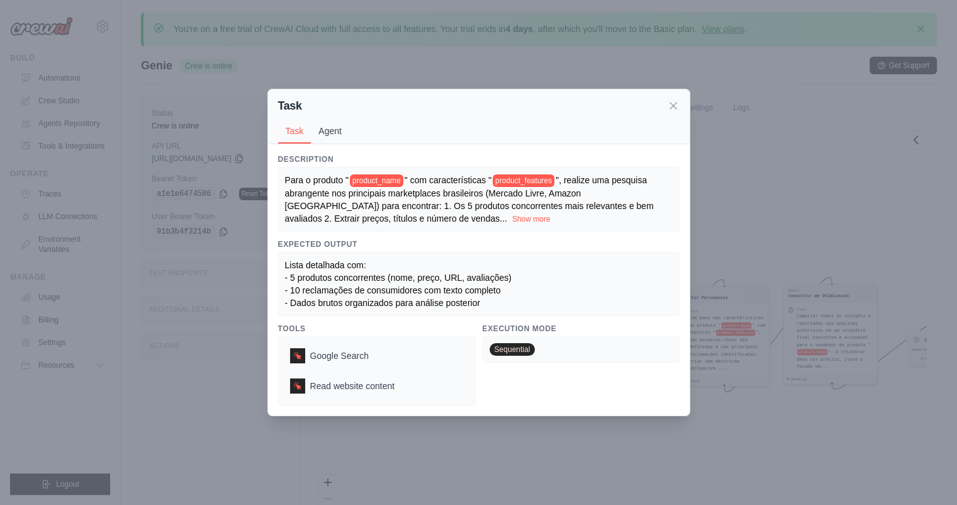
click at [337, 137] on button "Agent" at bounding box center [330, 131] width 38 height 24
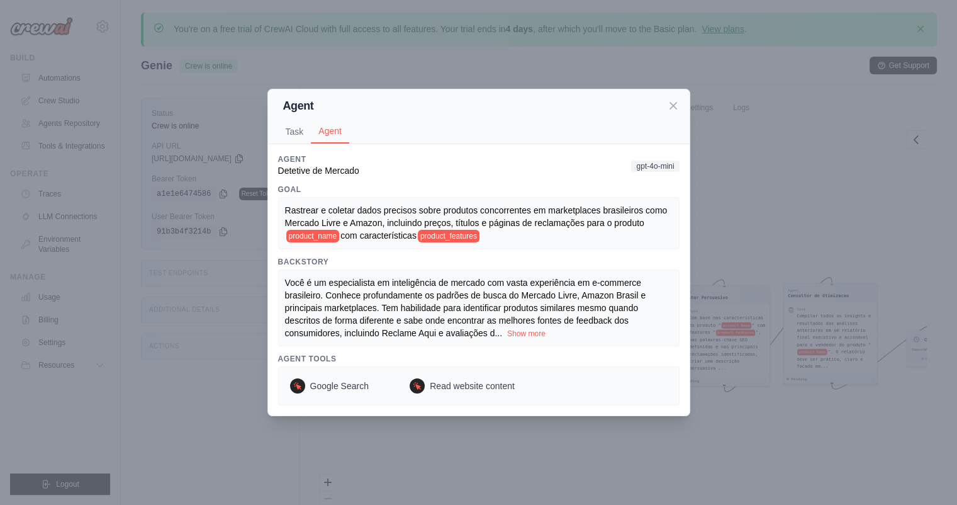
click at [359, 215] on span "Rastrear e coletar dados precisos sobre produtos concorrentes em marketplaces b…" at bounding box center [477, 216] width 385 height 23
click at [671, 109] on icon at bounding box center [673, 105] width 13 height 13
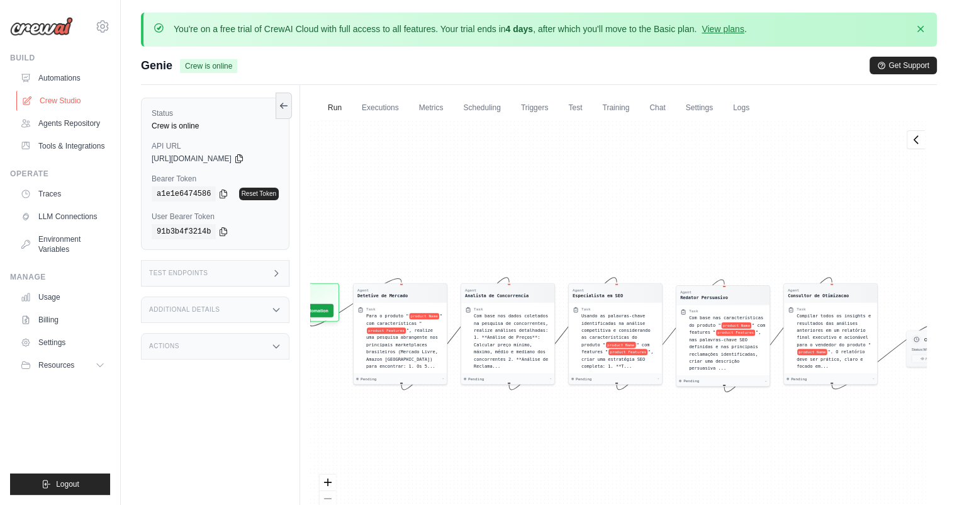
click at [69, 98] on link "Crew Studio" at bounding box center [63, 101] width 95 height 20
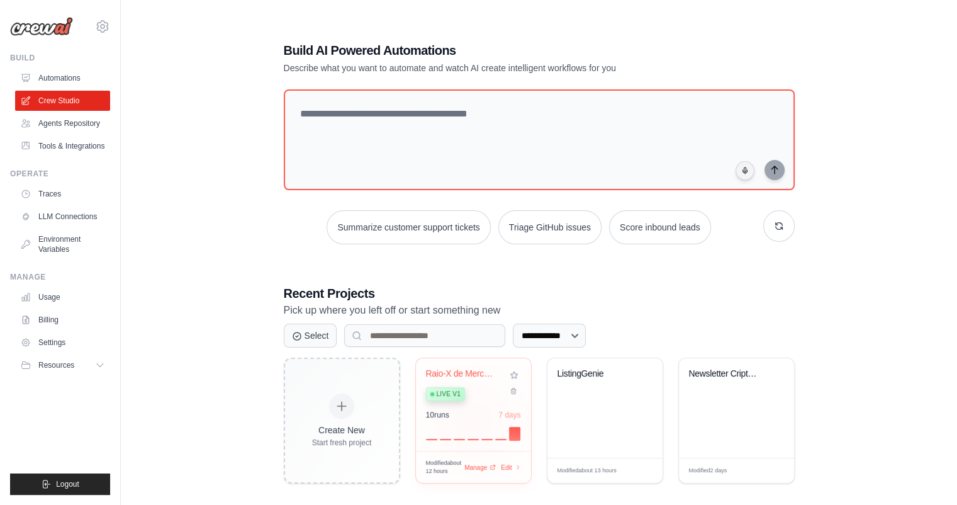
scroll to position [69, 0]
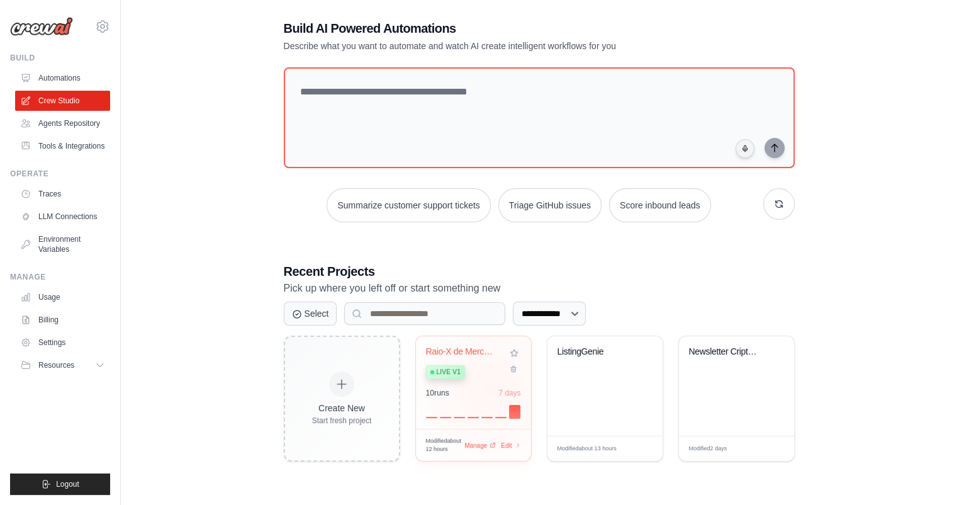
click at [490, 388] on div "10 run s 7 days" at bounding box center [473, 393] width 95 height 10
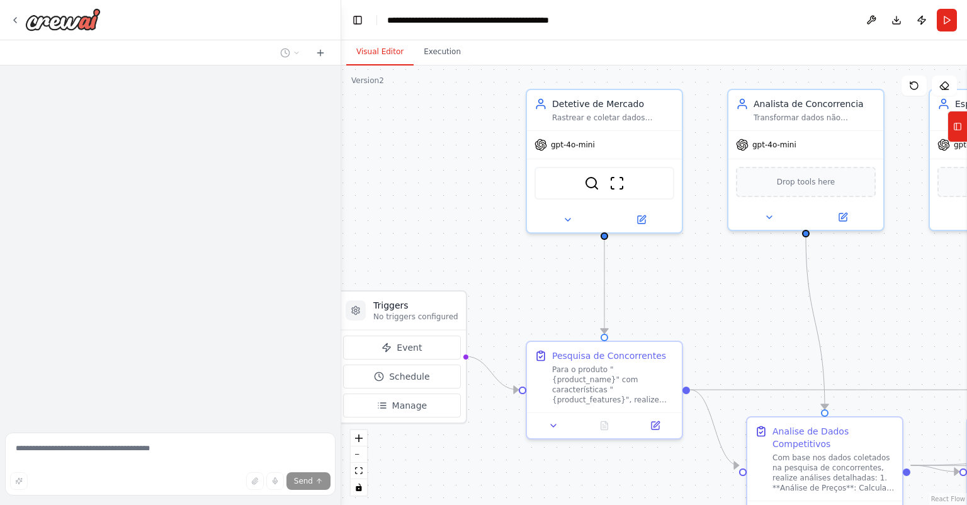
drag, startPoint x: 530, startPoint y: 262, endPoint x: 431, endPoint y: 193, distance: 120.6
click at [422, 188] on div ".deletable-edge-delete-btn { width: 20px; height: 20px; border: 0px solid #ffff…" at bounding box center [654, 284] width 626 height 439
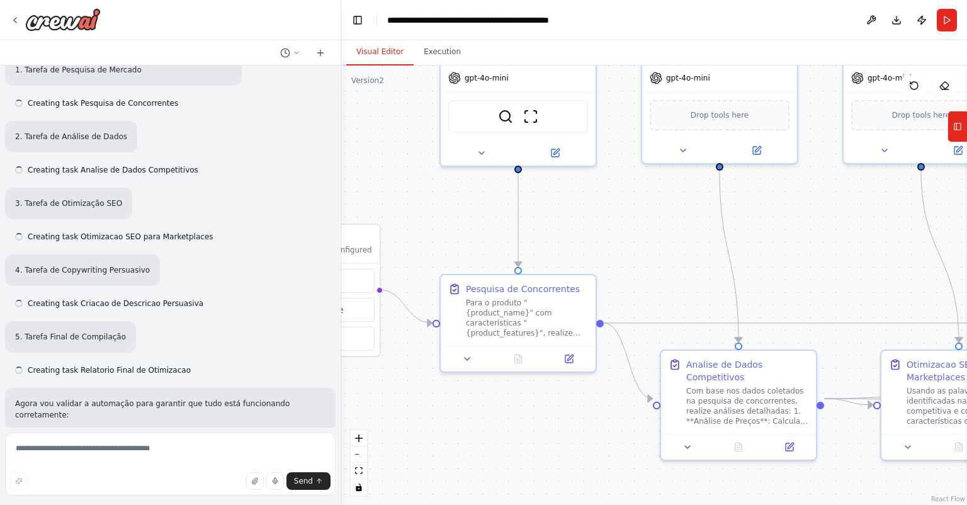
drag, startPoint x: 663, startPoint y: 239, endPoint x: 604, endPoint y: 205, distance: 68.2
click at [604, 205] on div ".deletable-edge-delete-btn { width: 20px; height: 20px; border: 0px solid #ffff…" at bounding box center [654, 284] width 626 height 439
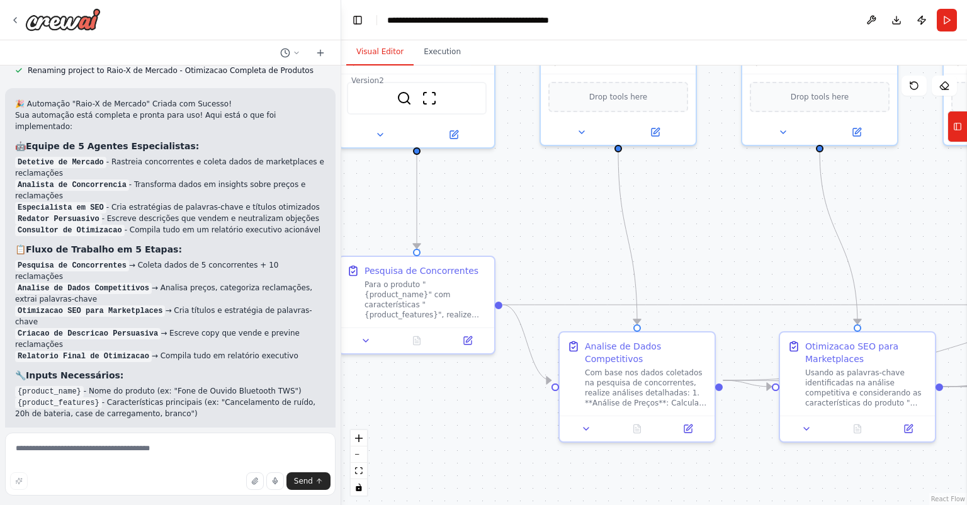
scroll to position [2080, 0]
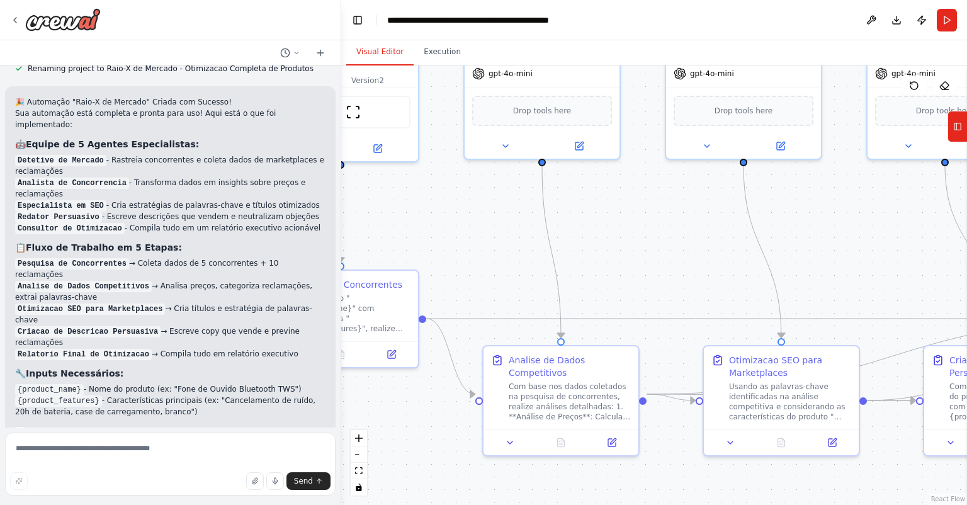
drag, startPoint x: 743, startPoint y: 230, endPoint x: 700, endPoint y: 263, distance: 54.8
click at [591, 247] on div ".deletable-edge-delete-btn { width: 20px; height: 20px; border: 0px solid #ffff…" at bounding box center [654, 284] width 626 height 439
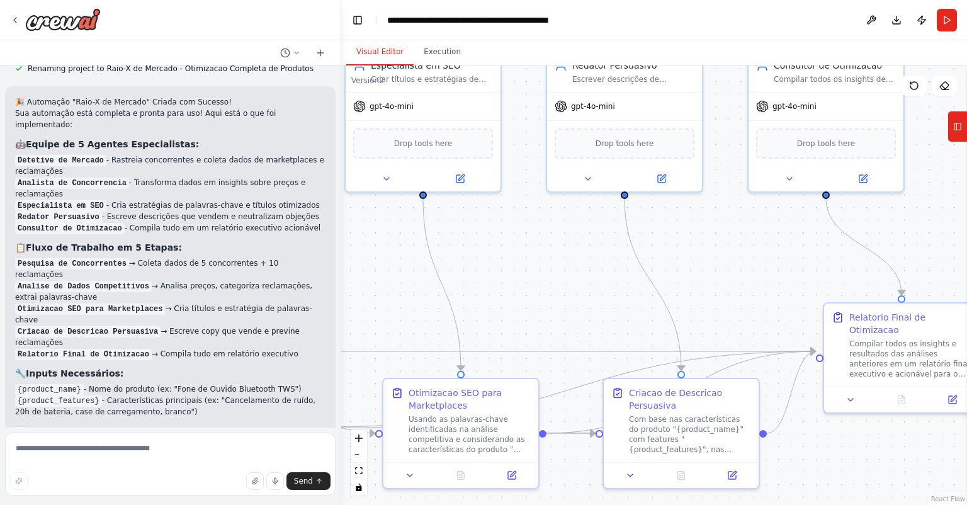
drag, startPoint x: 841, startPoint y: 249, endPoint x: 537, endPoint y: 278, distance: 305.3
click at [537, 278] on div ".deletable-edge-delete-btn { width: 20px; height: 20px; border: 0px solid #ffff…" at bounding box center [654, 284] width 626 height 439
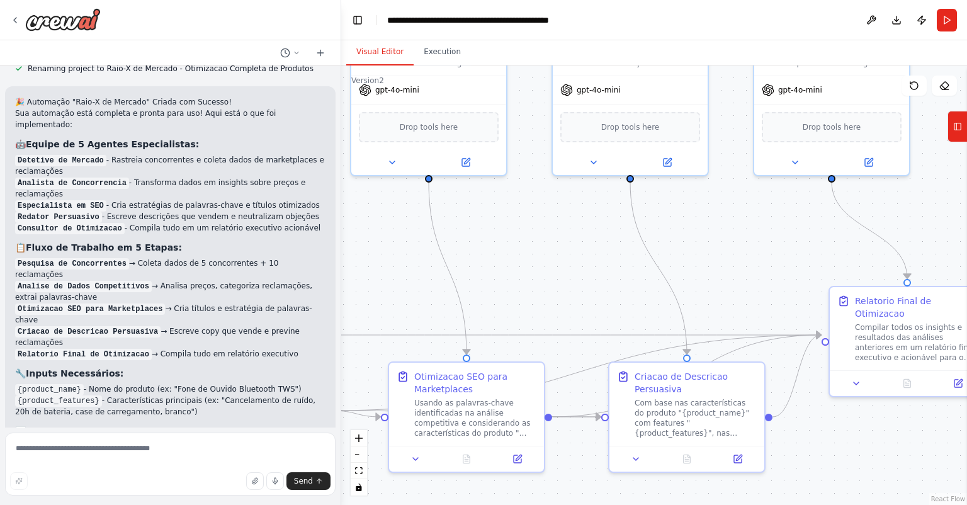
drag, startPoint x: 589, startPoint y: 314, endPoint x: 595, endPoint y: 298, distance: 17.5
click at [595, 298] on div ".deletable-edge-delete-btn { width: 20px; height: 20px; border: 0px solid #ffff…" at bounding box center [654, 284] width 626 height 439
drag, startPoint x: 557, startPoint y: 282, endPoint x: 537, endPoint y: 268, distance: 23.9
click at [537, 268] on div ".deletable-edge-delete-btn { width: 20px; height: 20px; border: 0px solid #ffff…" at bounding box center [654, 284] width 626 height 439
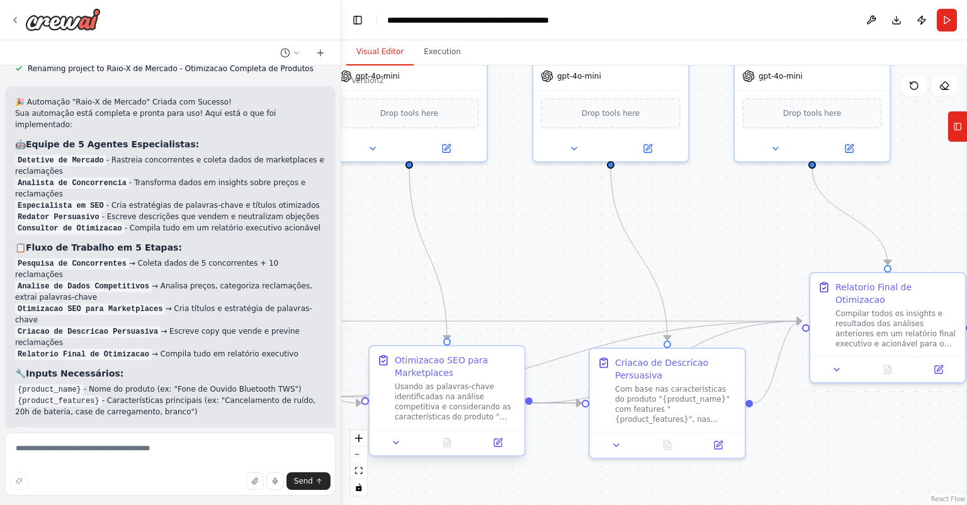
click at [451, 415] on div "Usando as palavras-chave identificadas na análise competitiva e considerando as…" at bounding box center [456, 401] width 122 height 40
click at [497, 447] on icon at bounding box center [498, 442] width 10 height 10
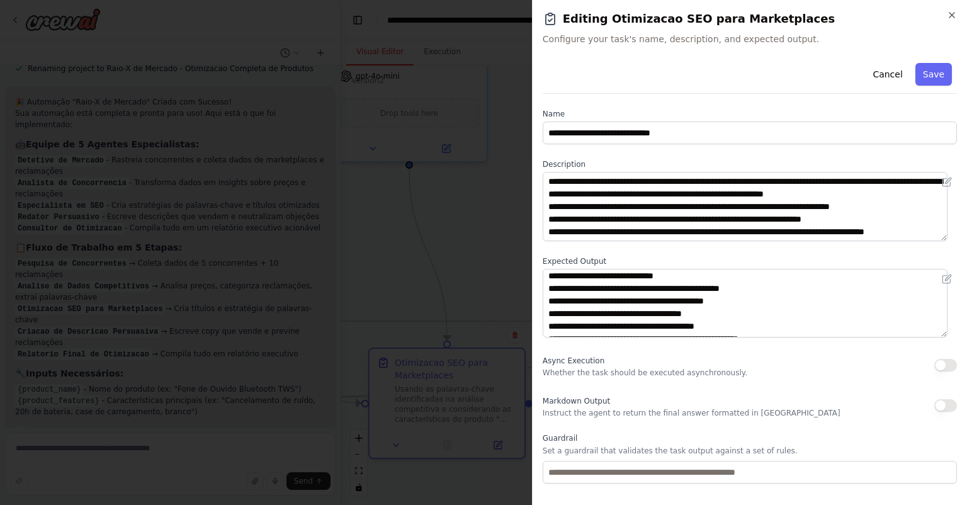
scroll to position [0, 0]
click at [956, 13] on icon "button" at bounding box center [951, 15] width 10 height 10
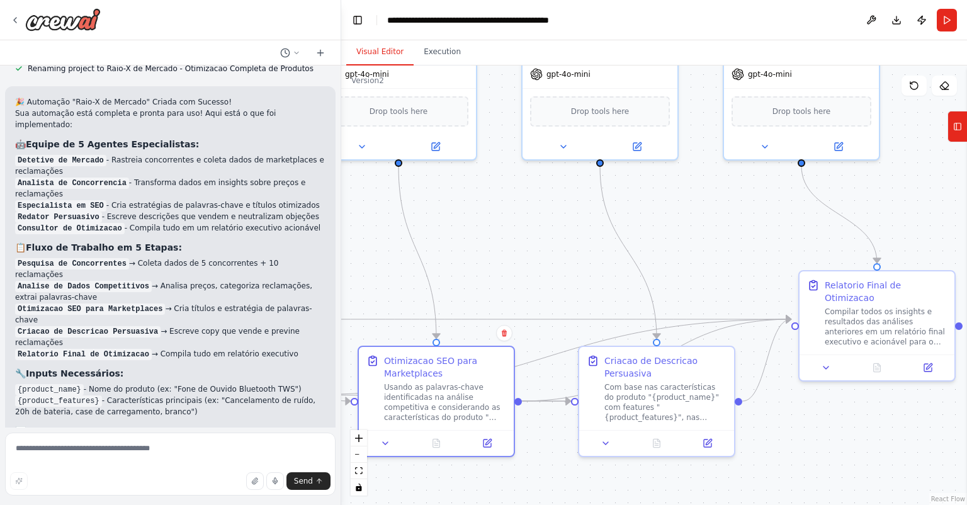
drag, startPoint x: 733, startPoint y: 283, endPoint x: 693, endPoint y: 274, distance: 40.6
click at [683, 273] on div ".deletable-edge-delete-btn { width: 20px; height: 20px; border: 0px solid #ffff…" at bounding box center [654, 284] width 626 height 439
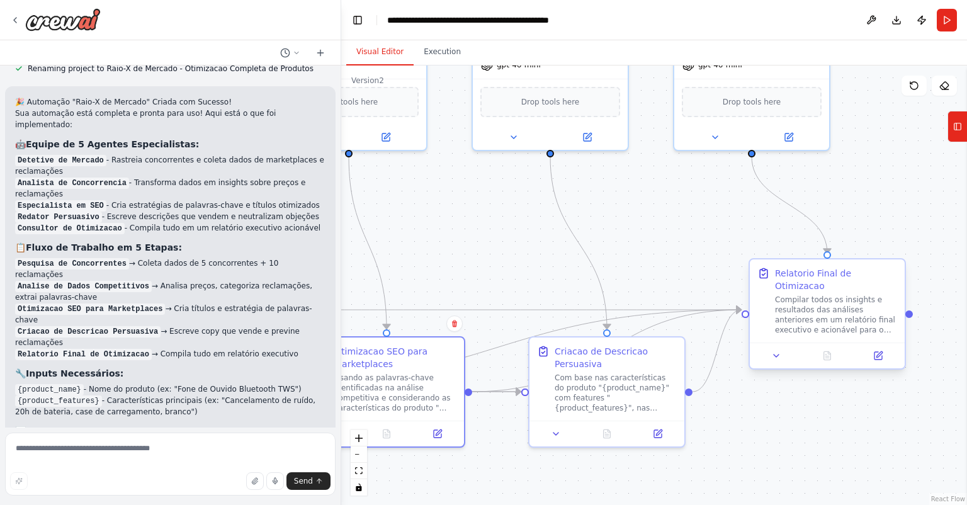
click at [794, 295] on div "Compilar todos os insights e resultados das análises anteriores em um relatório…" at bounding box center [836, 315] width 122 height 40
click at [889, 348] on button at bounding box center [877, 355] width 43 height 15
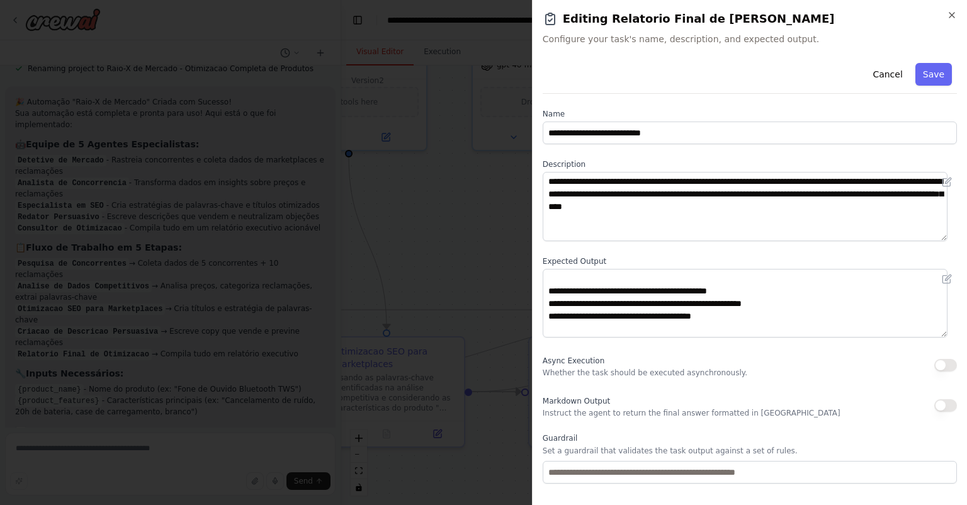
scroll to position [151, 0]
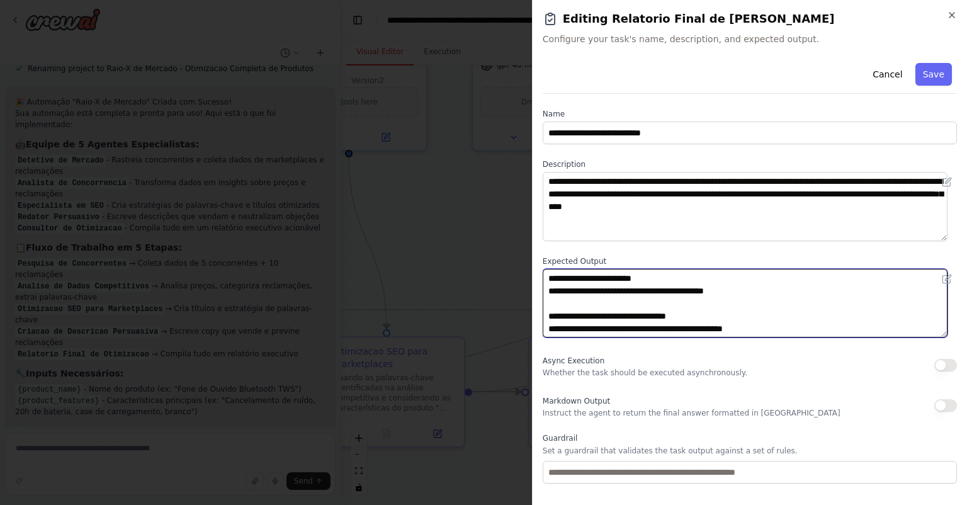
click at [751, 291] on textarea "**********" at bounding box center [744, 303] width 405 height 69
paste textarea "**********"
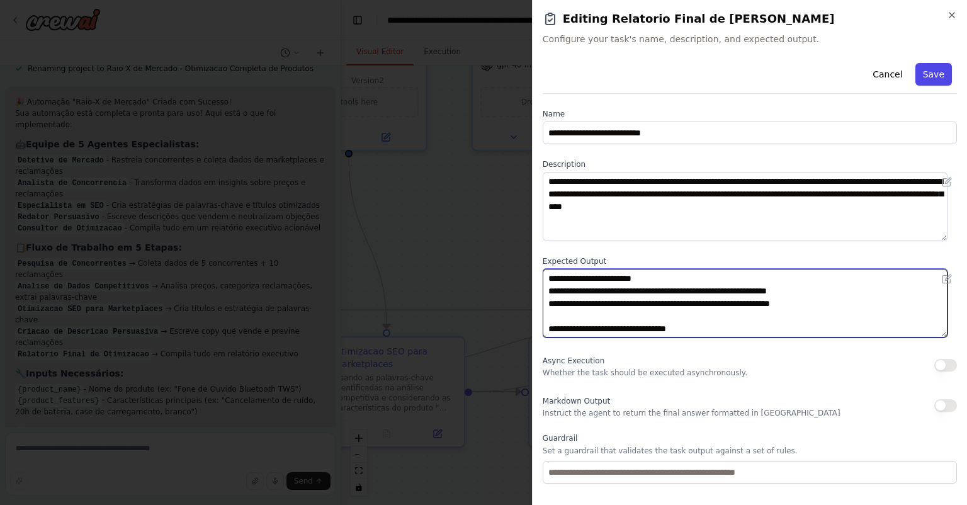
type textarea "**********"
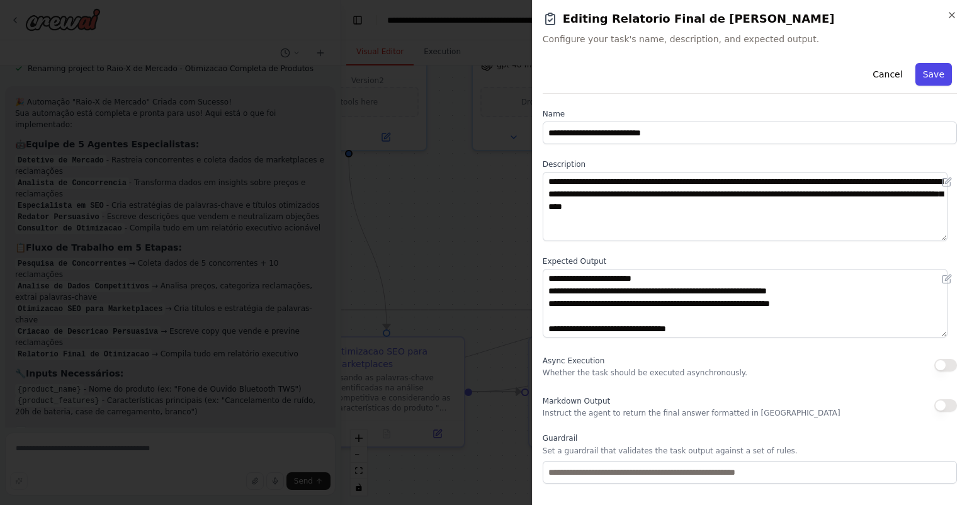
click at [921, 74] on button "Save" at bounding box center [933, 74] width 36 height 23
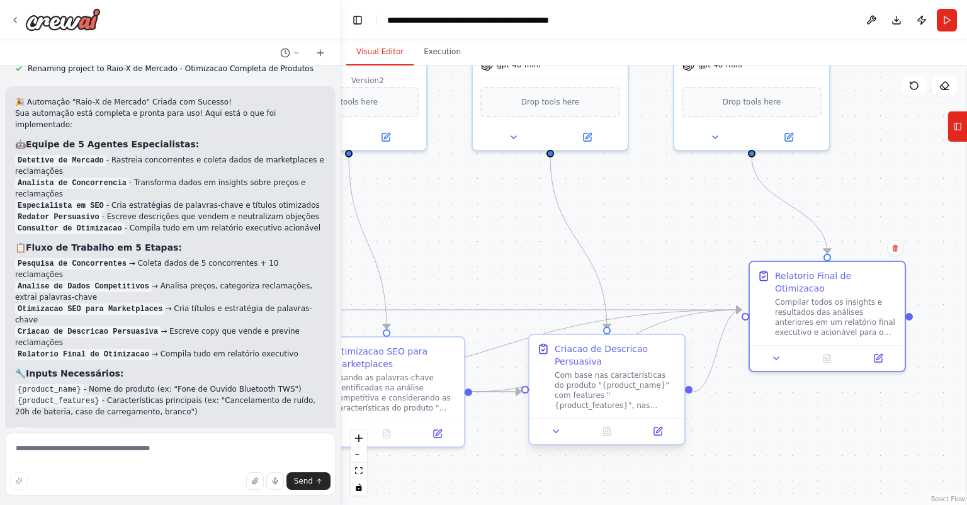
click at [624, 381] on div "Com base nas características do produto "{product_name}" com features "{product…" at bounding box center [615, 390] width 122 height 40
click at [652, 435] on button at bounding box center [657, 431] width 43 height 15
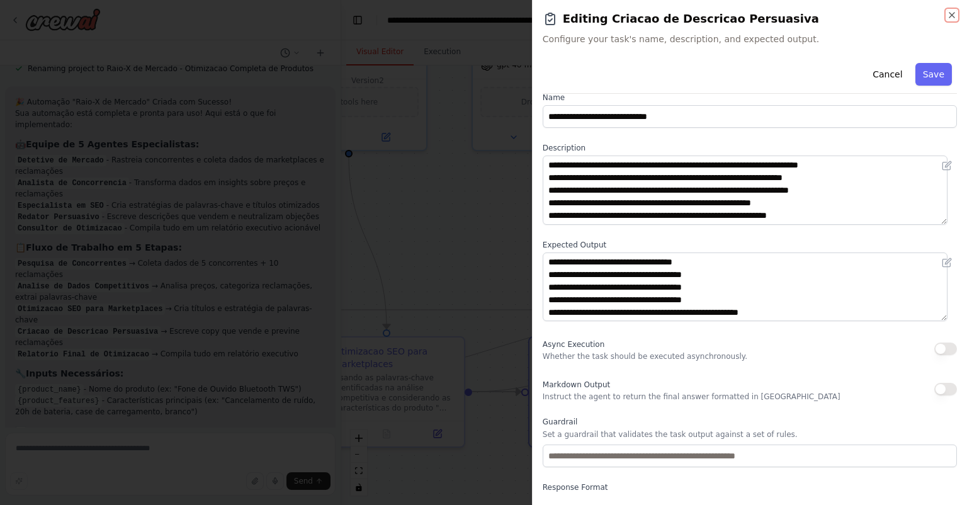
scroll to position [63, 0]
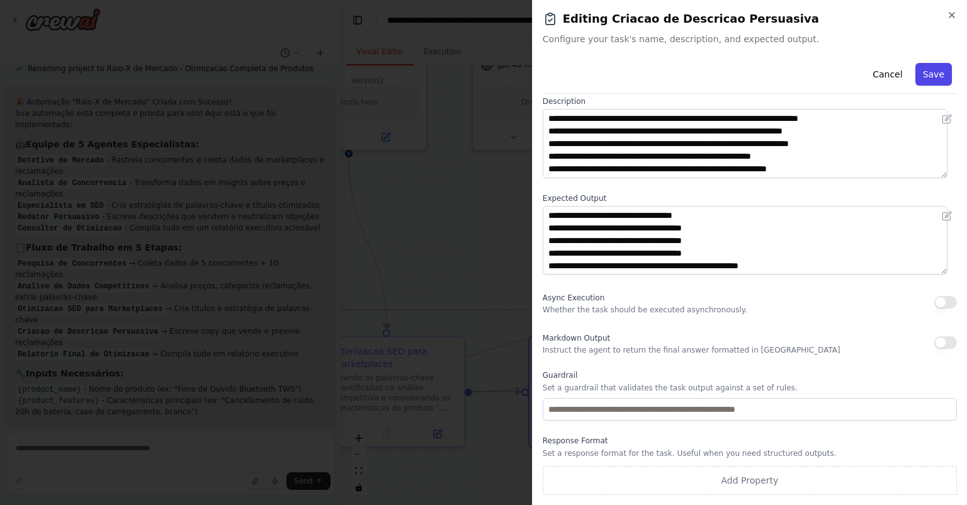
click at [916, 77] on button "Save" at bounding box center [933, 74] width 36 height 23
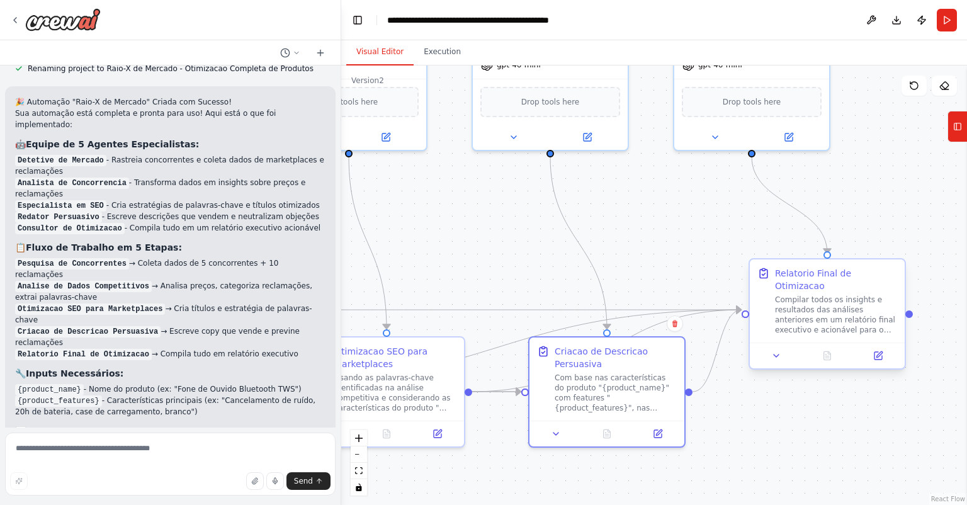
click at [809, 312] on div "Compilar todos os insights e resultados das análises anteriores em um relatório…" at bounding box center [836, 315] width 122 height 40
click at [875, 352] on icon at bounding box center [878, 356] width 8 height 8
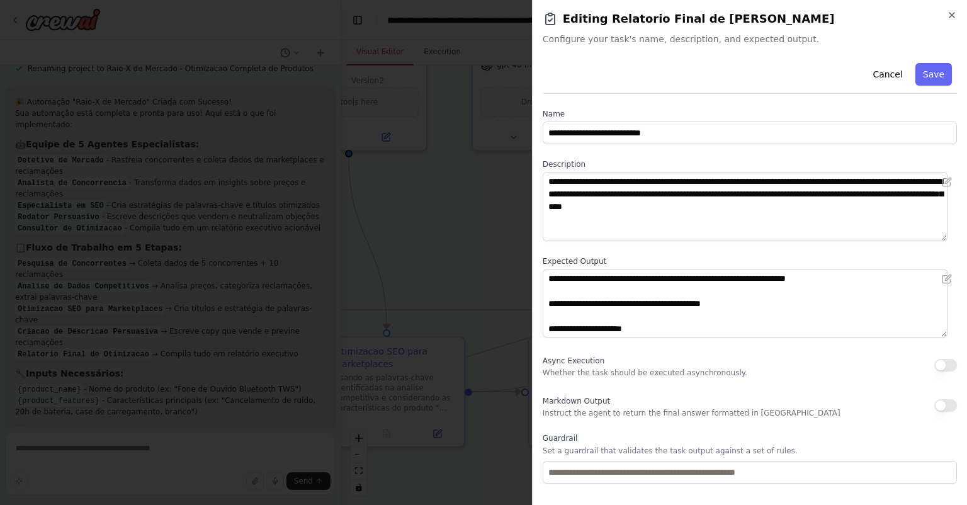
click at [932, 412] on div "Markdown Output Instruct the agent to return the final answer formatted in Mark…" at bounding box center [749, 405] width 414 height 25
click at [935, 409] on button "button" at bounding box center [945, 405] width 23 height 13
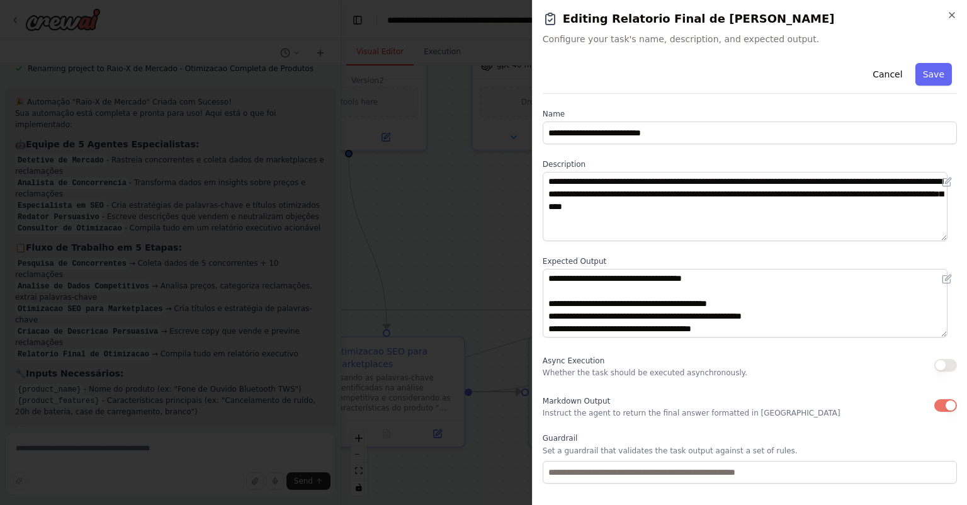
scroll to position [0, 0]
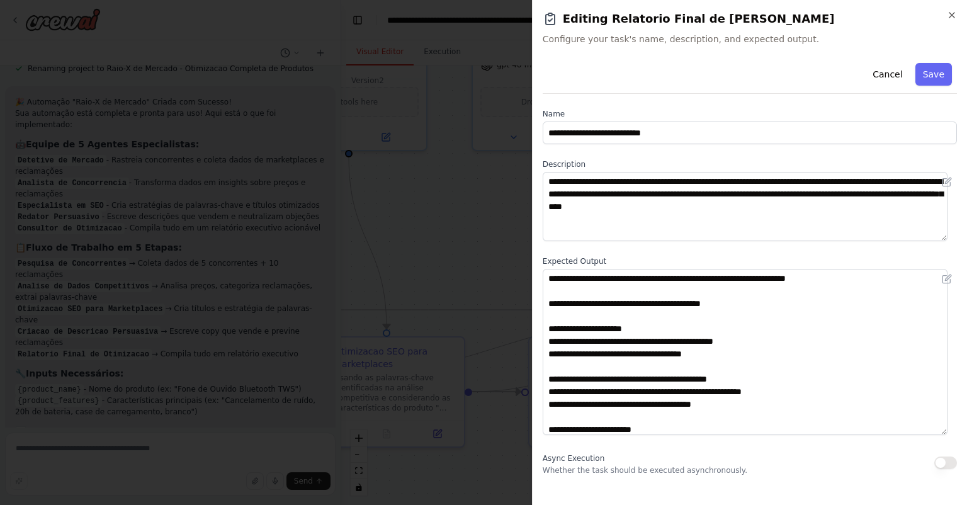
drag, startPoint x: 941, startPoint y: 334, endPoint x: 948, endPoint y: 432, distance: 98.4
click at [948, 432] on div "**********" at bounding box center [749, 276] width 414 height 437
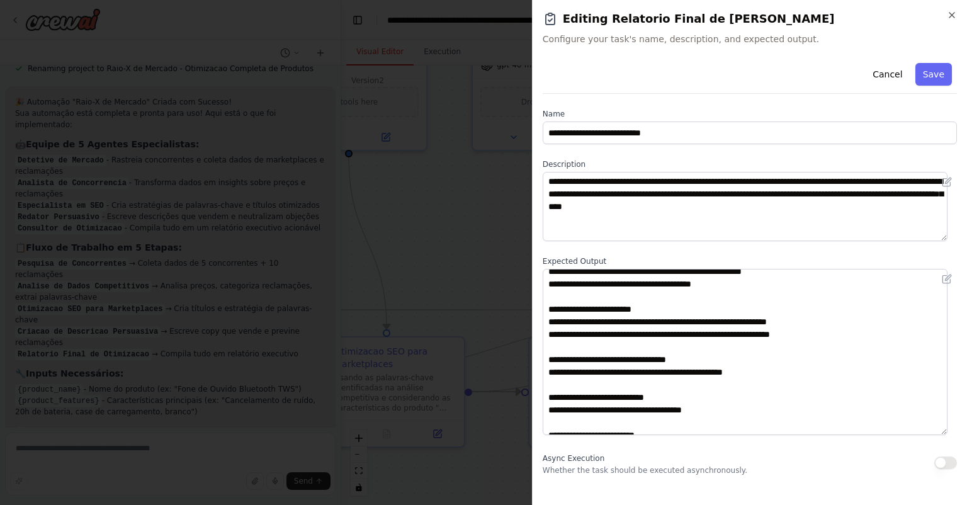
scroll to position [151, 0]
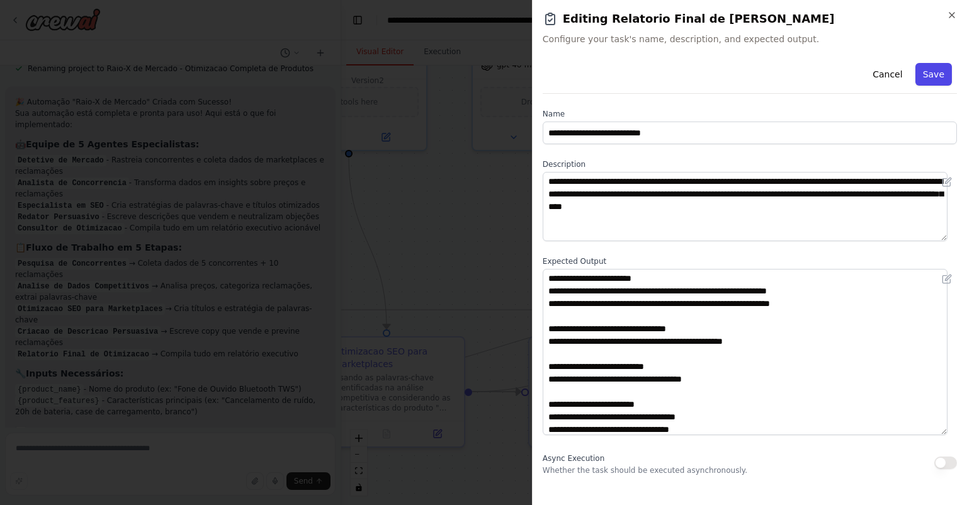
click at [916, 72] on button "Save" at bounding box center [933, 74] width 36 height 23
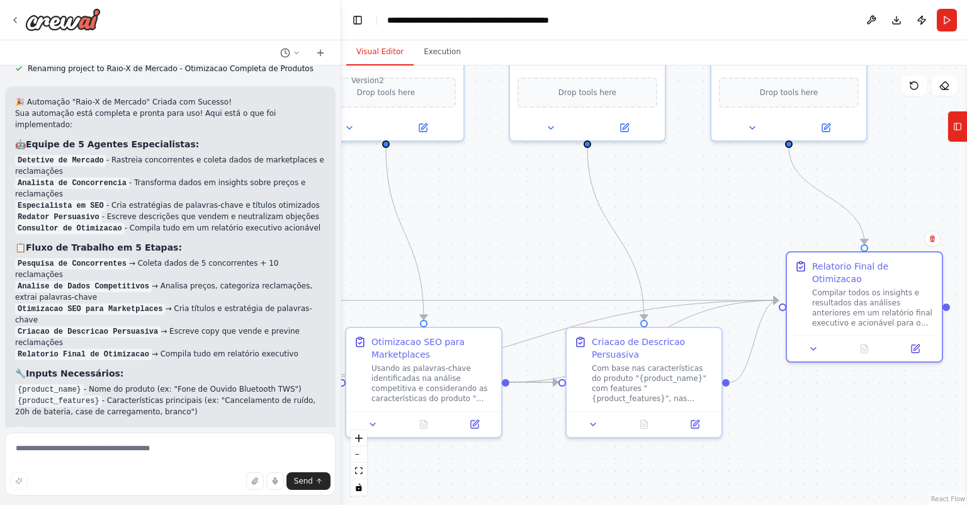
drag, startPoint x: 519, startPoint y: 268, endPoint x: 639, endPoint y: 249, distance: 121.8
click at [647, 231] on div ".deletable-edge-delete-btn { width: 20px; height: 20px; border: 0px solid #ffff…" at bounding box center [654, 284] width 626 height 439
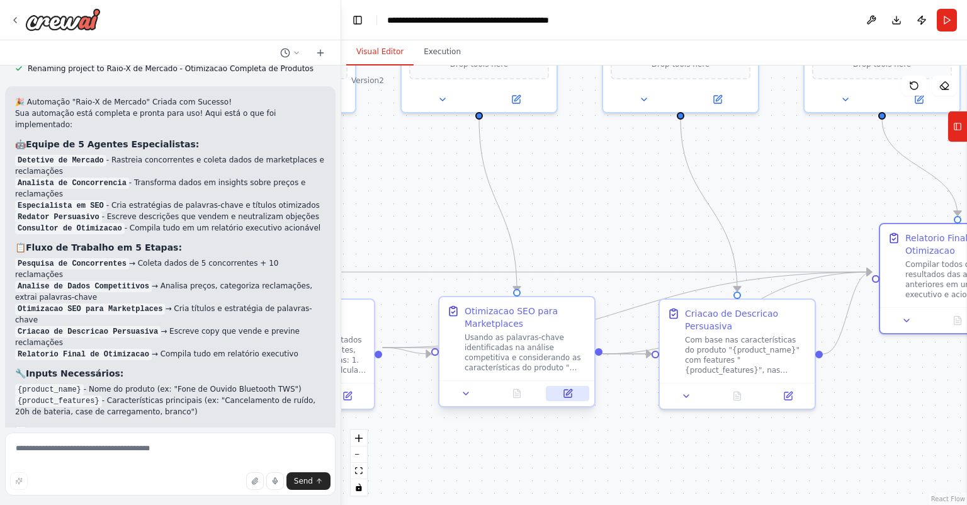
click at [568, 389] on icon at bounding box center [568, 393] width 10 height 10
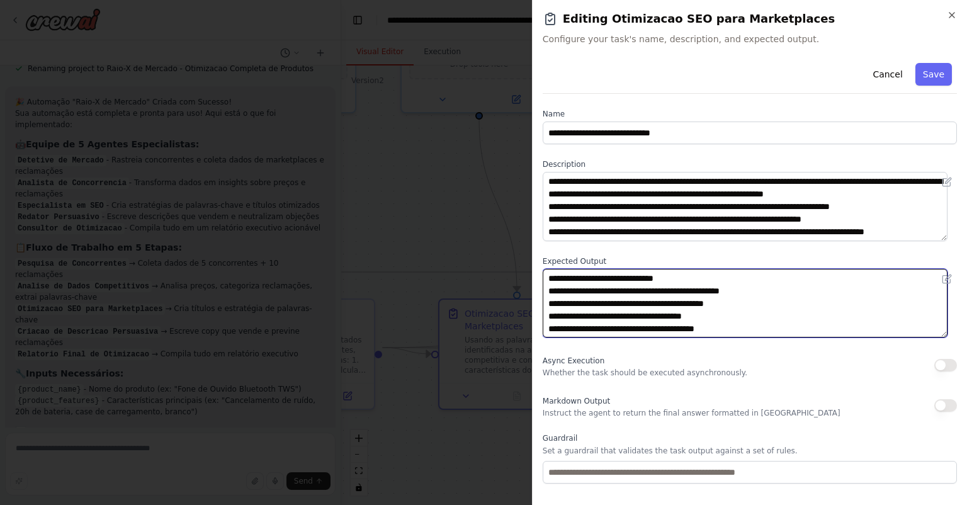
click at [790, 290] on textarea "**********" at bounding box center [744, 303] width 405 height 69
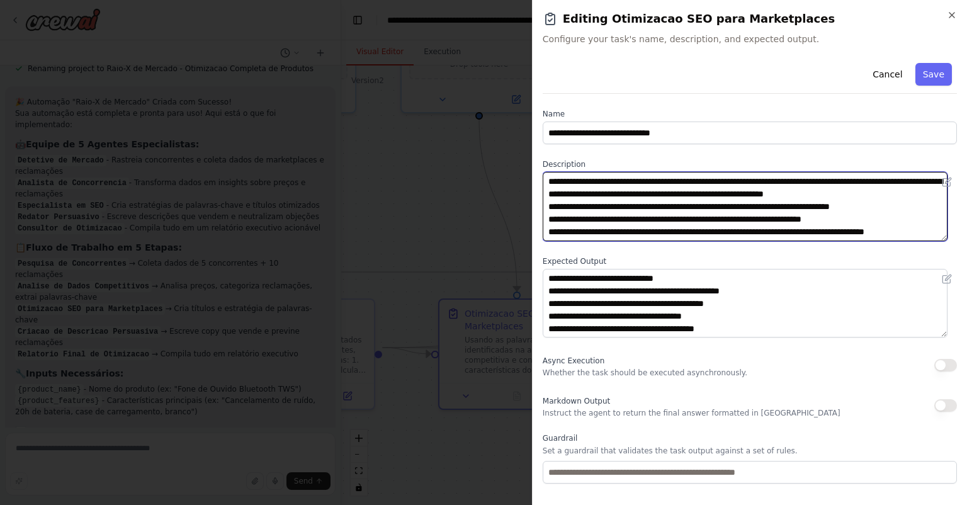
click at [886, 208] on textarea "**********" at bounding box center [744, 206] width 405 height 69
drag, startPoint x: 723, startPoint y: 207, endPoint x: 665, endPoint y: 206, distance: 58.5
click at [665, 206] on textarea "**********" at bounding box center [744, 206] width 405 height 69
click at [724, 206] on textarea "**********" at bounding box center [744, 206] width 405 height 69
click at [727, 206] on textarea "**********" at bounding box center [744, 206] width 405 height 69
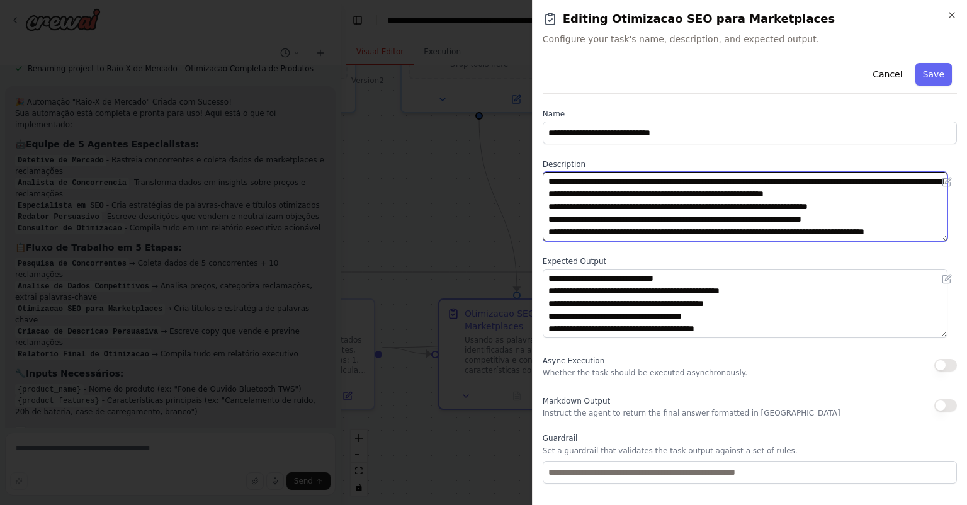
click at [856, 209] on textarea "**********" at bounding box center [744, 206] width 405 height 69
type textarea "**********"
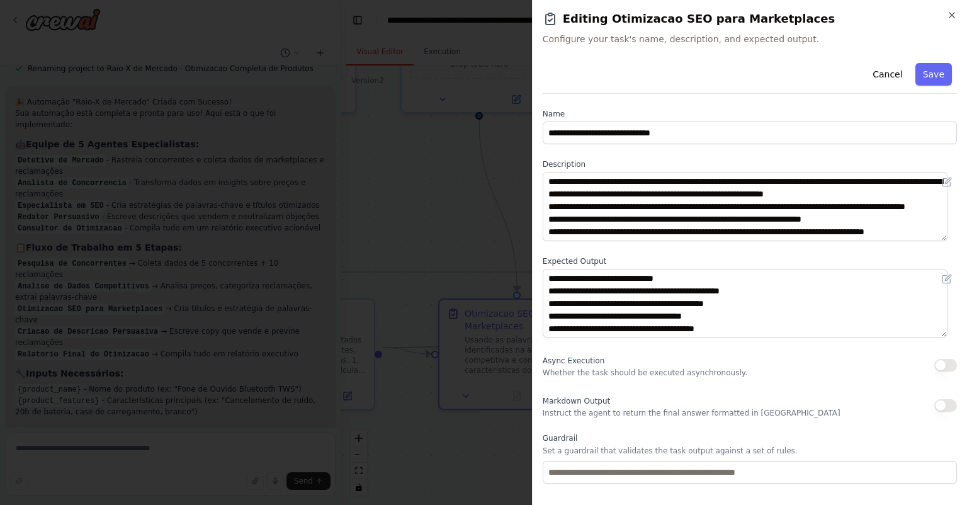
click at [889, 256] on label "Expected Output" at bounding box center [749, 261] width 414 height 10
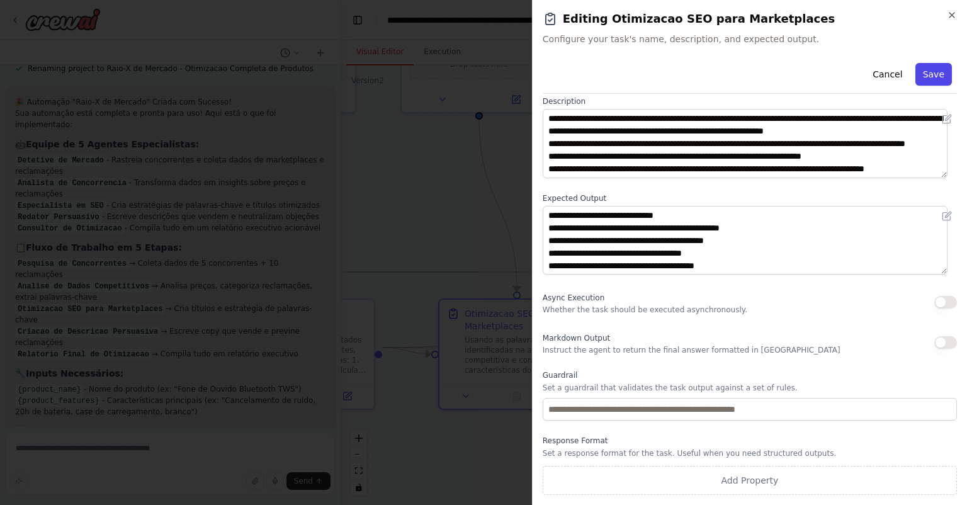
click at [922, 70] on button "Save" at bounding box center [933, 74] width 36 height 23
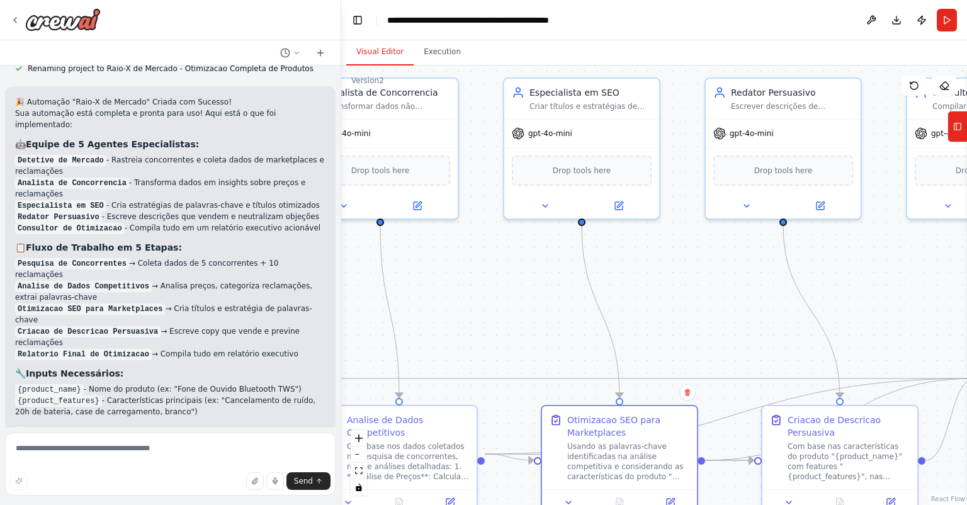
drag, startPoint x: 526, startPoint y: 195, endPoint x: 619, endPoint y: 295, distance: 136.2
click at [619, 296] on div ".deletable-edge-delete-btn { width: 20px; height: 20px; border: 0px solid #ffff…" at bounding box center [654, 284] width 626 height 439
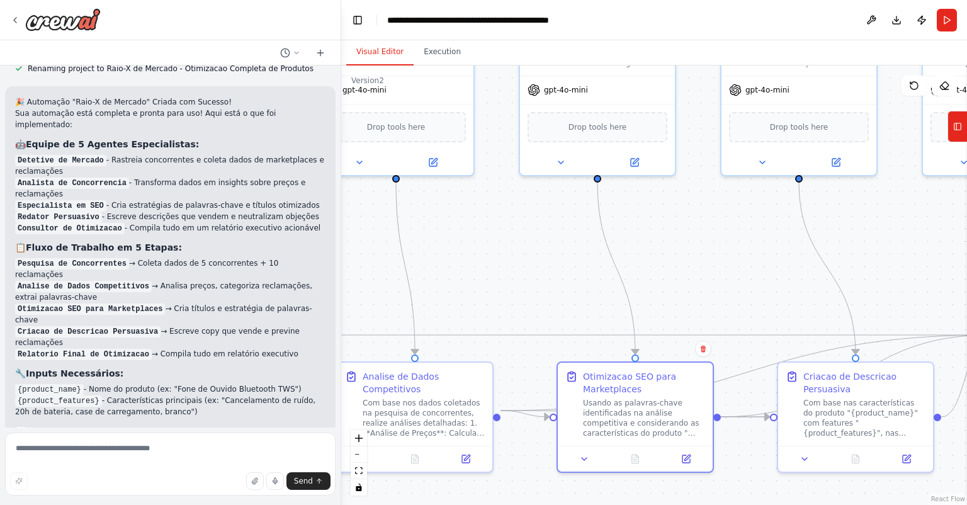
drag, startPoint x: 712, startPoint y: 250, endPoint x: 780, endPoint y: 177, distance: 98.9
click at [780, 178] on div ".deletable-edge-delete-btn { width: 20px; height: 20px; border: 0px solid #ffff…" at bounding box center [654, 284] width 626 height 439
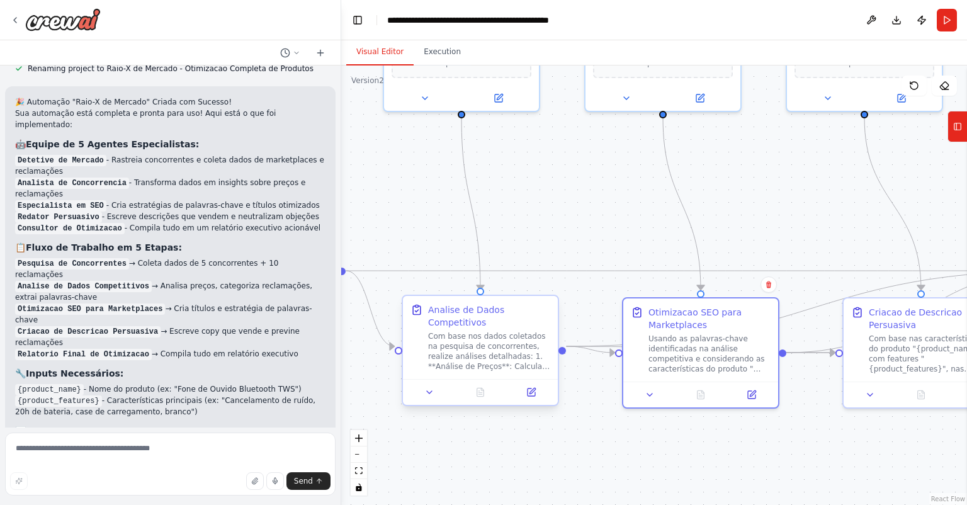
click at [519, 332] on div "Com base nos dados coletados na pesquisa de concorrentes, realize análises deta…" at bounding box center [489, 351] width 122 height 40
click at [531, 388] on icon at bounding box center [531, 392] width 8 height 8
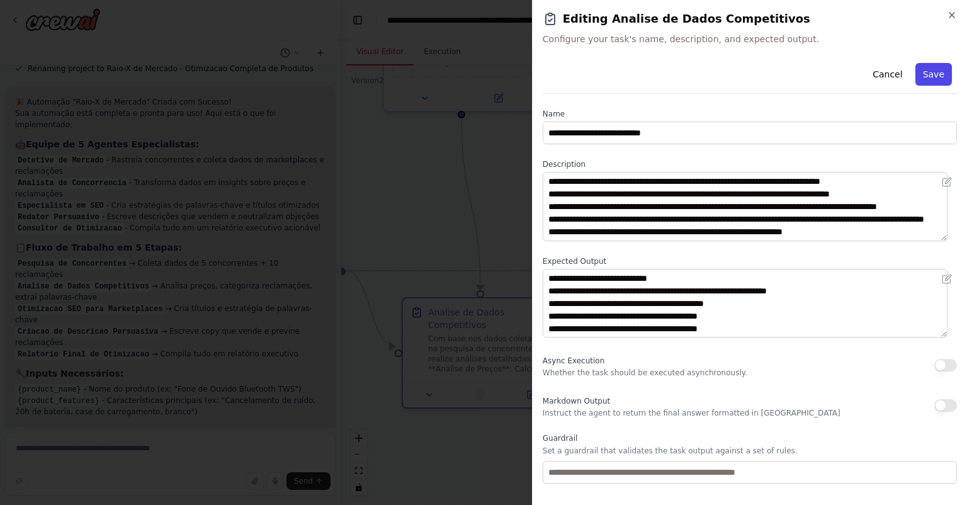
click at [936, 67] on button "Save" at bounding box center [933, 74] width 36 height 23
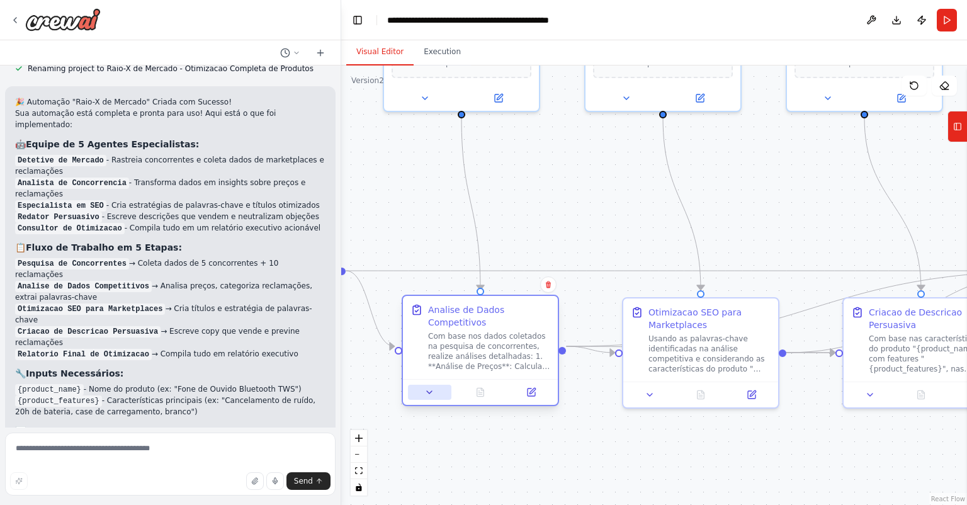
click at [430, 387] on icon at bounding box center [429, 392] width 10 height 10
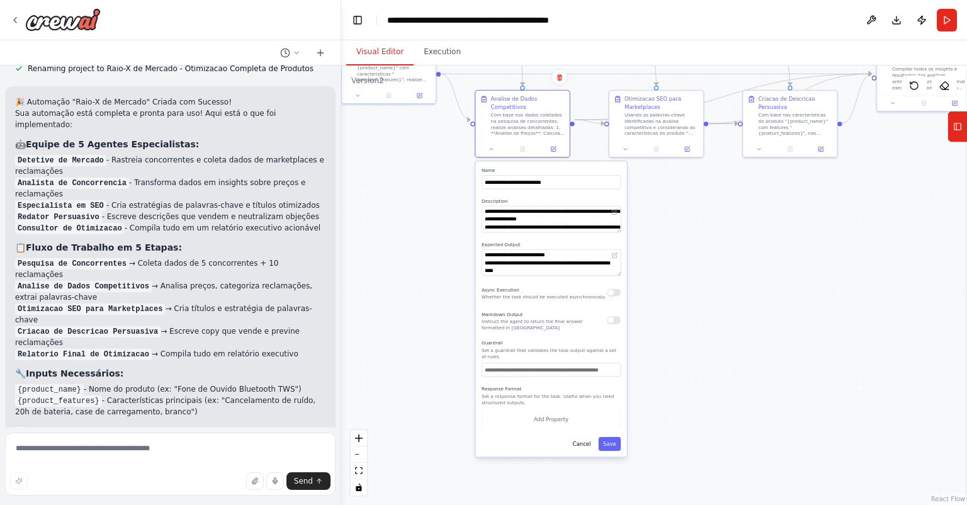
drag, startPoint x: 722, startPoint y: 431, endPoint x: 720, endPoint y: 274, distance: 157.3
click at [720, 274] on div ".deletable-edge-delete-btn { width: 20px; height: 20px; border: 0px solid #ffff…" at bounding box center [654, 284] width 626 height 439
click at [575, 175] on input "**********" at bounding box center [550, 182] width 139 height 14
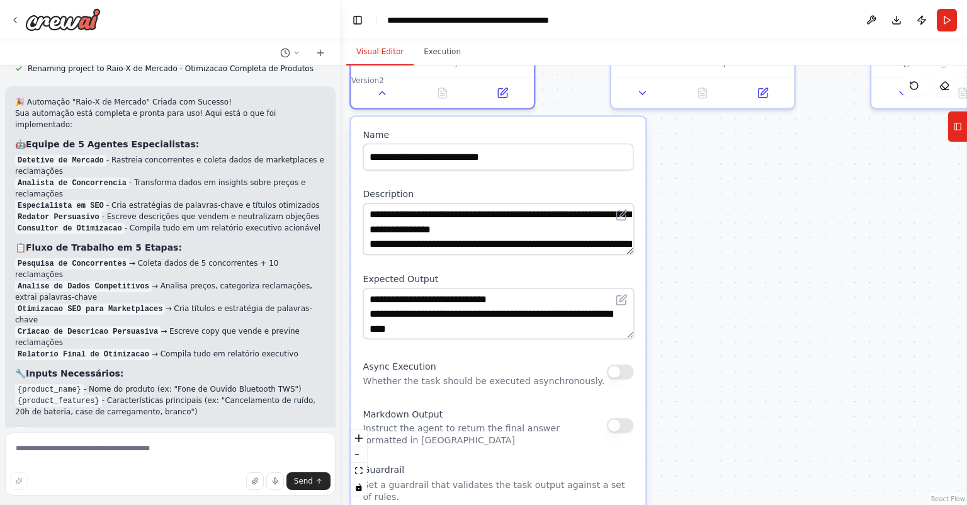
drag, startPoint x: 700, startPoint y: 227, endPoint x: 773, endPoint y: 290, distance: 96.4
click at [773, 290] on div ".deletable-edge-delete-btn { width: 20px; height: 20px; border: 0px solid #ffff…" at bounding box center [654, 284] width 626 height 439
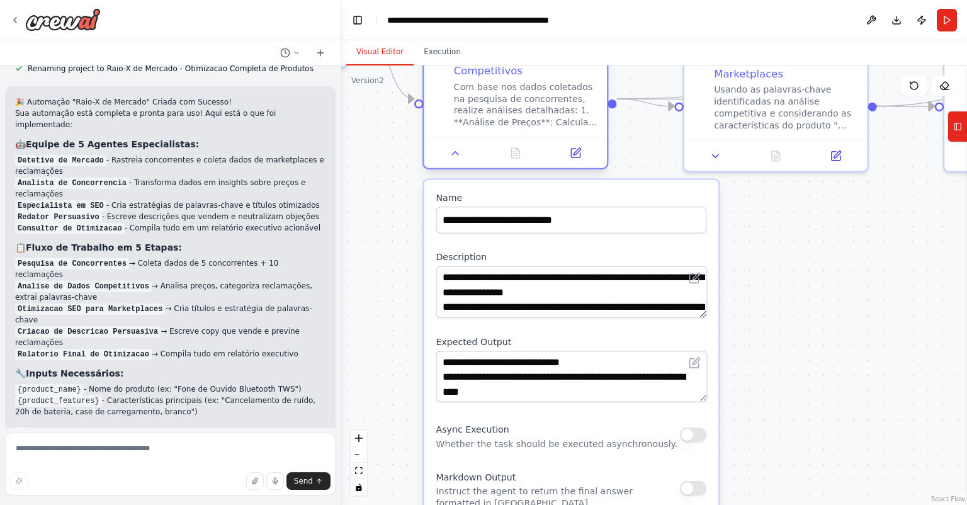
click at [458, 147] on div at bounding box center [515, 152] width 183 height 30
click at [454, 147] on icon at bounding box center [455, 153] width 12 height 12
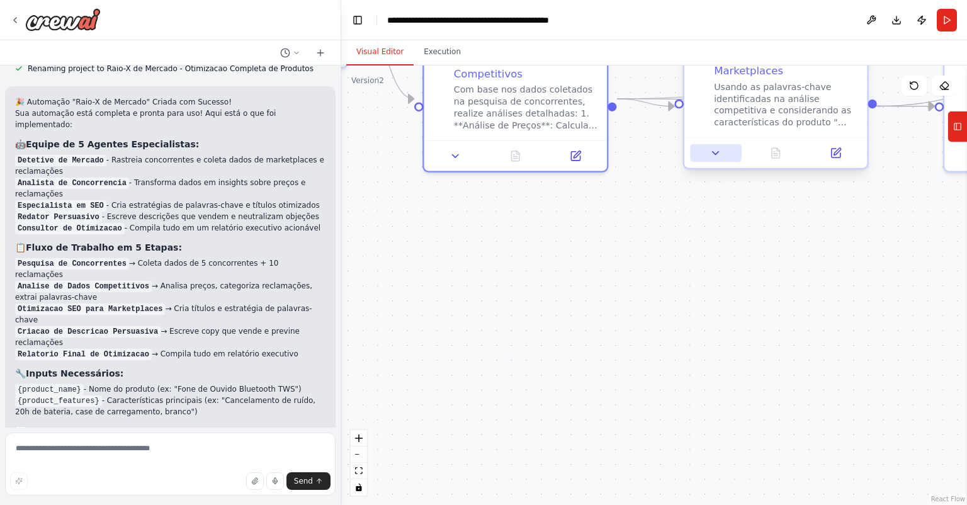
click at [714, 154] on icon at bounding box center [715, 153] width 12 height 12
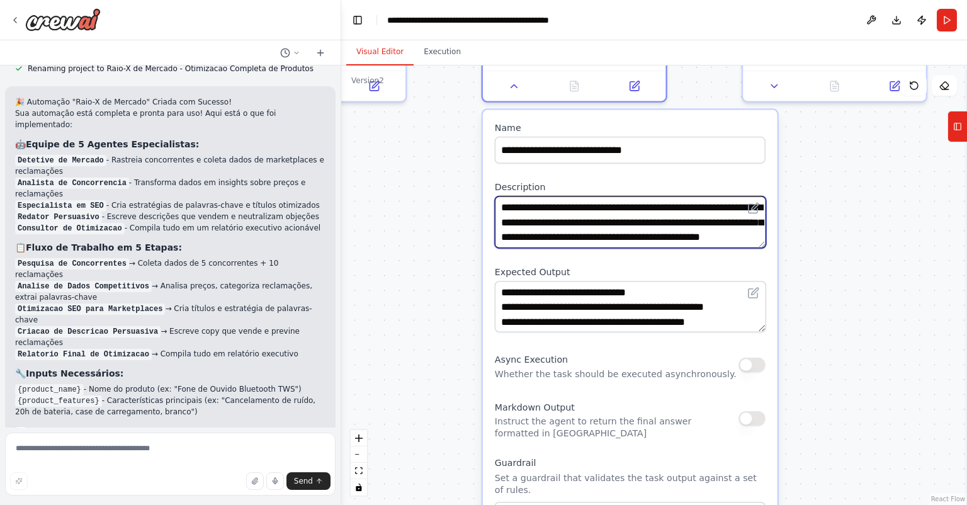
drag, startPoint x: 587, startPoint y: 235, endPoint x: 383, endPoint y: 160, distance: 216.8
click at [383, 160] on div ".deletable-edge-delete-btn { width: 20px; height: 20px; border: 0px solid #ffff…" at bounding box center [654, 284] width 626 height 439
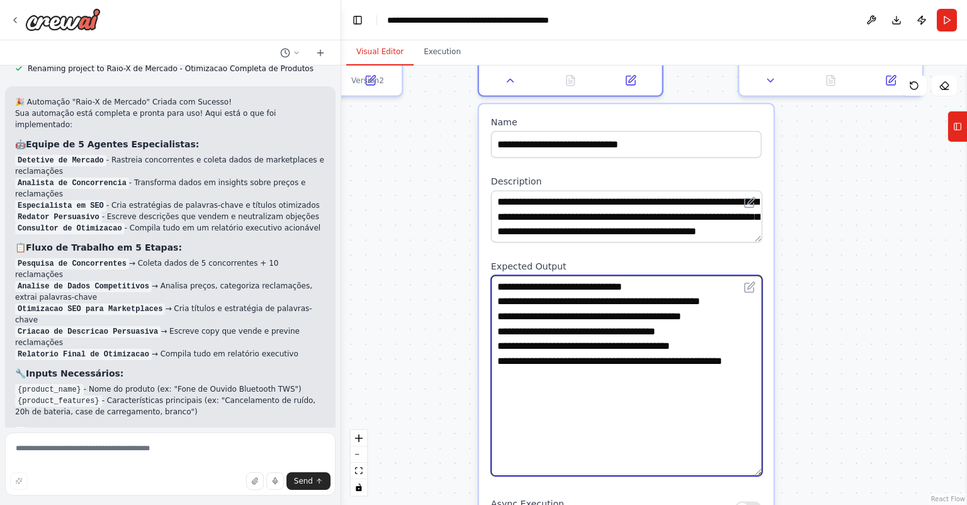
drag, startPoint x: 758, startPoint y: 322, endPoint x: 761, endPoint y: 471, distance: 149.8
click at [761, 471] on textarea "**********" at bounding box center [626, 375] width 271 height 201
drag, startPoint x: 546, startPoint y: 300, endPoint x: 514, endPoint y: 300, distance: 32.1
click at [514, 300] on textarea "**********" at bounding box center [626, 375] width 271 height 201
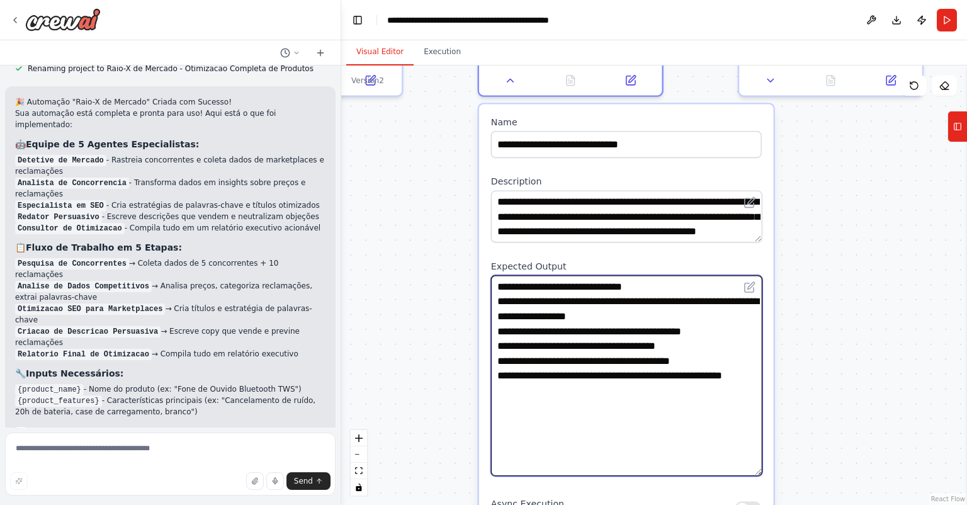
click at [668, 317] on textarea "**********" at bounding box center [626, 375] width 271 height 201
click at [546, 310] on textarea "**********" at bounding box center [626, 375] width 271 height 201
type textarea "**********"
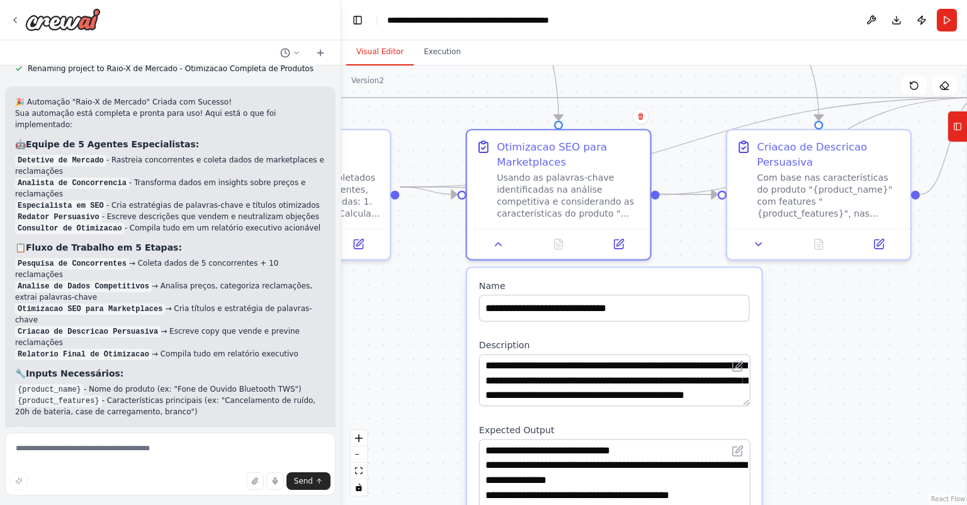
drag, startPoint x: 819, startPoint y: 196, endPoint x: 806, endPoint y: 352, distance: 157.2
click at [806, 352] on div ".deletable-edge-delete-btn { width: 20px; height: 20px; border: 0px solid #ffff…" at bounding box center [654, 284] width 626 height 439
click at [501, 239] on icon at bounding box center [498, 241] width 12 height 12
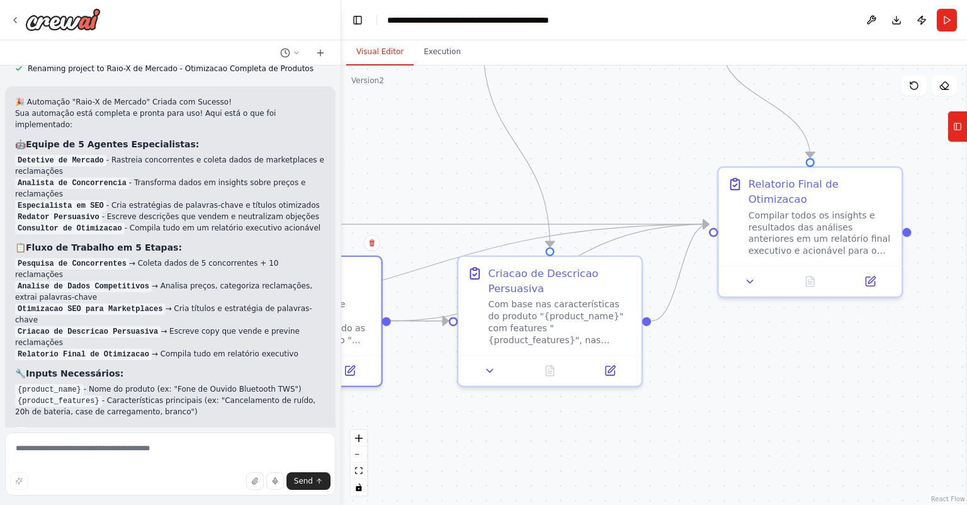
drag, startPoint x: 750, startPoint y: 324, endPoint x: 563, endPoint y: 426, distance: 212.3
click at [554, 433] on div ".deletable-edge-delete-btn { width: 20px; height: 20px; border: 0px solid #ffff…" at bounding box center [654, 284] width 626 height 439
drag, startPoint x: 775, startPoint y: 359, endPoint x: 784, endPoint y: 388, distance: 31.0
click at [784, 391] on div ".deletable-edge-delete-btn { width: 20px; height: 20px; border: 0px solid #ffff…" at bounding box center [654, 284] width 626 height 439
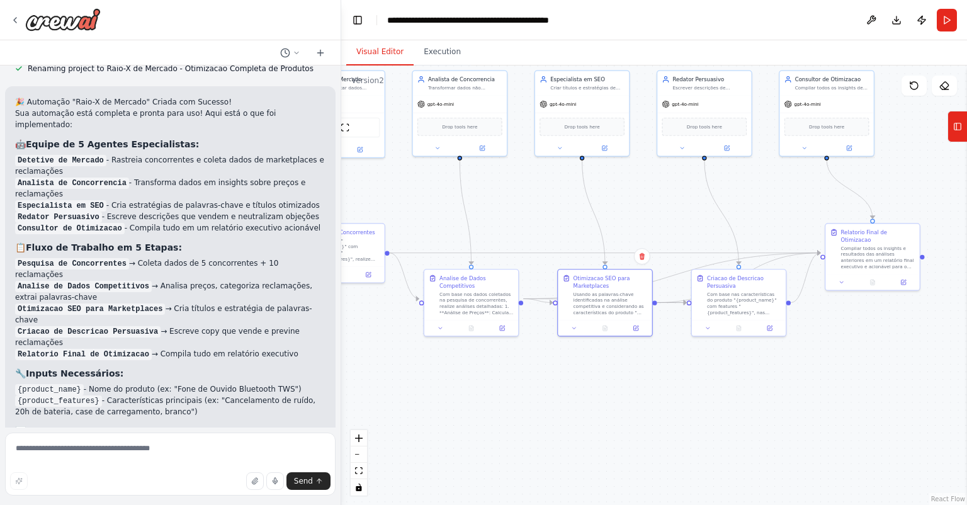
drag, startPoint x: 773, startPoint y: 201, endPoint x: 797, endPoint y: 192, distance: 25.5
click at [797, 192] on div ".deletable-edge-delete-btn { width: 20px; height: 20px; border: 0px solid #ffff…" at bounding box center [654, 284] width 626 height 439
click at [574, 323] on button at bounding box center [574, 326] width 26 height 9
click at [569, 325] on button at bounding box center [574, 326] width 26 height 9
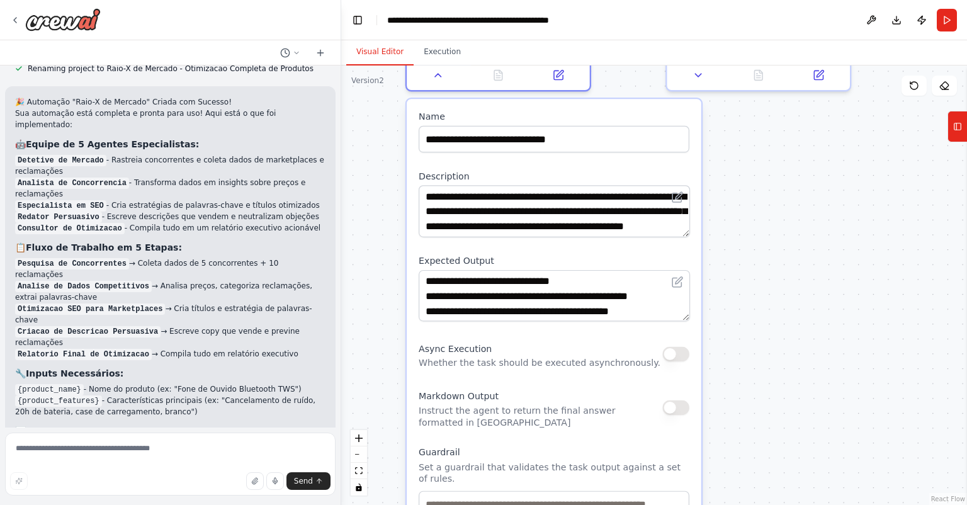
drag, startPoint x: 740, startPoint y: 395, endPoint x: 766, endPoint y: 203, distance: 193.7
click at [766, 203] on div ".deletable-edge-delete-btn { width: 20px; height: 20px; border: 0px solid #ffff…" at bounding box center [654, 284] width 626 height 439
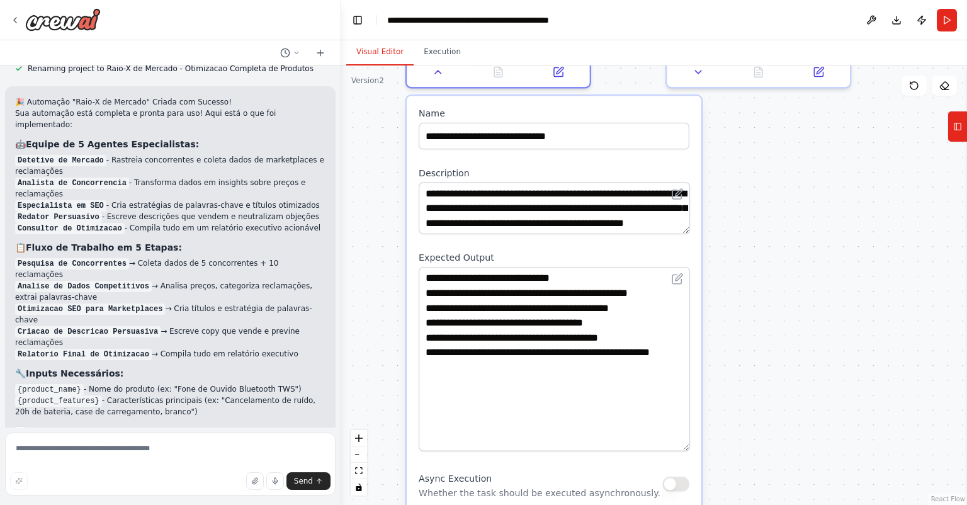
drag, startPoint x: 687, startPoint y: 311, endPoint x: 698, endPoint y: 443, distance: 132.6
click at [698, 443] on div "**********" at bounding box center [554, 449] width 295 height 707
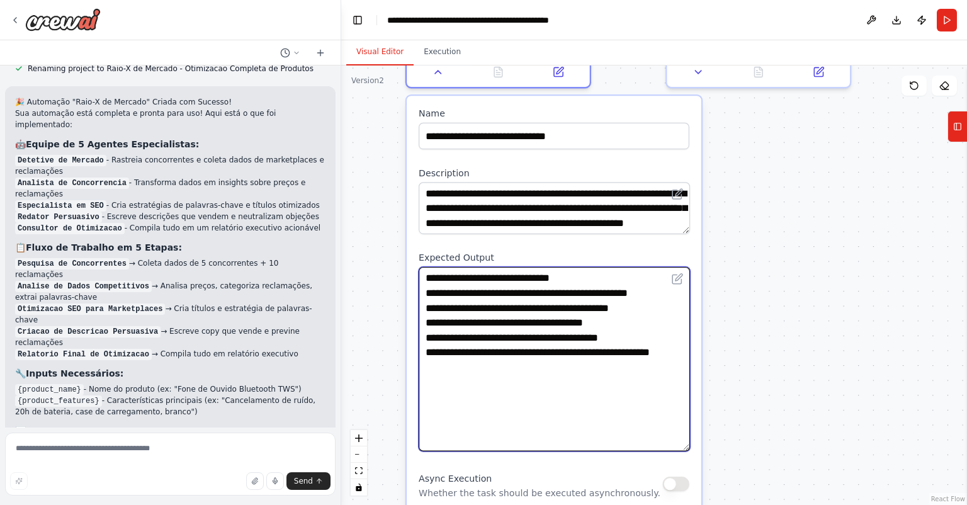
drag, startPoint x: 677, startPoint y: 293, endPoint x: 424, endPoint y: 286, distance: 253.1
click at [424, 286] on textarea "**********" at bounding box center [553, 358] width 271 height 184
paste textarea "**********"
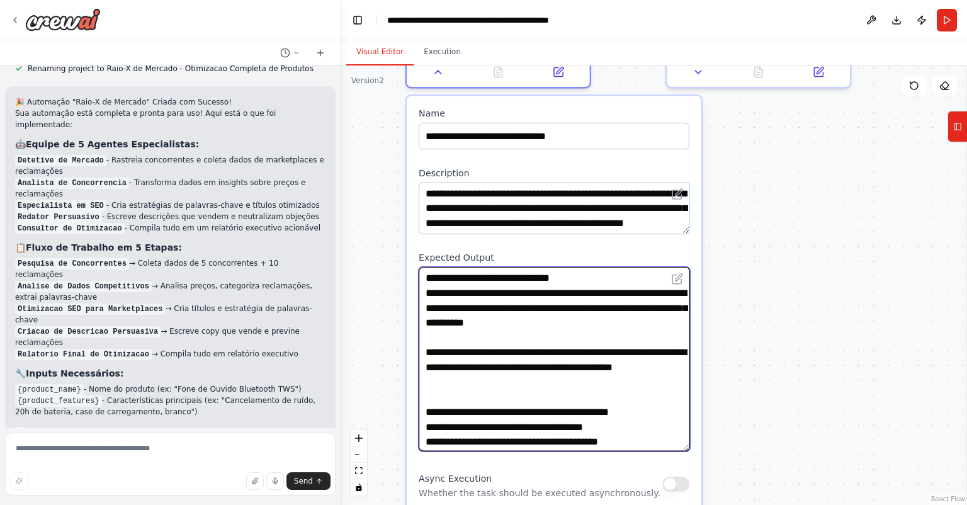
click at [601, 278] on textarea "**********" at bounding box center [553, 358] width 271 height 184
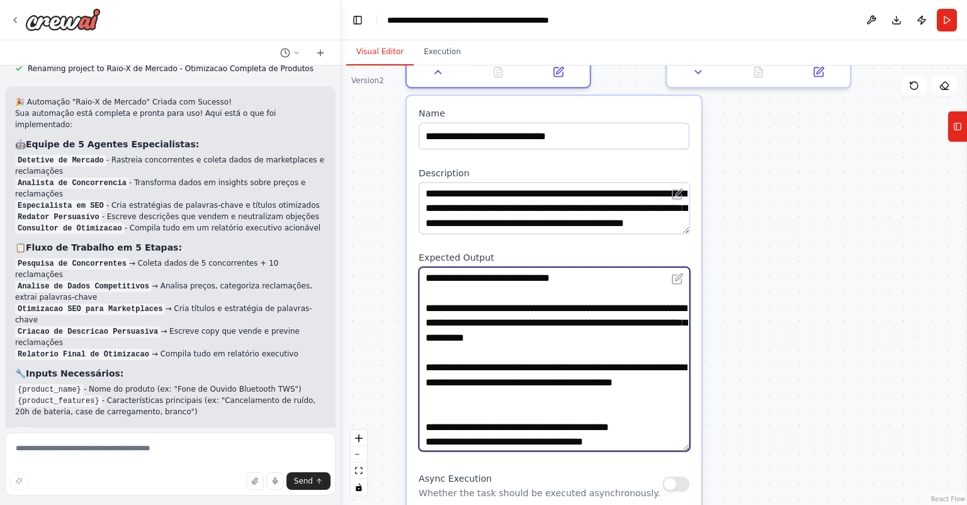
click at [625, 318] on textarea "**********" at bounding box center [553, 358] width 271 height 184
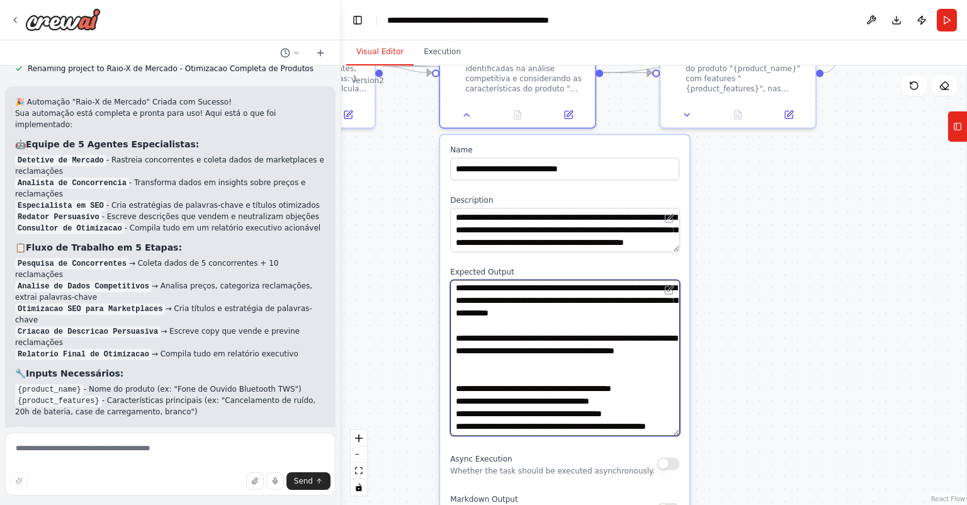
scroll to position [53, 0]
click at [568, 351] on textarea "**********" at bounding box center [565, 357] width 230 height 156
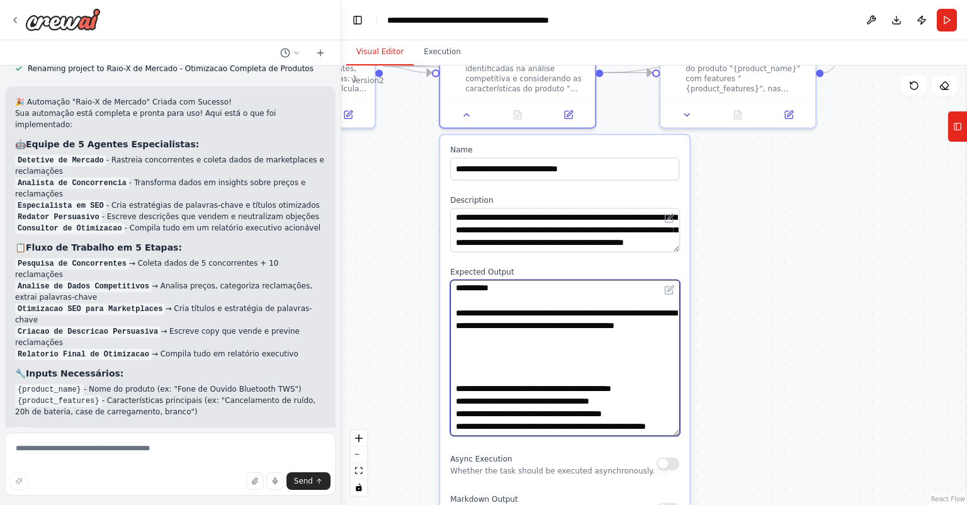
paste textarea "**********"
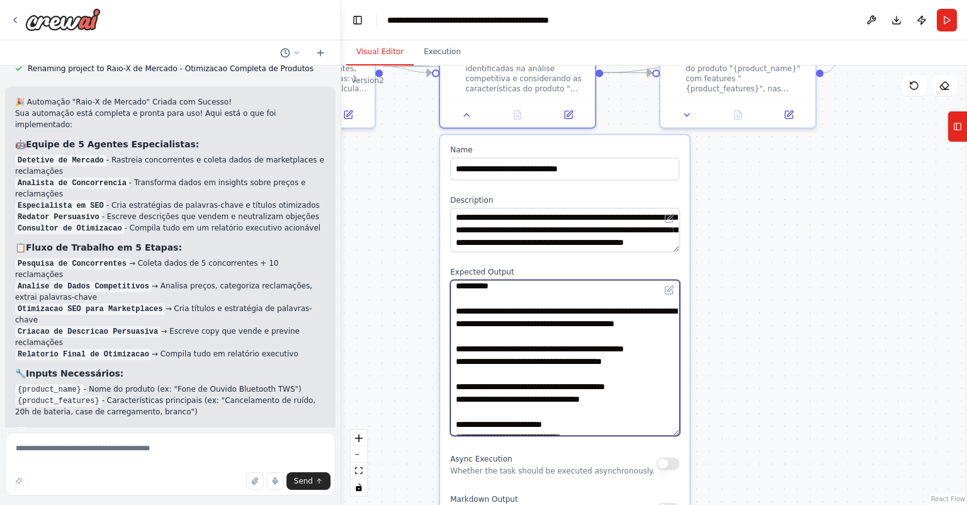
scroll to position [98, 0]
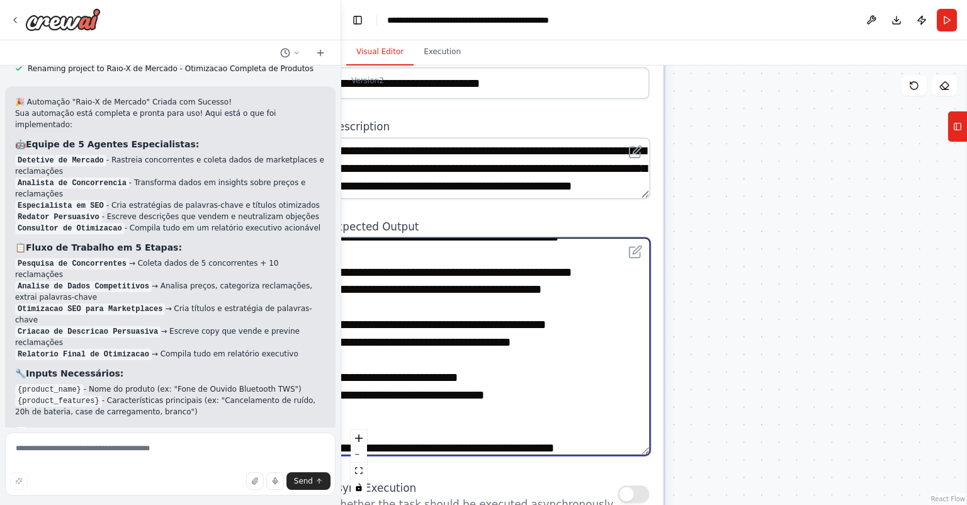
type textarea "**********"
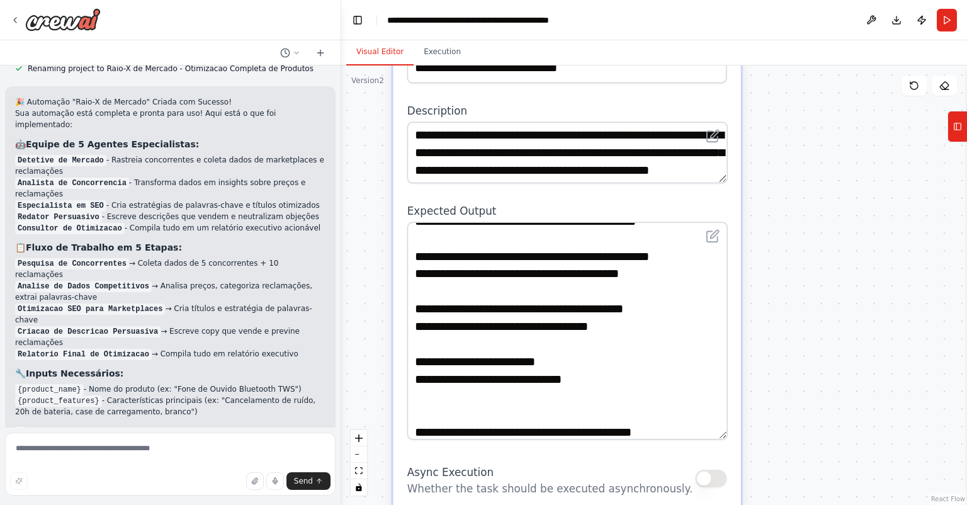
drag, startPoint x: 707, startPoint y: 337, endPoint x: 803, endPoint y: 316, distance: 98.6
click at [803, 316] on div ".deletable-edge-delete-btn { width: 20px; height: 20px; border: 0px solid #ffff…" at bounding box center [654, 284] width 626 height 439
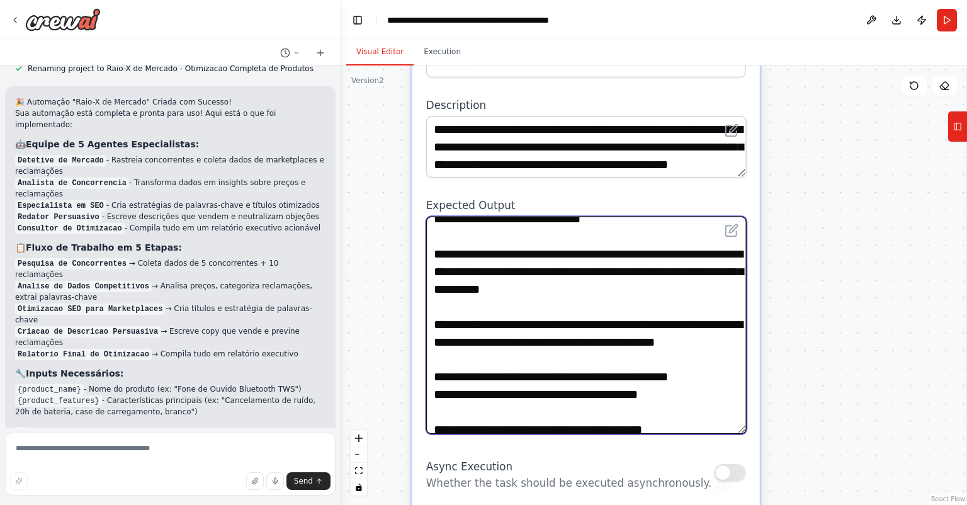
scroll to position [0, 0]
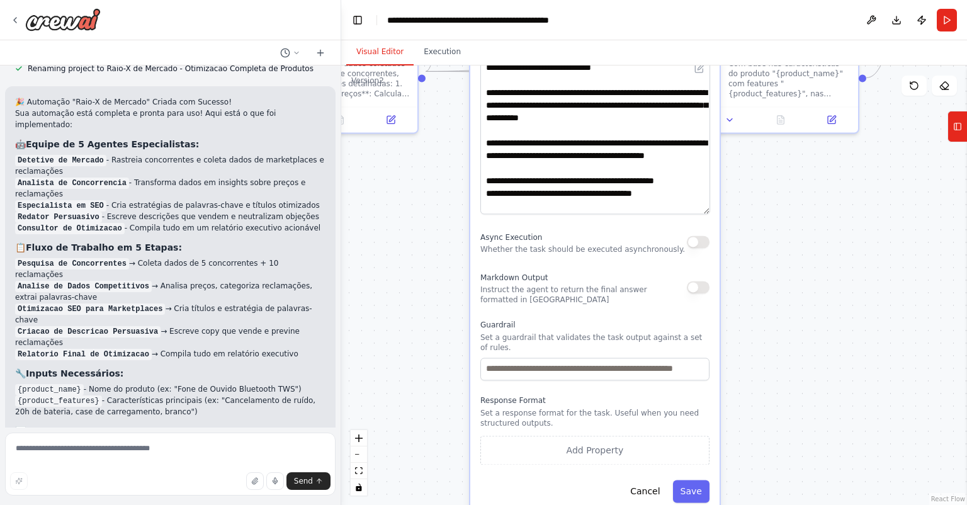
drag, startPoint x: 667, startPoint y: 456, endPoint x: 660, endPoint y: 232, distance: 224.8
click at [660, 232] on div "Async Execution Whether the task should be executed asynchronously." at bounding box center [582, 241] width 205 height 25
click at [702, 480] on button "Save" at bounding box center [691, 491] width 36 height 23
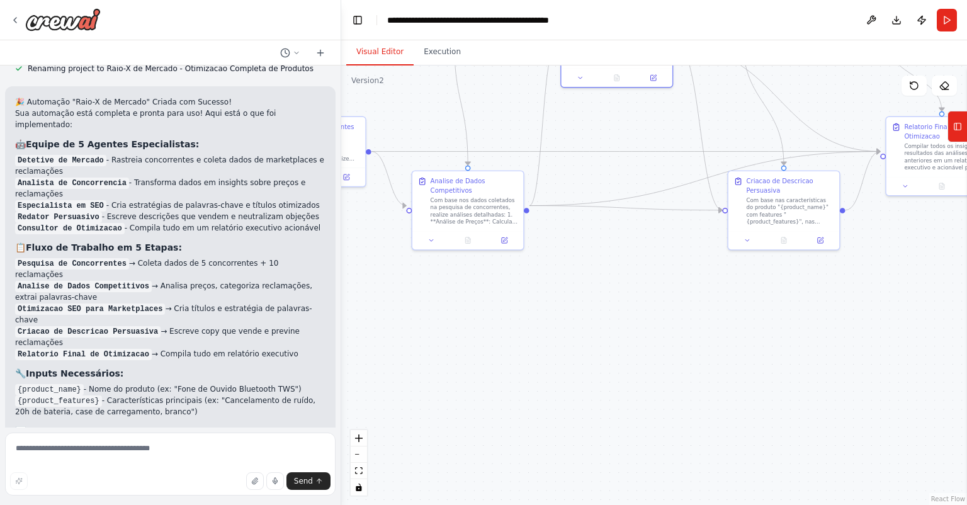
drag, startPoint x: 656, startPoint y: 213, endPoint x: 690, endPoint y: 405, distance: 194.3
click at [692, 405] on div ".deletable-edge-delete-btn { width: 20px; height: 20px; border: 0px solid #ffff…" at bounding box center [654, 284] width 626 height 439
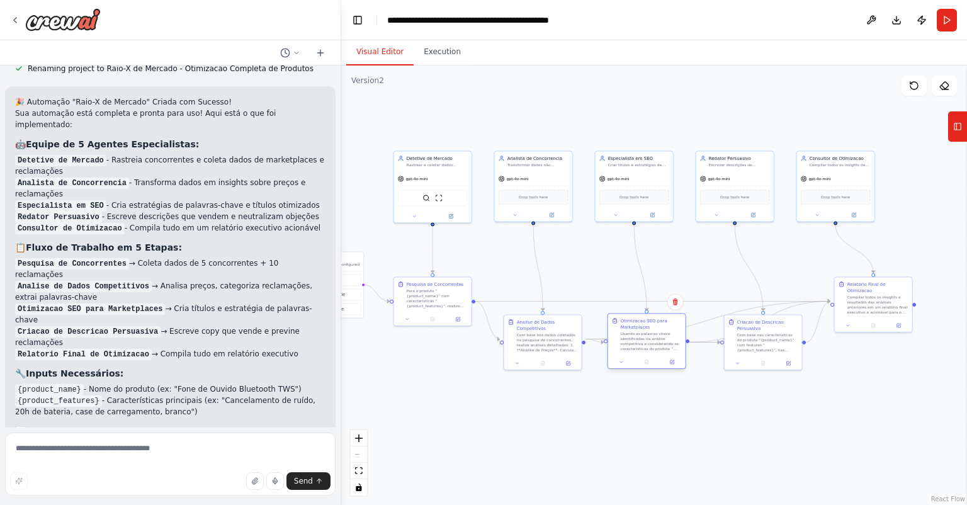
drag, startPoint x: 657, startPoint y: 228, endPoint x: 658, endPoint y: 342, distance: 113.3
click at [658, 342] on div "Usando as palavras-chave identificadas na análise competitiva e considerando as…" at bounding box center [650, 341] width 61 height 20
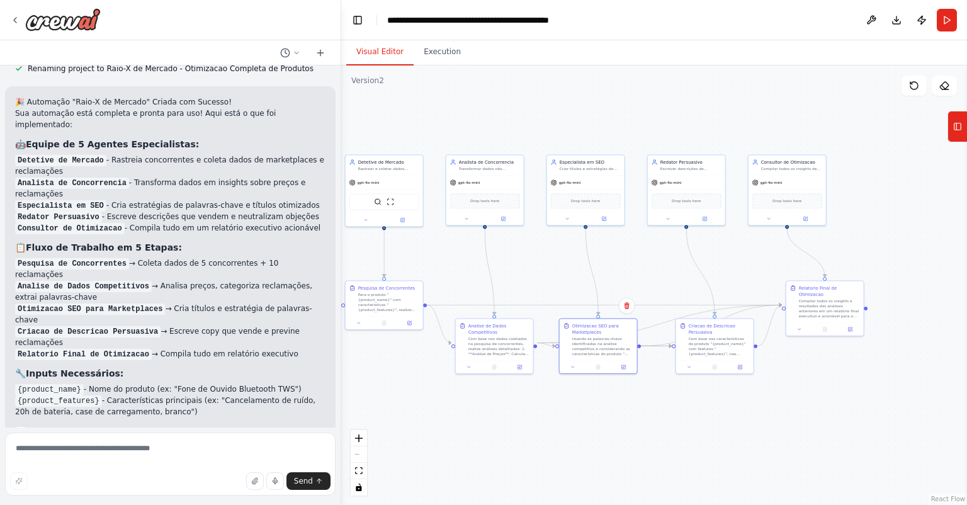
drag, startPoint x: 879, startPoint y: 380, endPoint x: 828, endPoint y: 385, distance: 51.2
click at [828, 385] on div ".deletable-edge-delete-btn { width: 20px; height: 20px; border: 0px solid #ffff…" at bounding box center [654, 284] width 626 height 439
click at [721, 335] on div "Com base nas características do produto "{product_name}" com features "{product…" at bounding box center [716, 345] width 61 height 20
click at [687, 369] on button at bounding box center [686, 366] width 21 height 8
click at [945, 17] on button "Run" at bounding box center [946, 20] width 20 height 23
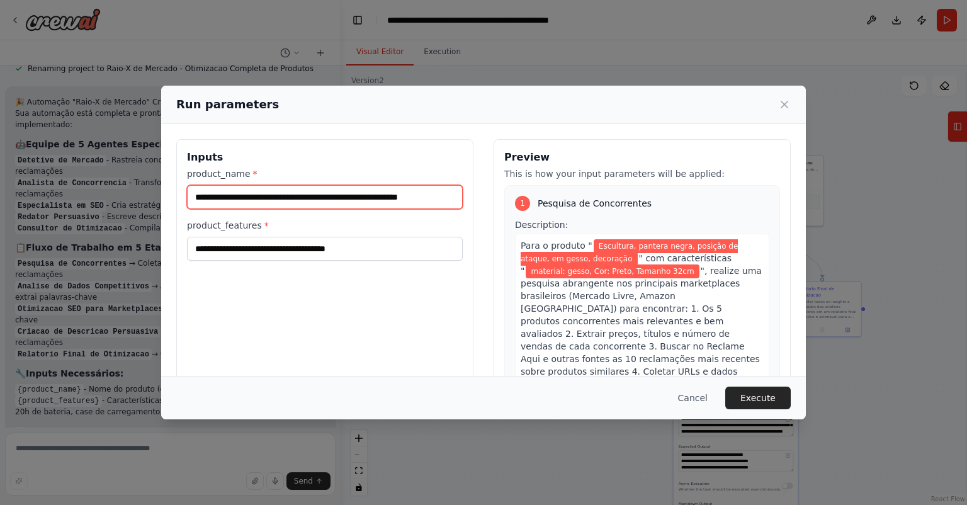
click at [360, 196] on input "**********" at bounding box center [325, 197] width 276 height 24
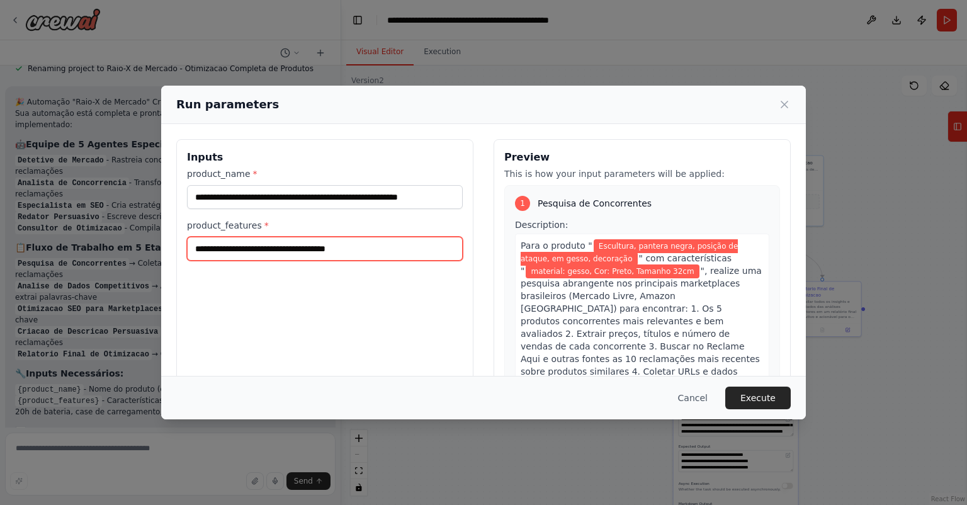
click at [357, 249] on input "**********" at bounding box center [325, 249] width 276 height 24
click at [378, 246] on input "**********" at bounding box center [325, 249] width 276 height 24
paste input "**********"
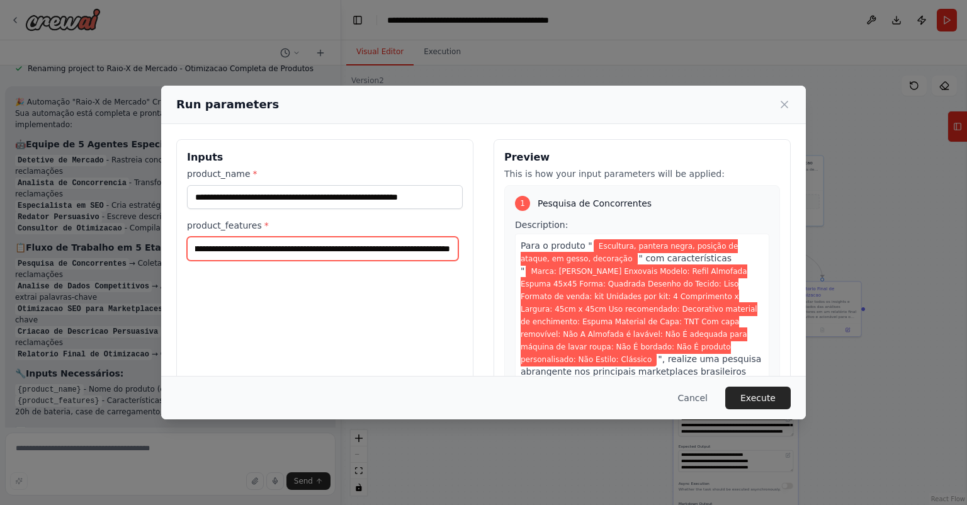
type input "**********"
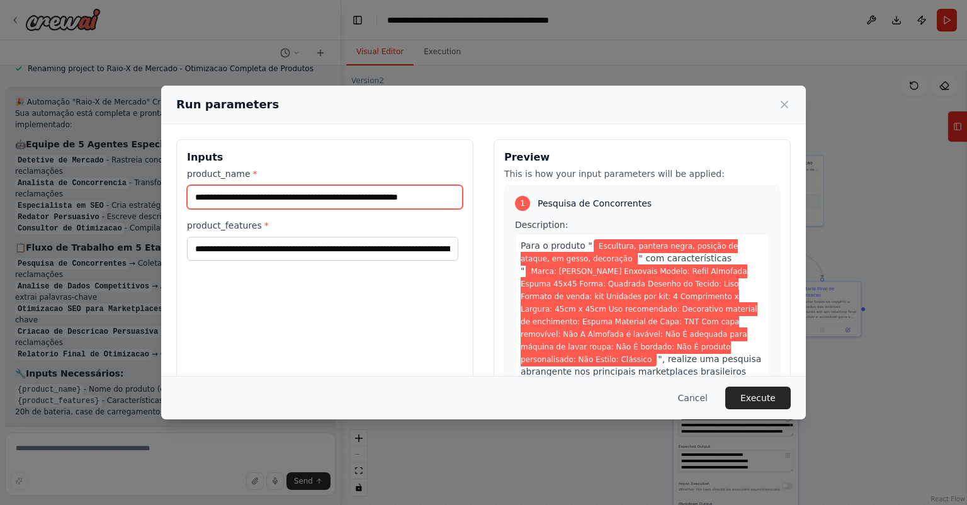
click at [341, 190] on input "**********" at bounding box center [325, 197] width 276 height 24
paste input "text"
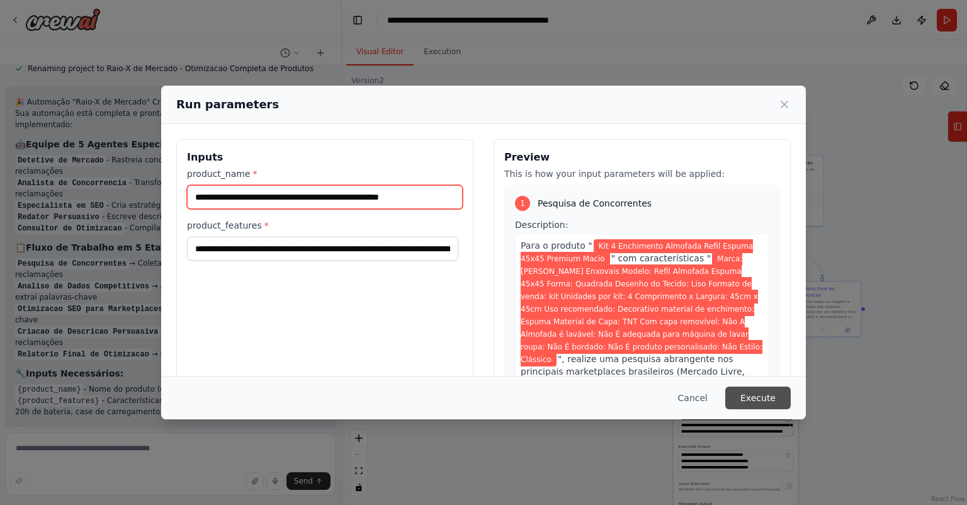
type input "**********"
click at [772, 402] on button "Execute" at bounding box center [757, 397] width 65 height 23
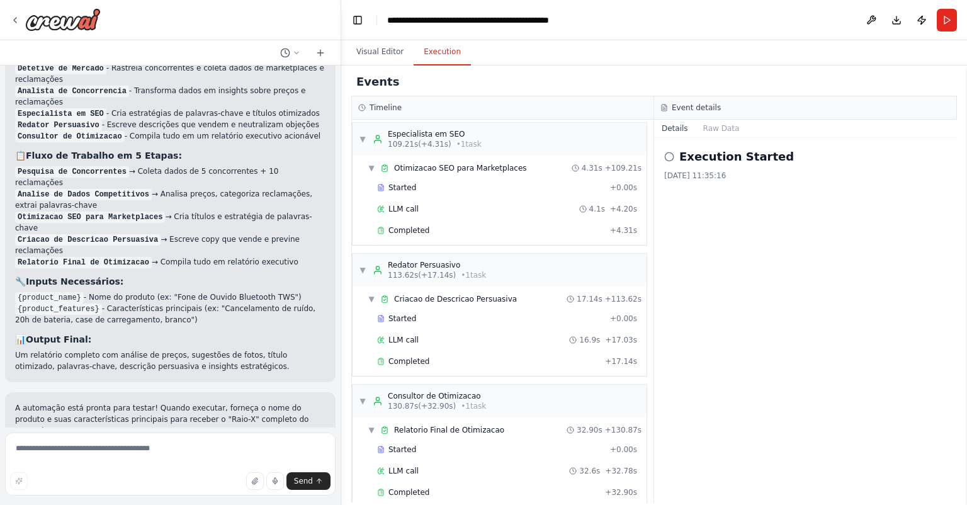
scroll to position [1062, 0]
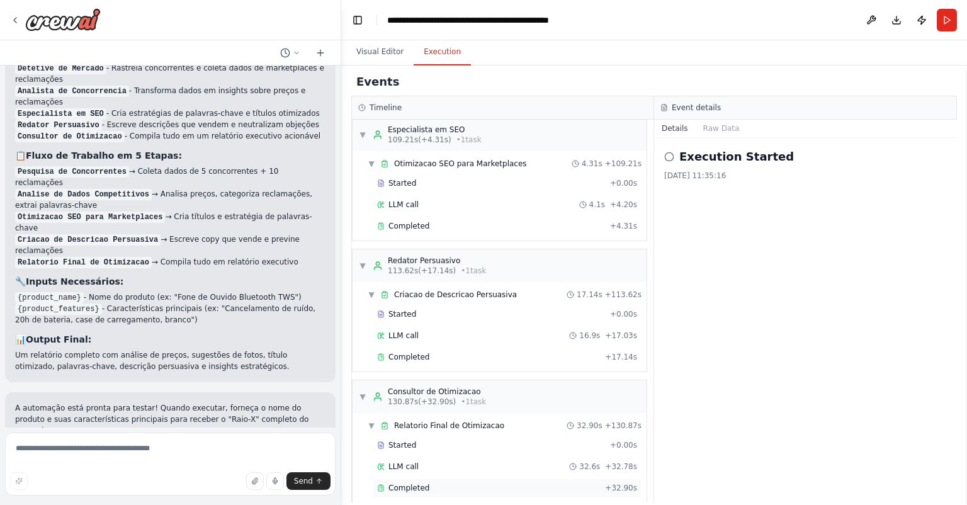
click at [428, 483] on div "Completed" at bounding box center [488, 488] width 223 height 10
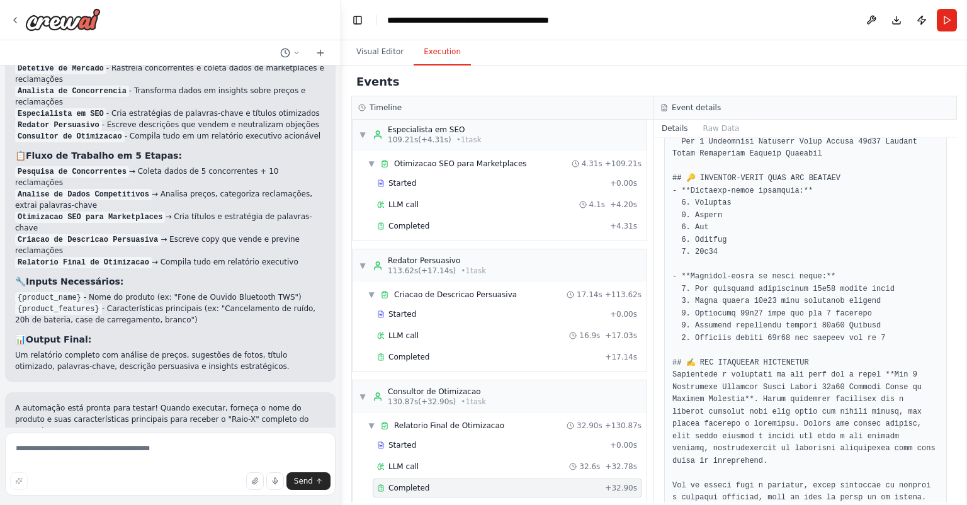
scroll to position [529, 0]
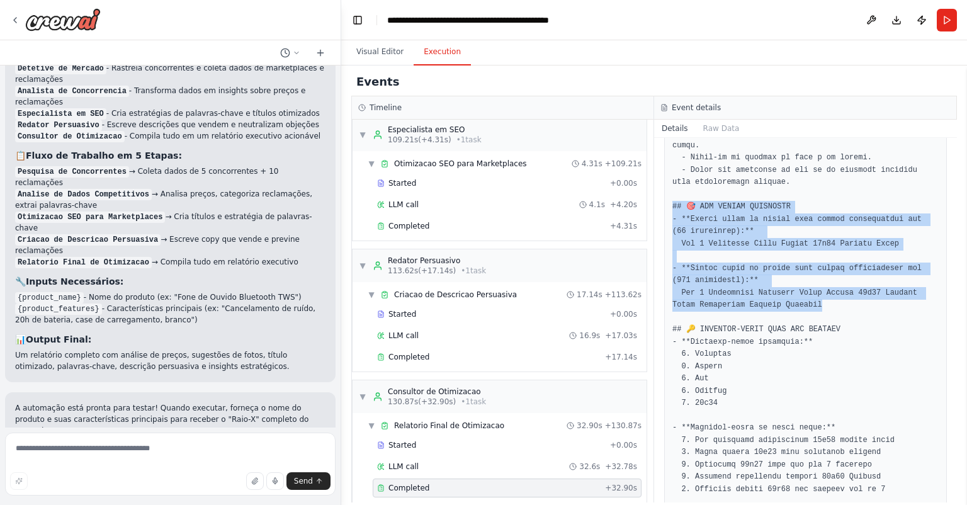
drag, startPoint x: 829, startPoint y: 316, endPoint x: 668, endPoint y: 222, distance: 186.7
copy pre "🎯 SEU TÍTULO OTIMIZADO - **Melhor opção de título para máxima visibilidade com …"
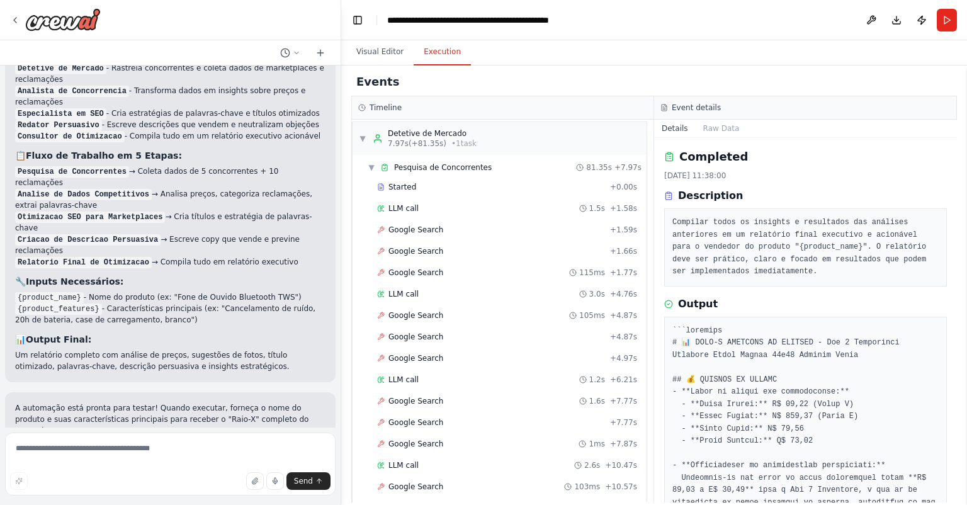
scroll to position [0, 0]
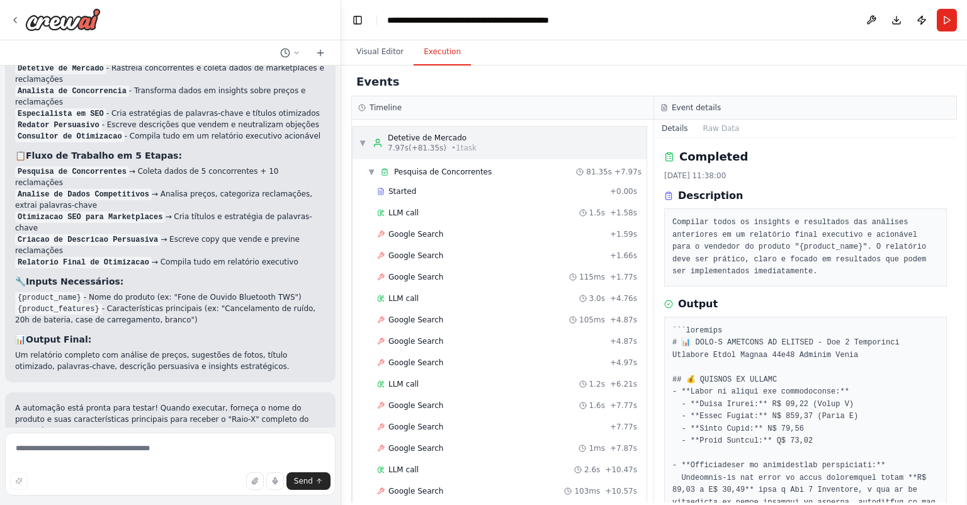
click at [499, 140] on div "▼ Detetive de Mercado 7.97s (+81.35s) • 1 task" at bounding box center [499, 142] width 294 height 33
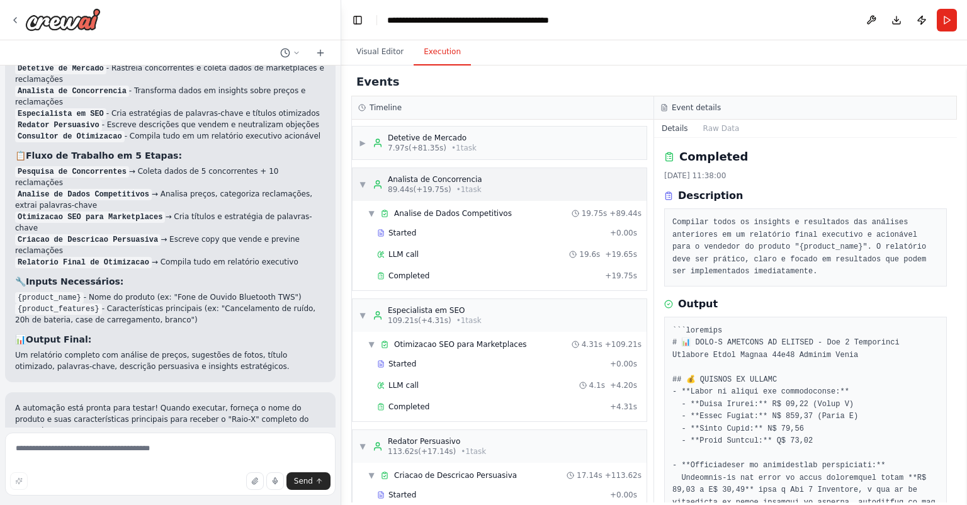
click at [452, 179] on div "Analista de Concorrencia" at bounding box center [435, 179] width 94 height 10
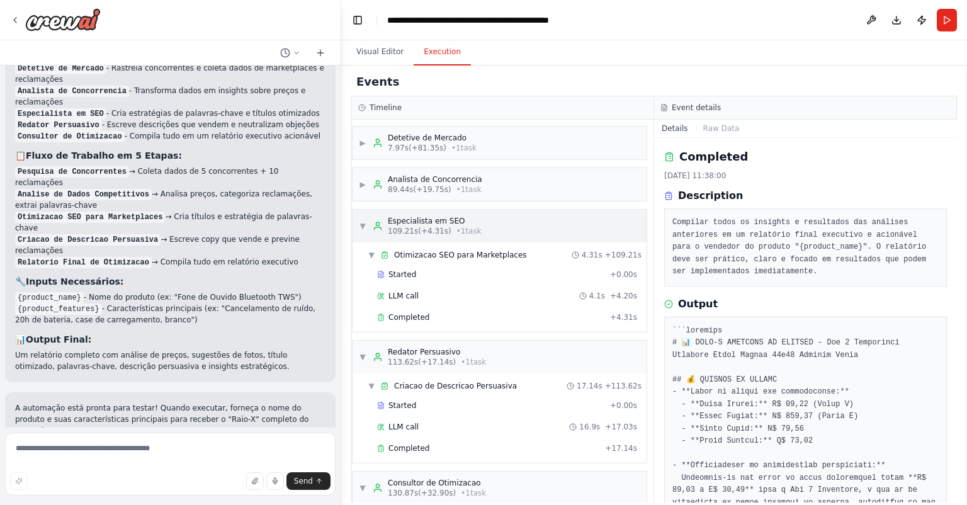
click at [446, 223] on div "Especialista em SEO" at bounding box center [435, 221] width 94 height 10
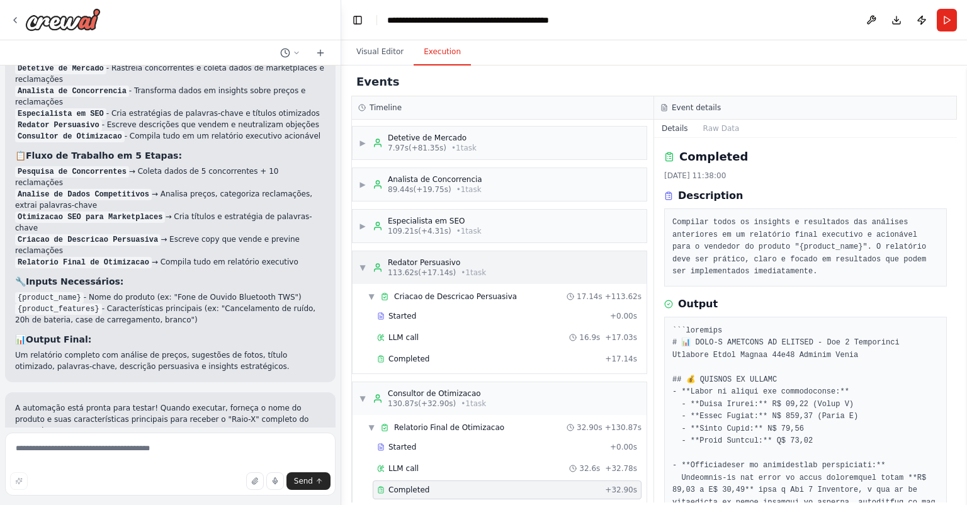
click at [446, 276] on div "▼ Redator Persuasivo 113.62s (+17.14s) • 1 task" at bounding box center [499, 267] width 294 height 33
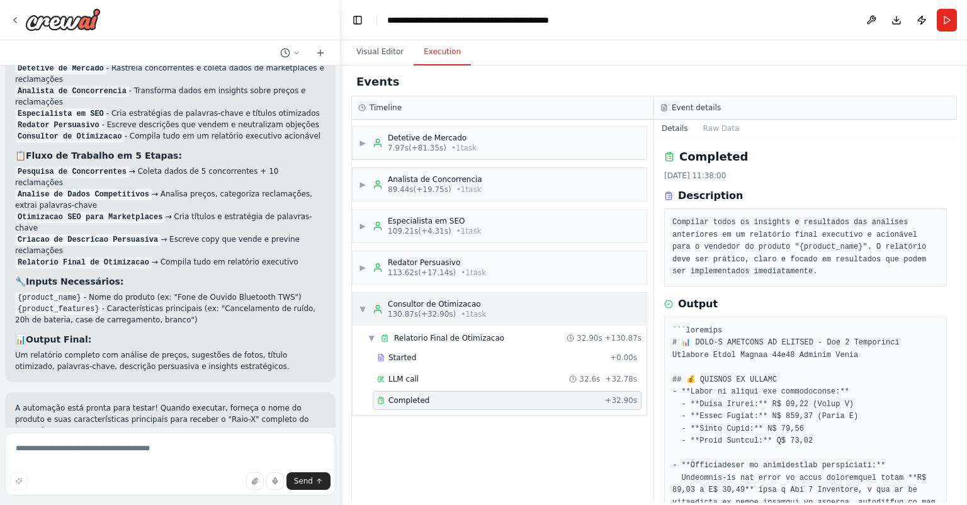
click at [446, 314] on div "130.87s (+32.90s) • 1 task" at bounding box center [437, 314] width 98 height 10
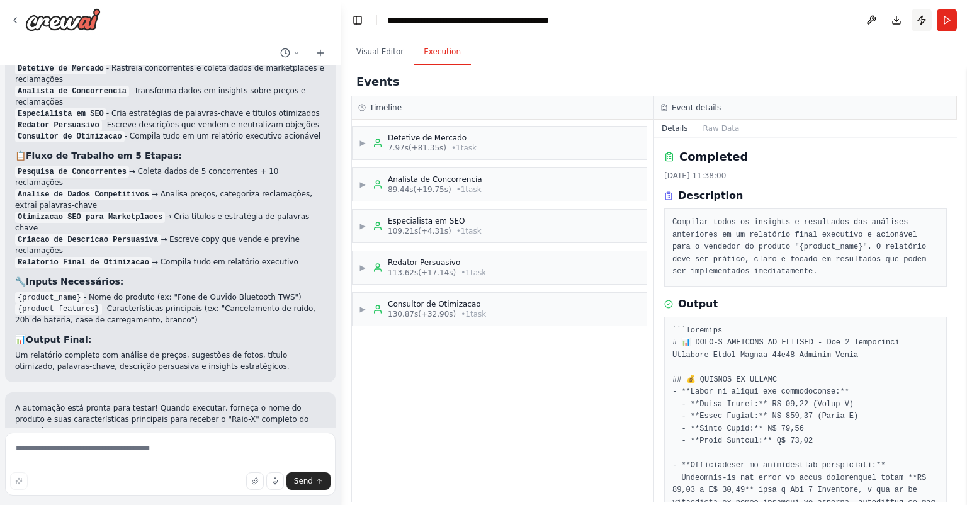
click at [920, 17] on button "Publish" at bounding box center [921, 20] width 20 height 23
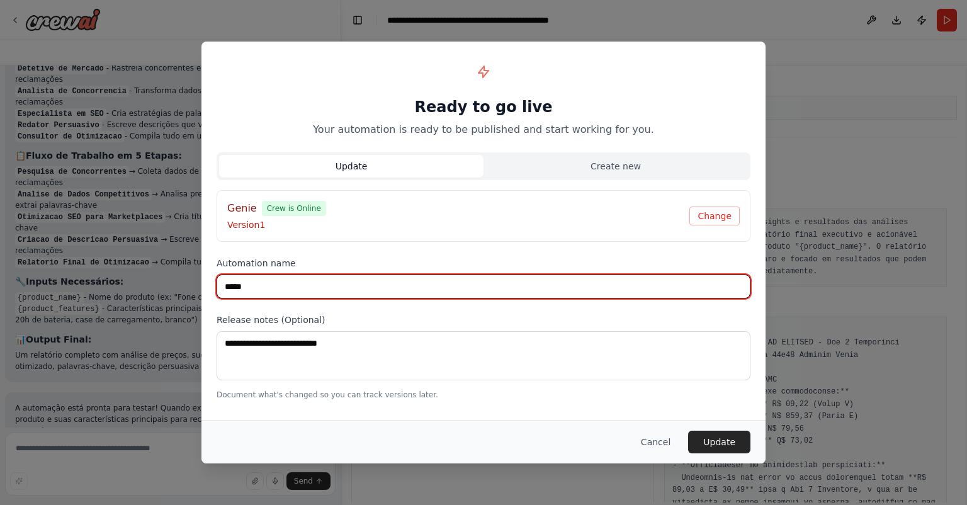
click at [355, 286] on input "*****" at bounding box center [483, 286] width 534 height 24
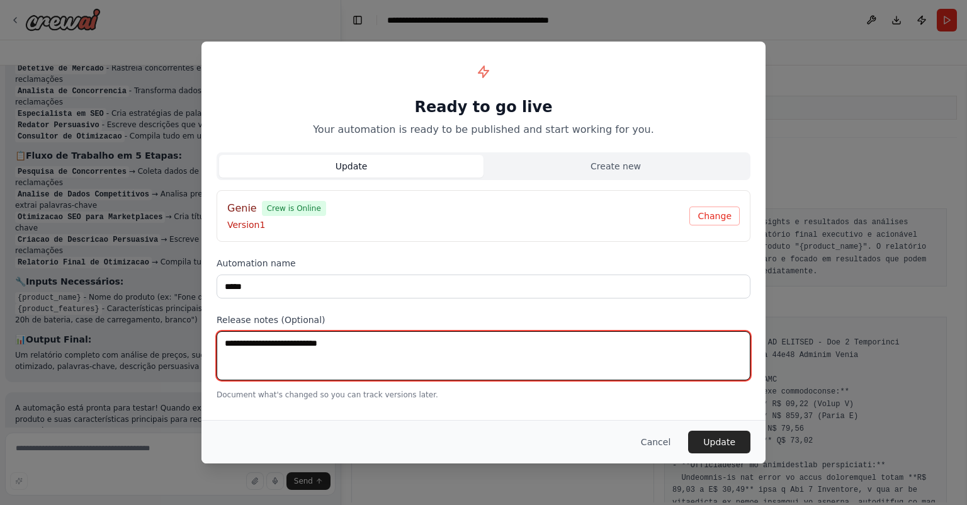
click at [347, 345] on textarea at bounding box center [483, 355] width 534 height 49
click at [320, 344] on textarea at bounding box center [483, 355] width 534 height 49
type textarea "**********"
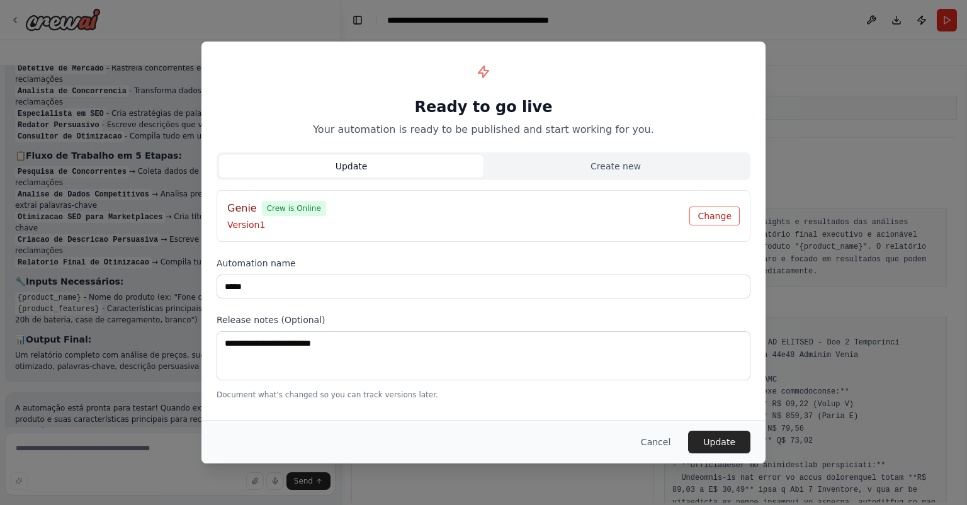
click at [715, 219] on button "Change" at bounding box center [714, 215] width 50 height 19
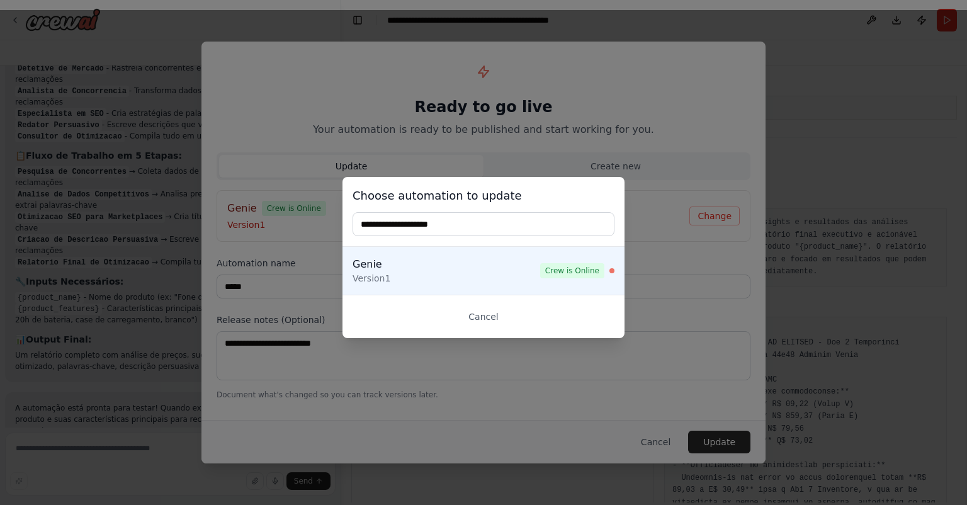
click at [442, 222] on input "text" at bounding box center [483, 224] width 262 height 24
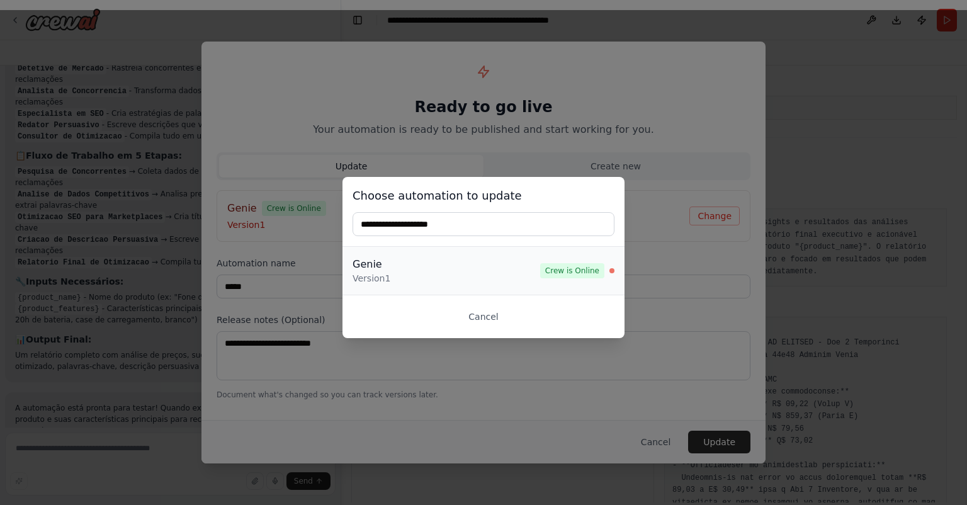
click at [508, 279] on div "Version 1" at bounding box center [446, 278] width 188 height 13
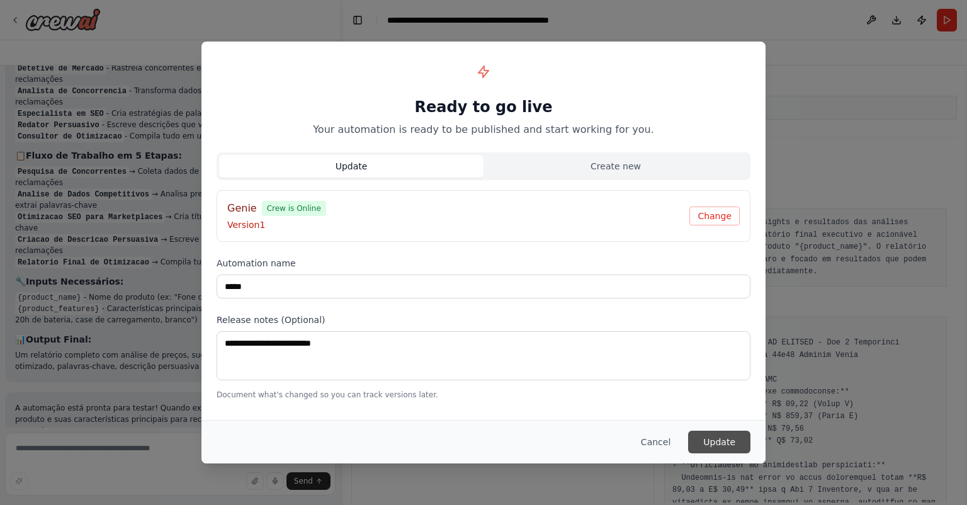
click at [716, 439] on button "Update" at bounding box center [719, 441] width 62 height 23
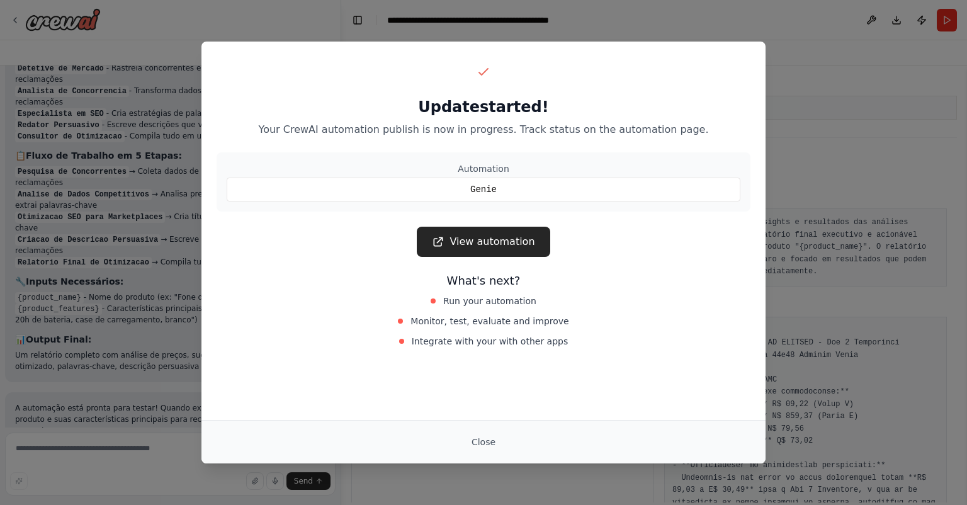
click at [486, 188] on div "Genie" at bounding box center [484, 189] width 514 height 24
click at [491, 236] on link "View automation" at bounding box center [483, 242] width 133 height 30
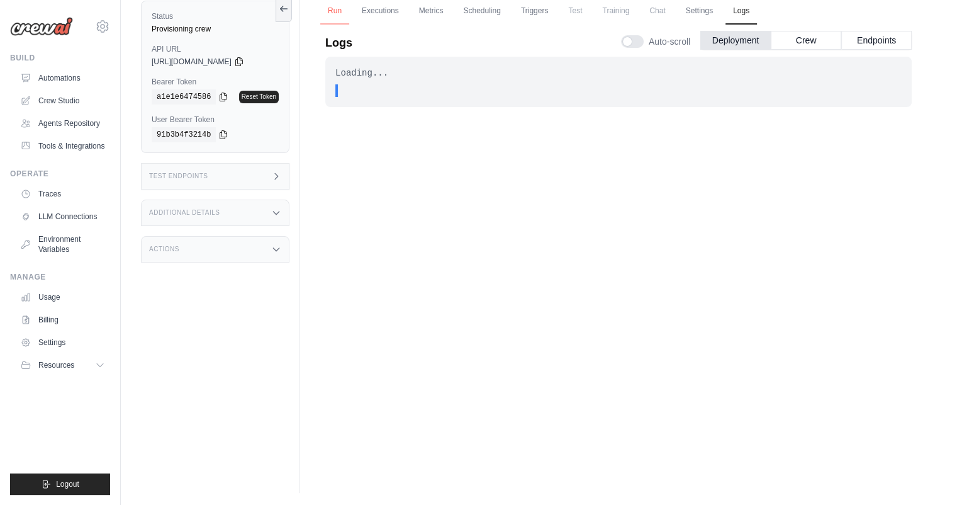
click at [337, 12] on link "Run" at bounding box center [334, 11] width 29 height 26
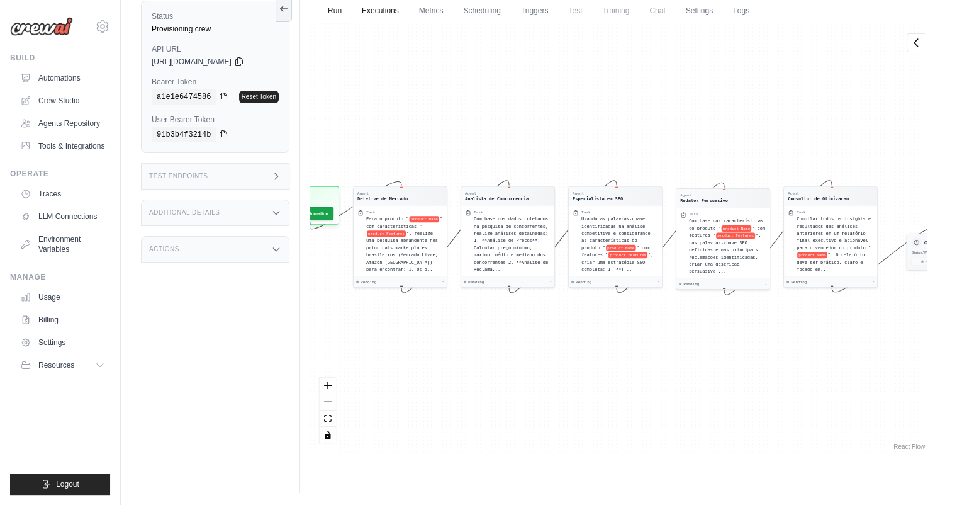
click at [375, 13] on link "Executions" at bounding box center [380, 11] width 52 height 26
